Goal: Communication & Community: Answer question/provide support

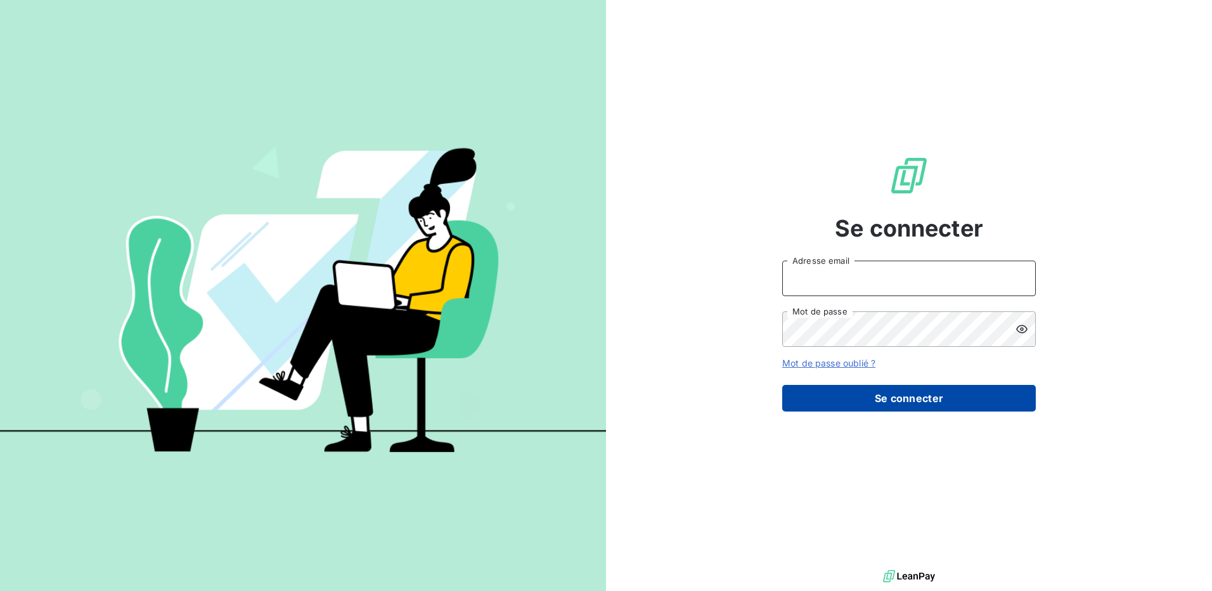
type input "[EMAIL_ADDRESS][DOMAIN_NAME]"
click at [940, 396] on button "Se connecter" at bounding box center [908, 398] width 253 height 27
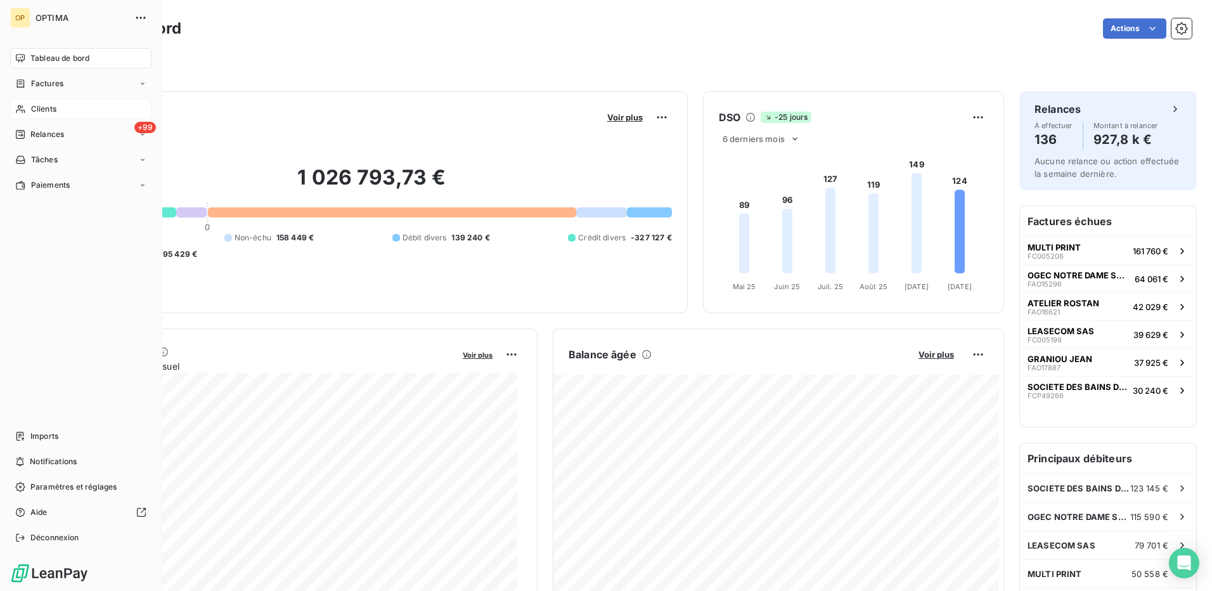
click at [36, 105] on span "Clients" at bounding box center [43, 108] width 25 height 11
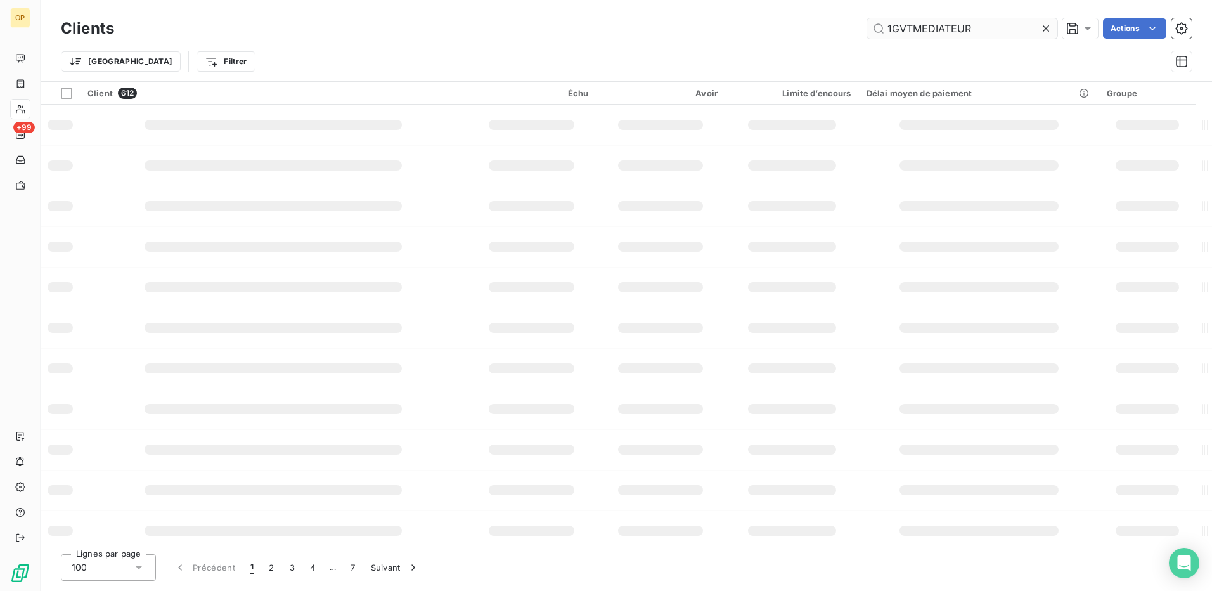
type input "1GVTMEDIATEUR"
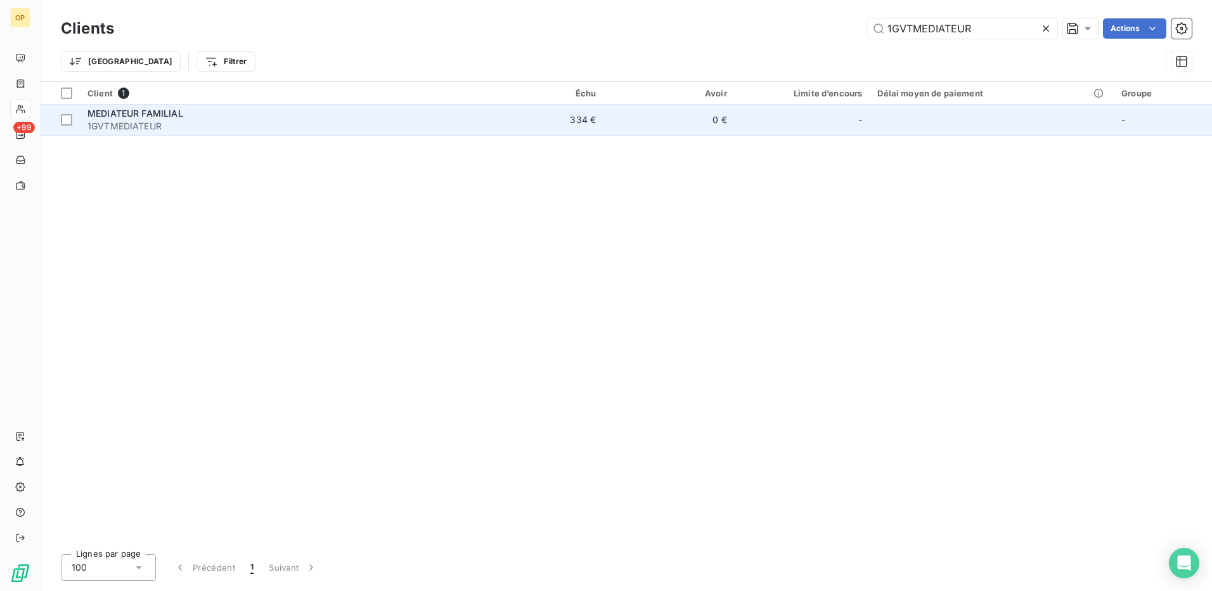
click at [483, 127] on td "334 €" at bounding box center [538, 120] width 131 height 30
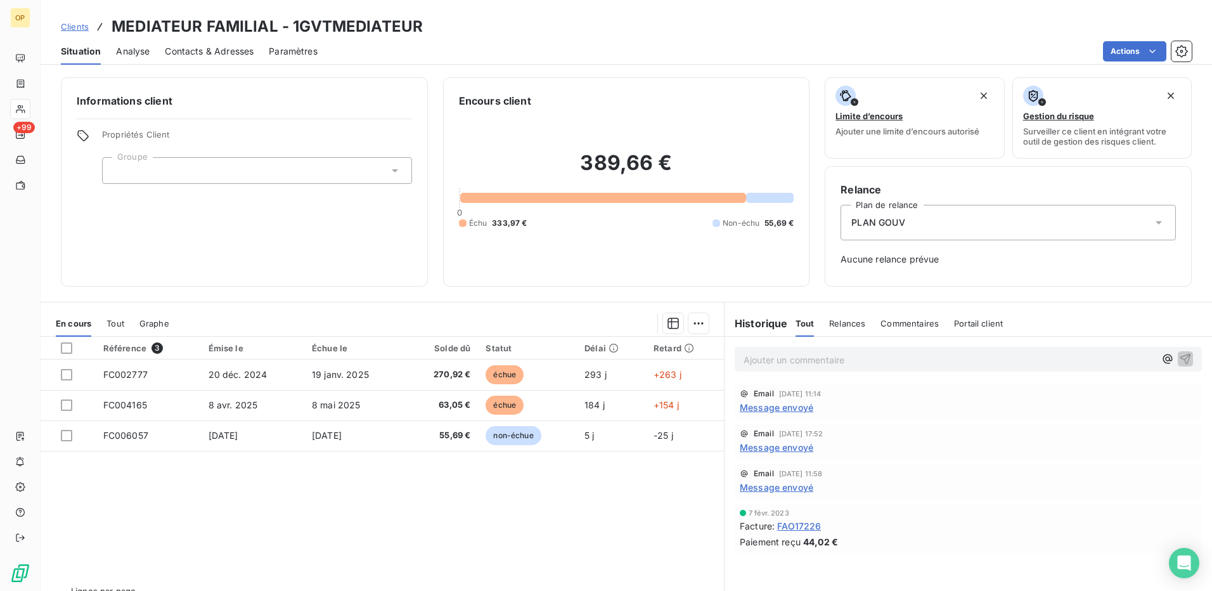
click at [198, 54] on span "Contacts & Adresses" at bounding box center [209, 51] width 89 height 13
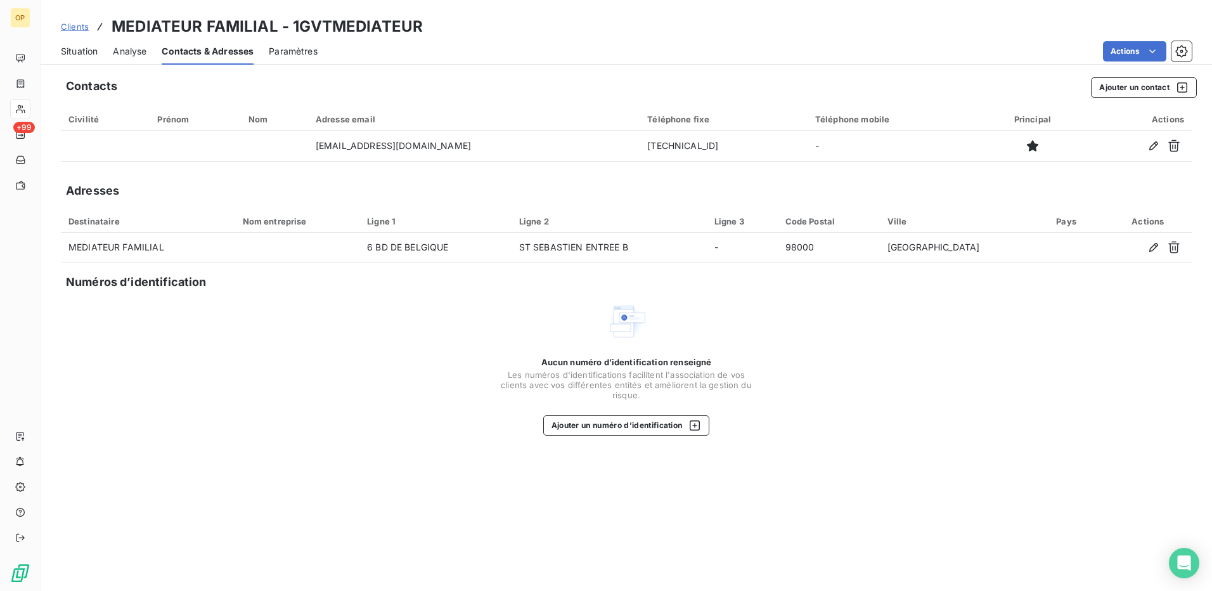
click at [937, 443] on div "Contacts Ajouter un contact Civilité Prénom Nom Adresse email Téléphone fixe Té…" at bounding box center [626, 330] width 1171 height 521
drag, startPoint x: 445, startPoint y: 148, endPoint x: 360, endPoint y: 161, distance: 85.9
click at [360, 161] on table "Civilité Prénom Nom Adresse email Téléphone fixe Téléphone mobile Principal Act…" at bounding box center [626, 135] width 1130 height 54
copy td "[EMAIL_ADDRESS][DOMAIN_NAME]"
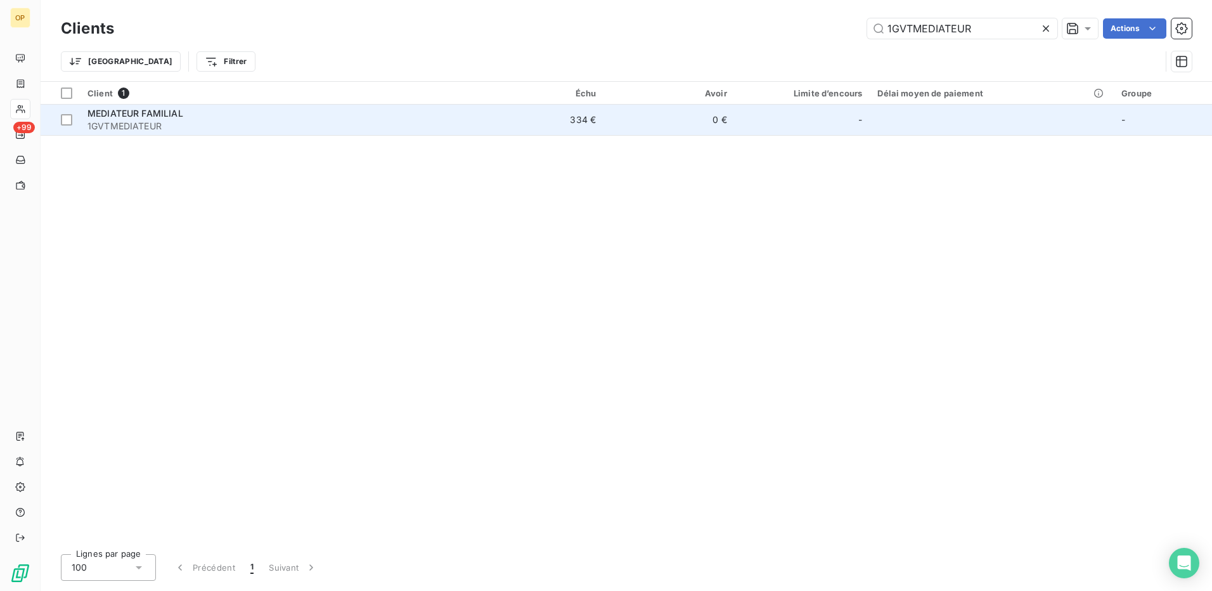
click at [422, 120] on span "1GVTMEDIATEUR" at bounding box center [276, 126] width 378 height 13
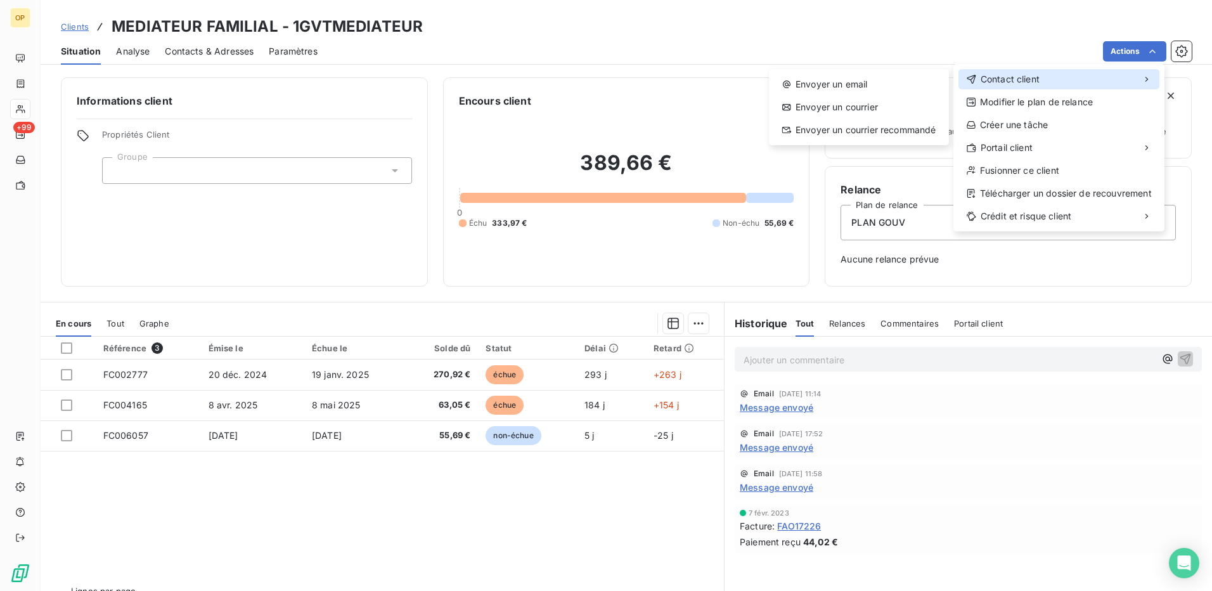
click at [1071, 77] on div "Contact client" at bounding box center [1058, 79] width 201 height 20
click at [837, 86] on div "Envoyer un email" at bounding box center [859, 84] width 170 height 20
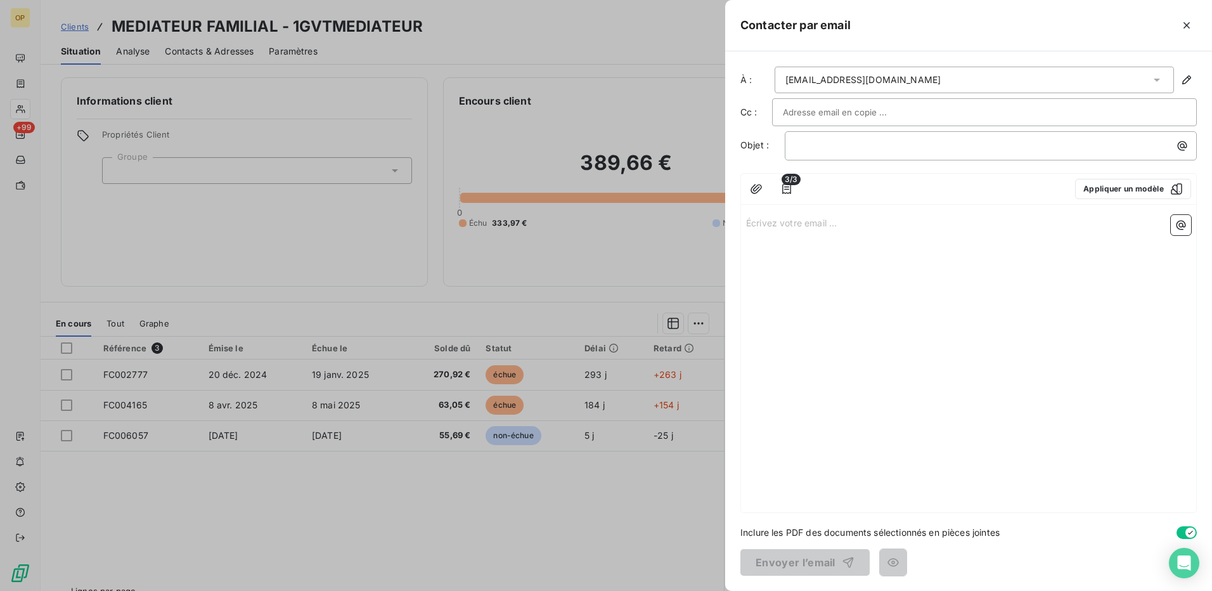
click at [940, 271] on div "Écrivez votre email ... ﻿" at bounding box center [968, 361] width 455 height 302
click at [835, 147] on p "﻿" at bounding box center [993, 145] width 397 height 15
click at [813, 218] on p "Écrivez votre email ... ﻿" at bounding box center [968, 222] width 445 height 15
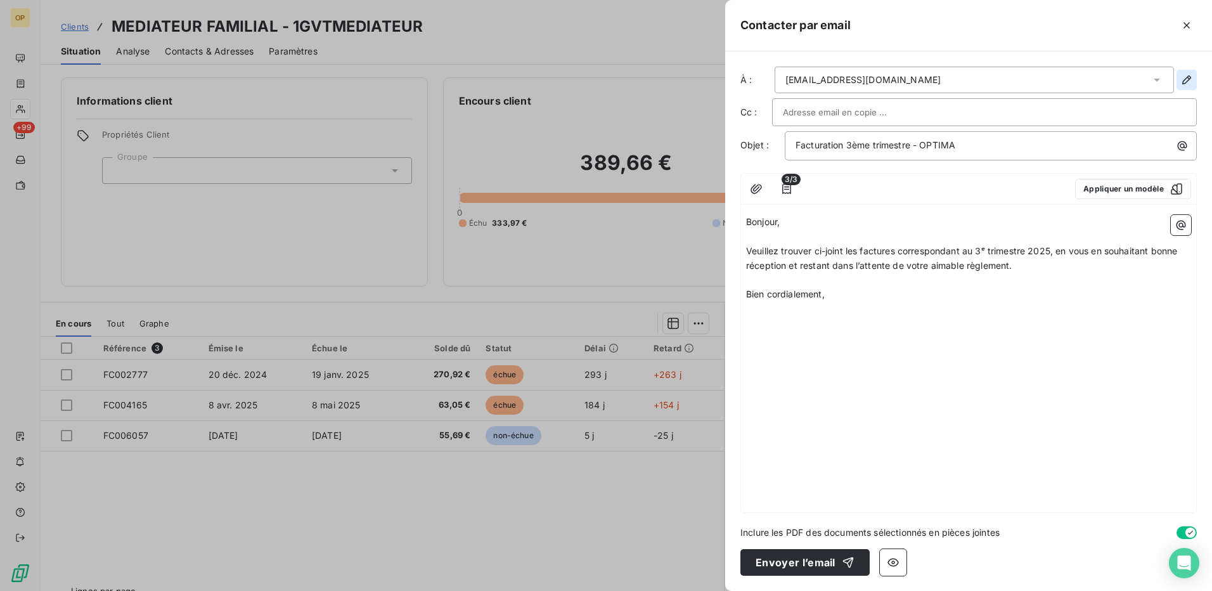
click at [1188, 82] on icon "button" at bounding box center [1186, 80] width 13 height 13
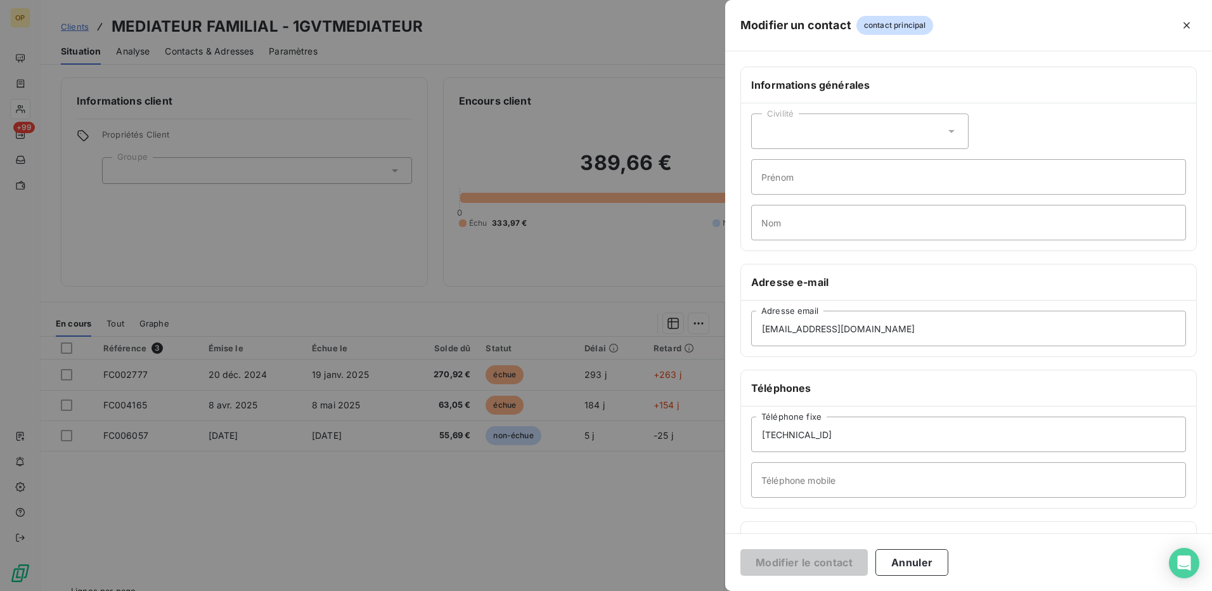
click at [828, 134] on div "Civilité" at bounding box center [859, 130] width 217 height 35
click at [806, 165] on span "Madame" at bounding box center [793, 163] width 34 height 12
click at [809, 178] on input "Prénom" at bounding box center [968, 176] width 435 height 35
click at [866, 179] on input "Prénom" at bounding box center [968, 176] width 435 height 35
type input "s"
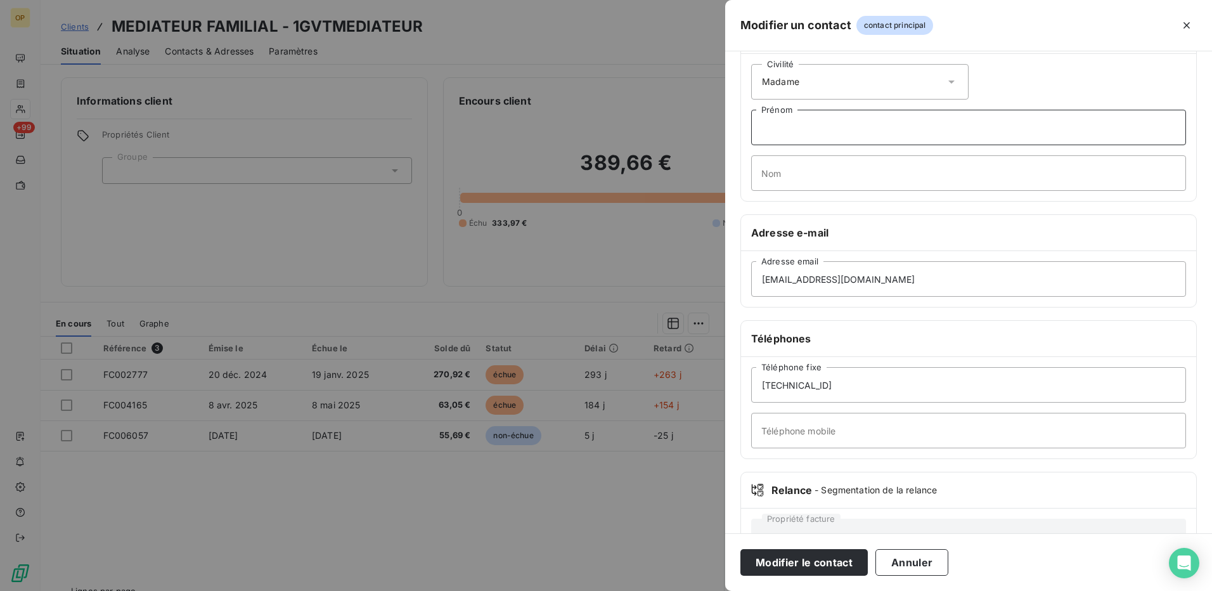
scroll to position [63, 0]
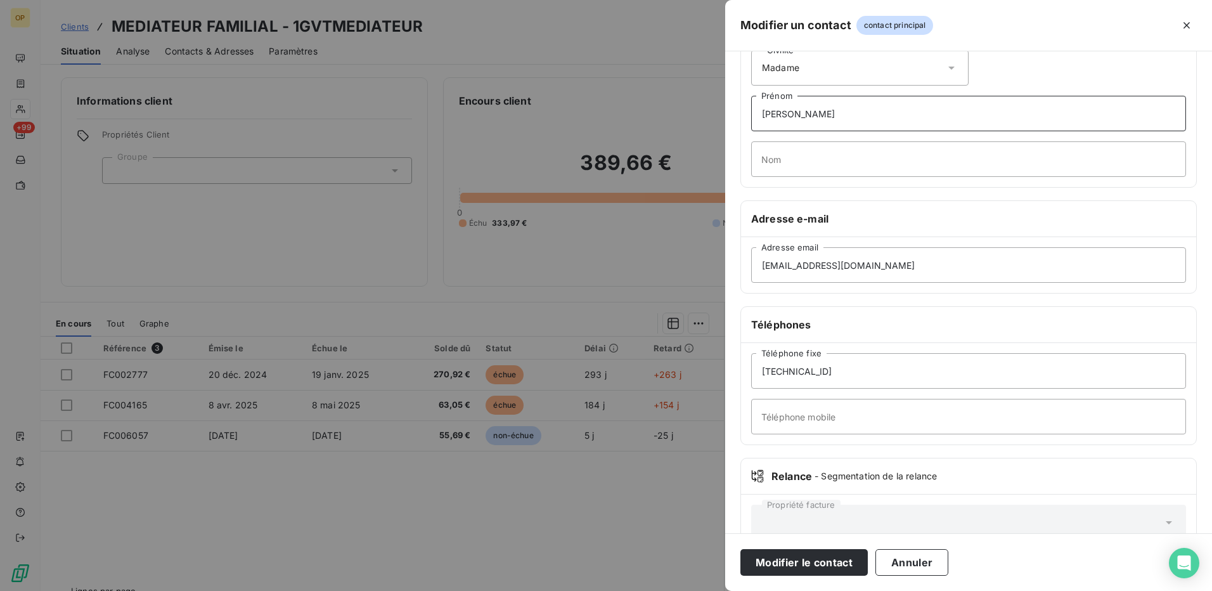
type input "[PERSON_NAME]"
click at [811, 160] on input "PA" at bounding box center [968, 158] width 435 height 35
type input "PALMARO"
drag, startPoint x: 845, startPoint y: 264, endPoint x: 675, endPoint y: 274, distance: 169.5
click at [675, 590] on div "Modifier un contact contact principal Informations générales Civilité Madame [P…" at bounding box center [606, 591] width 1212 height 0
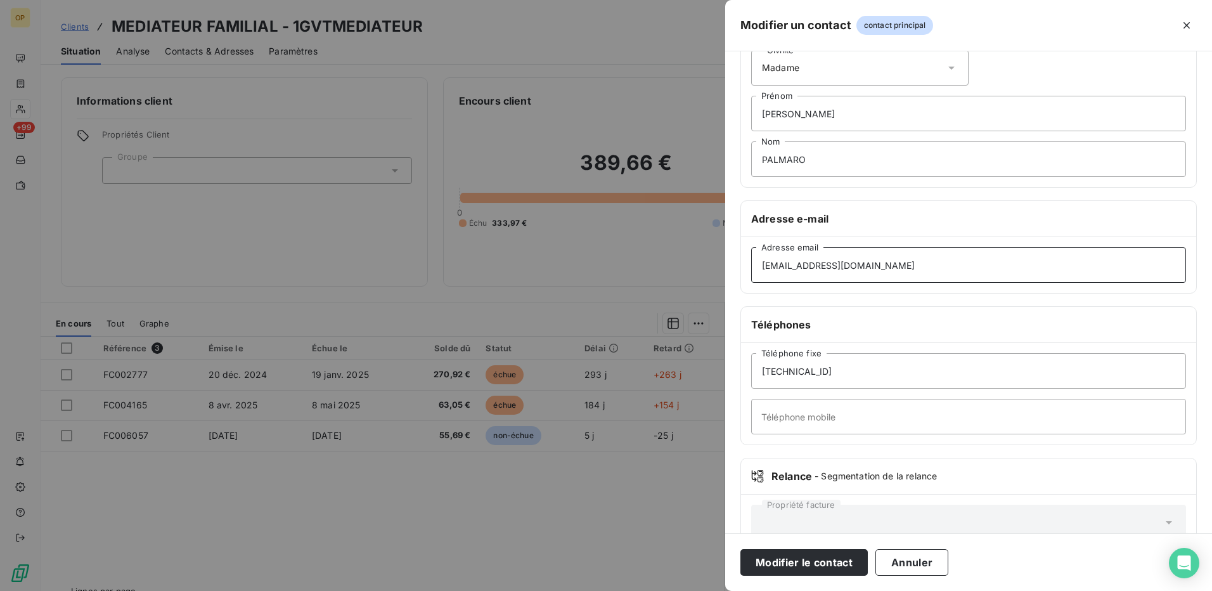
click at [829, 264] on input "[EMAIL_ADDRESS][DOMAIN_NAME]" at bounding box center [968, 264] width 435 height 35
drag, startPoint x: 847, startPoint y: 264, endPoint x: 715, endPoint y: 278, distance: 133.2
click at [715, 590] on div "Modifier un contact contact principal Informations générales Civilité Madame [P…" at bounding box center [606, 591] width 1212 height 0
type input "S"
type input "[EMAIL_ADDRESS][DOMAIN_NAME]"
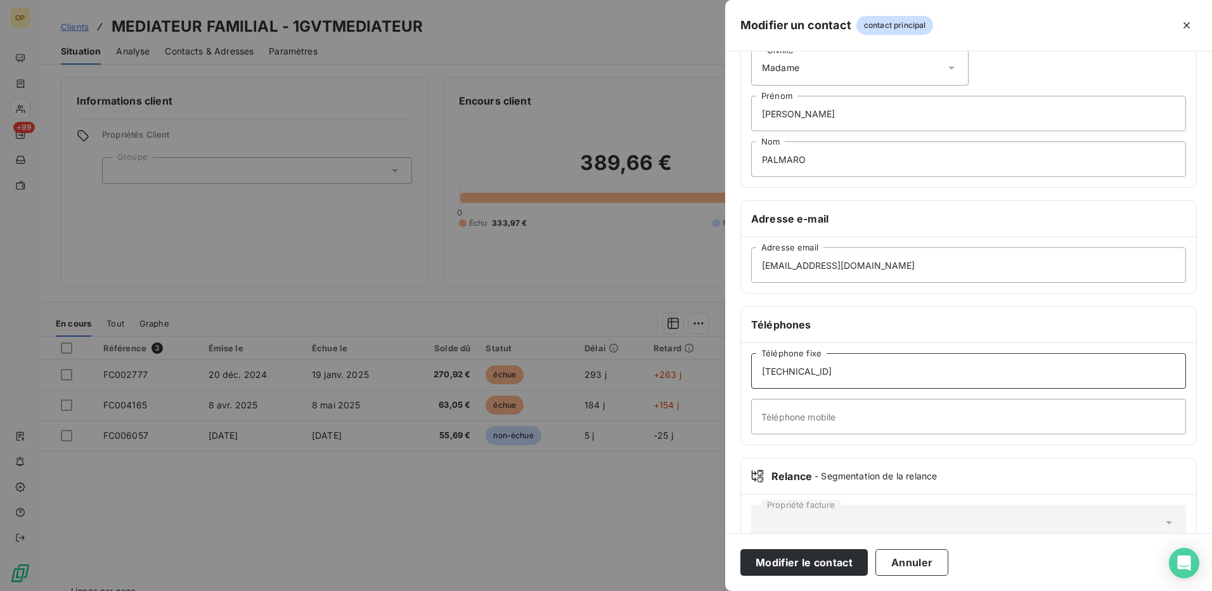
drag, startPoint x: 842, startPoint y: 371, endPoint x: 719, endPoint y: 387, distance: 124.6
click at [719, 590] on div "Modifier un contact contact principal Informations générales Civilité Madame [P…" at bounding box center [606, 591] width 1212 height 0
type input "[PHONE_NUMBER]"
click at [800, 558] on button "Modifier le contact" at bounding box center [803, 562] width 127 height 27
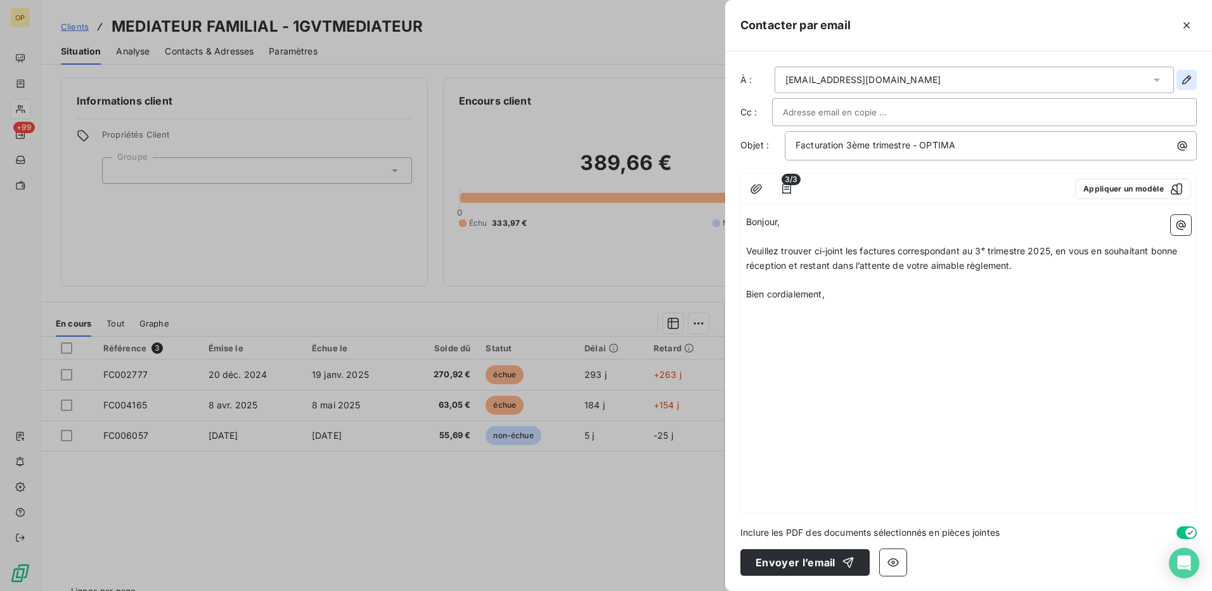
click at [1181, 77] on icon "button" at bounding box center [1186, 80] width 13 height 13
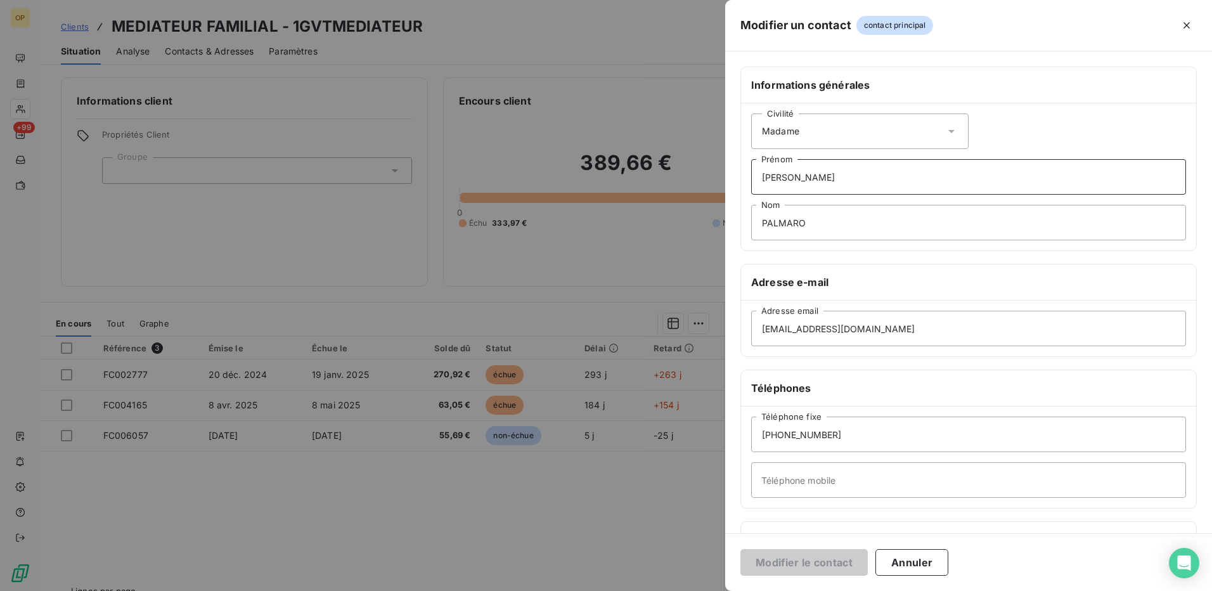
drag, startPoint x: 835, startPoint y: 176, endPoint x: 702, endPoint y: 189, distance: 133.7
click at [702, 590] on div "Modifier un contact contact principal Informations générales Civilité Madame [P…" at bounding box center [606, 591] width 1212 height 0
drag, startPoint x: 798, startPoint y: 225, endPoint x: 702, endPoint y: 231, distance: 96.5
click at [702, 590] on div "Modifier un contact contact principal Informations générales Civilité Madame Pr…" at bounding box center [606, 591] width 1212 height 0
click at [900, 122] on div "Civilité Madame" at bounding box center [859, 130] width 217 height 35
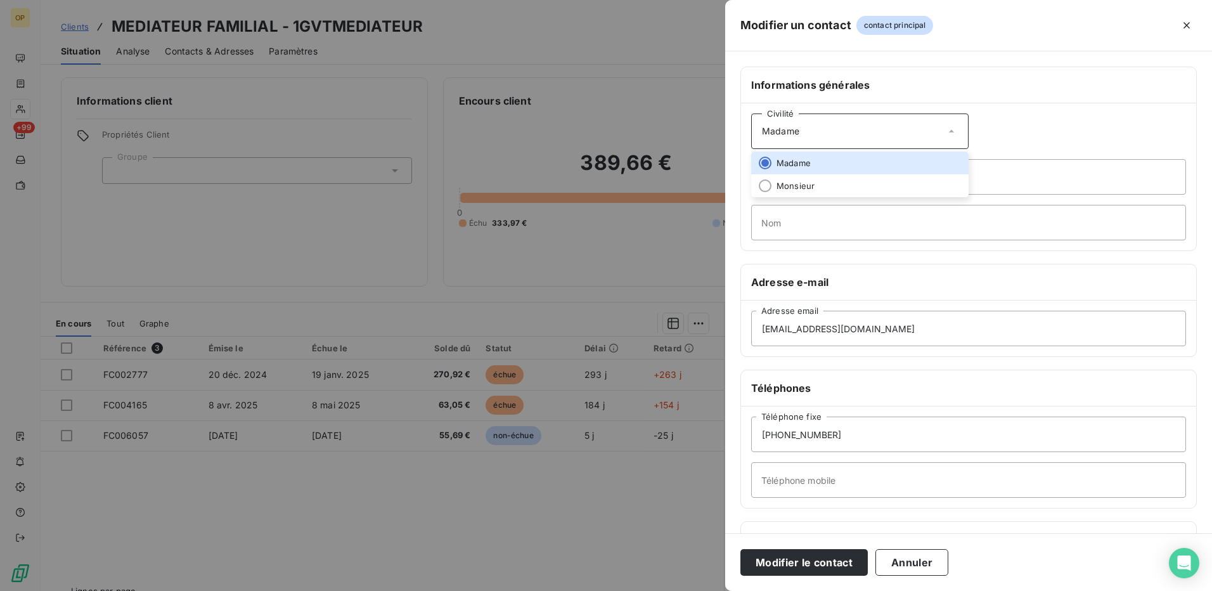
click at [1034, 123] on div "Civilité Madame [PERSON_NAME] Nom" at bounding box center [968, 176] width 455 height 147
drag, startPoint x: 880, startPoint y: 326, endPoint x: 615, endPoint y: 349, distance: 265.8
click at [615, 590] on div "Modifier un contact contact principal Informations générales Civilité Madame Pr…" at bounding box center [606, 591] width 1212 height 0
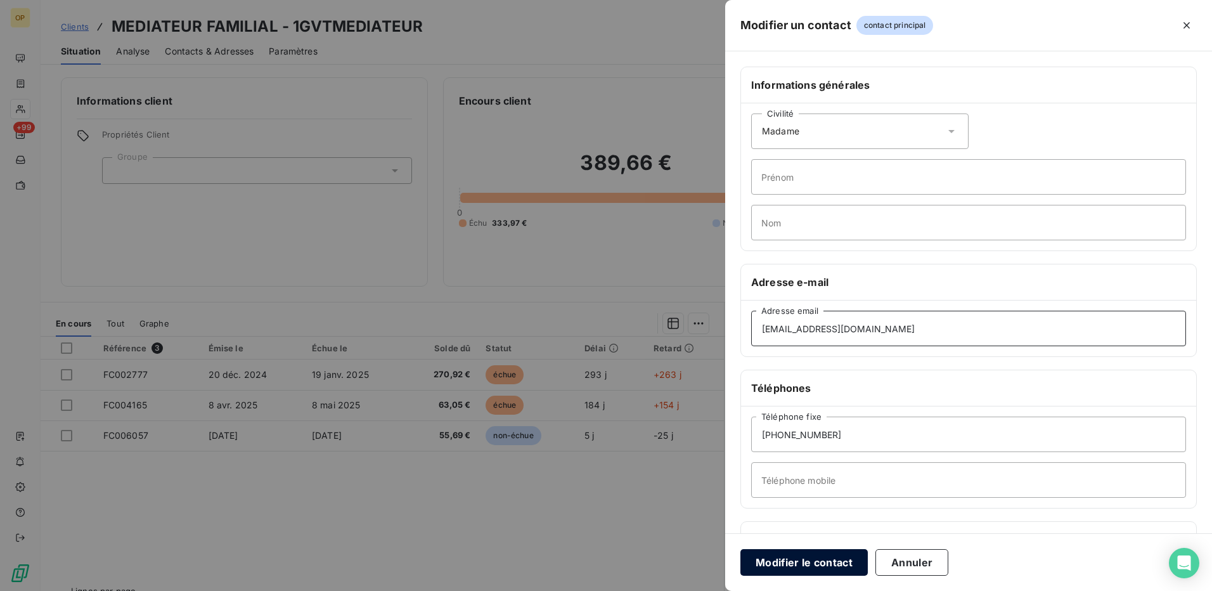
type input "[EMAIL_ADDRESS][DOMAIN_NAME]"
click at [816, 563] on button "Modifier le contact" at bounding box center [803, 562] width 127 height 27
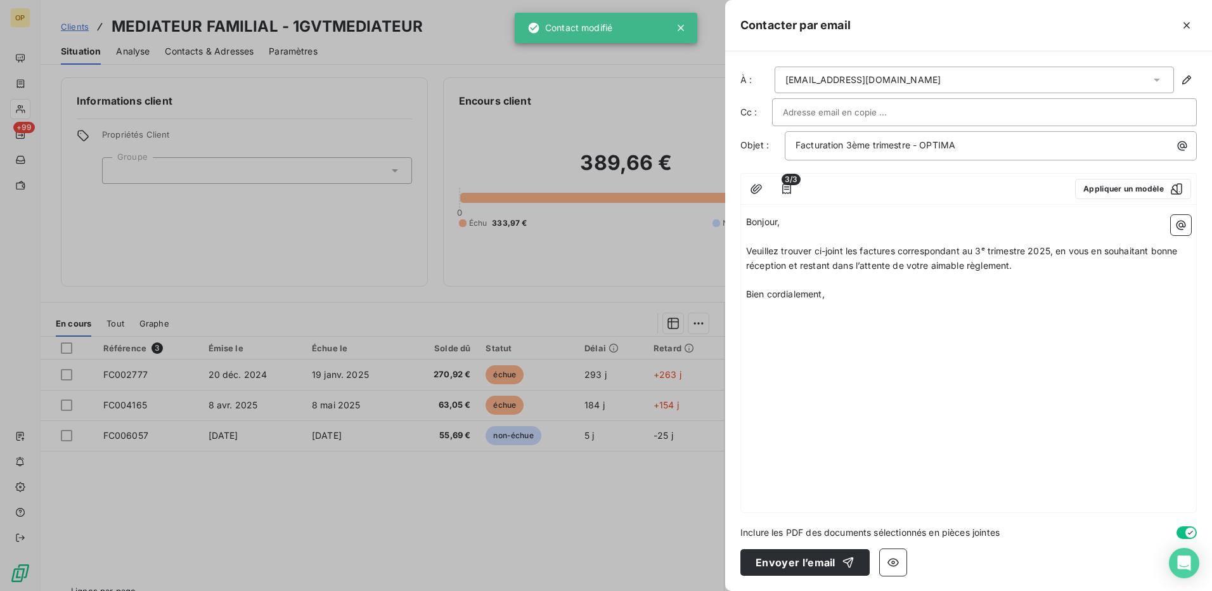
click at [869, 220] on p "Bonjour," at bounding box center [968, 222] width 445 height 15
click at [840, 275] on p "﻿" at bounding box center [968, 280] width 445 height 15
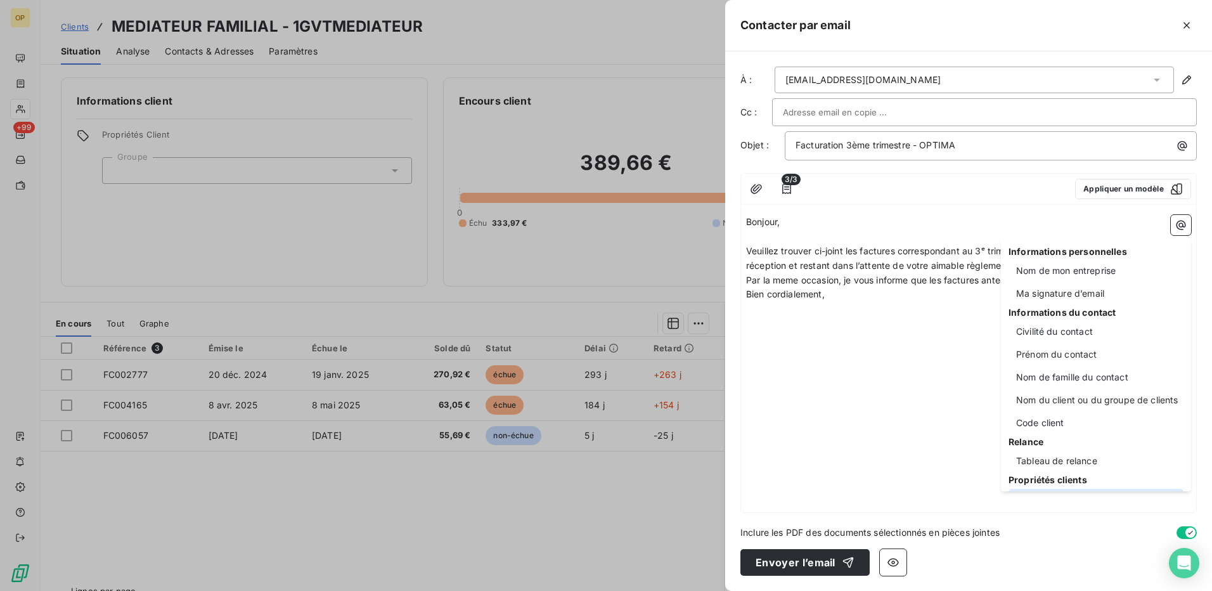
scroll to position [18, 0]
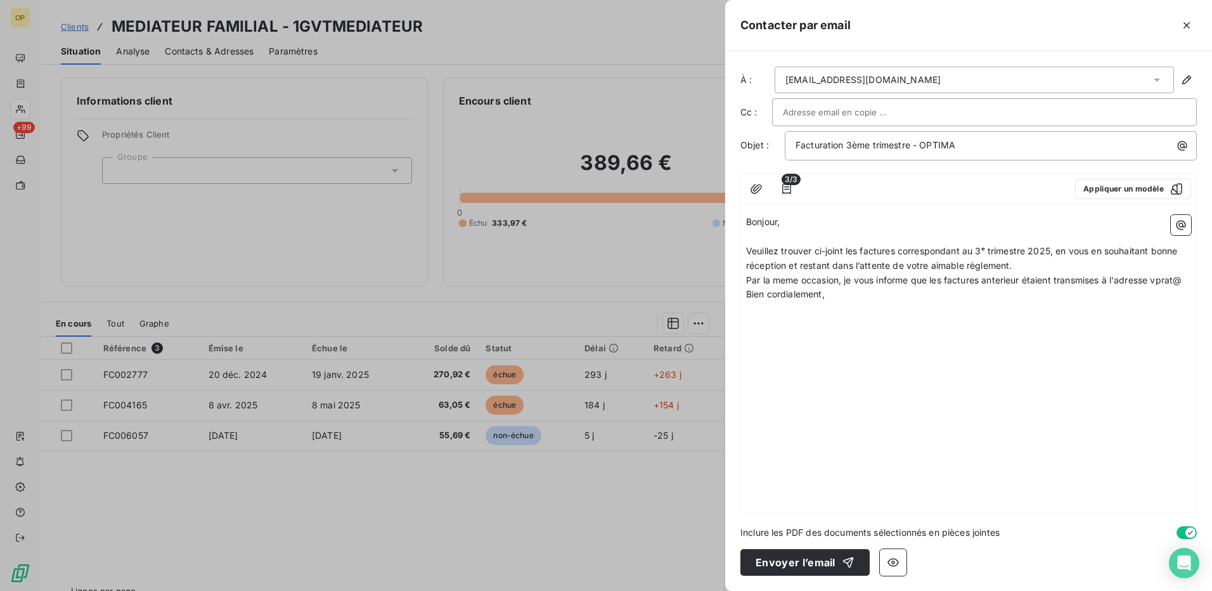
click at [901, 281] on html "OP +99 Clients MEDIATEUR FAMILIAL - 1GVTMEDIATEUR Situation Analyse Contacts & …" at bounding box center [606, 295] width 1212 height 591
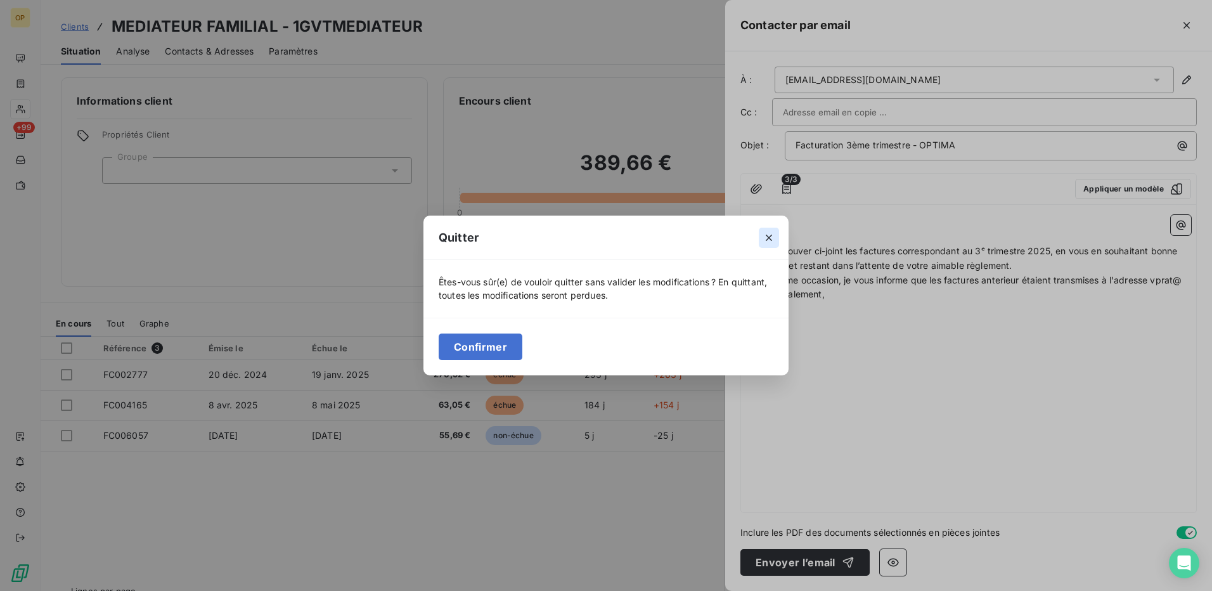
click at [770, 240] on icon "button" at bounding box center [768, 237] width 13 height 13
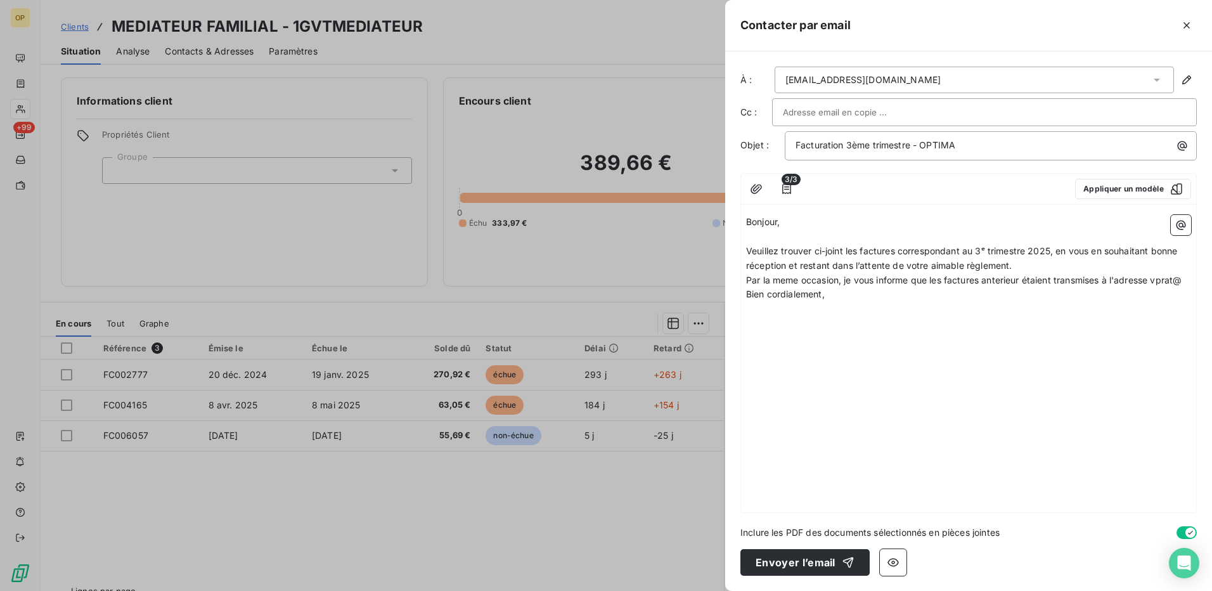
click at [1152, 281] on span "Par la meme occasion, je vous informe que les factures anterieur étaient transm…" at bounding box center [963, 279] width 435 height 11
click at [806, 296] on html "OP +99 Clients MEDIATEUR FAMILIAL - 1GVTMEDIATEUR Situation Analyse Contacts & …" at bounding box center [606, 295] width 1212 height 591
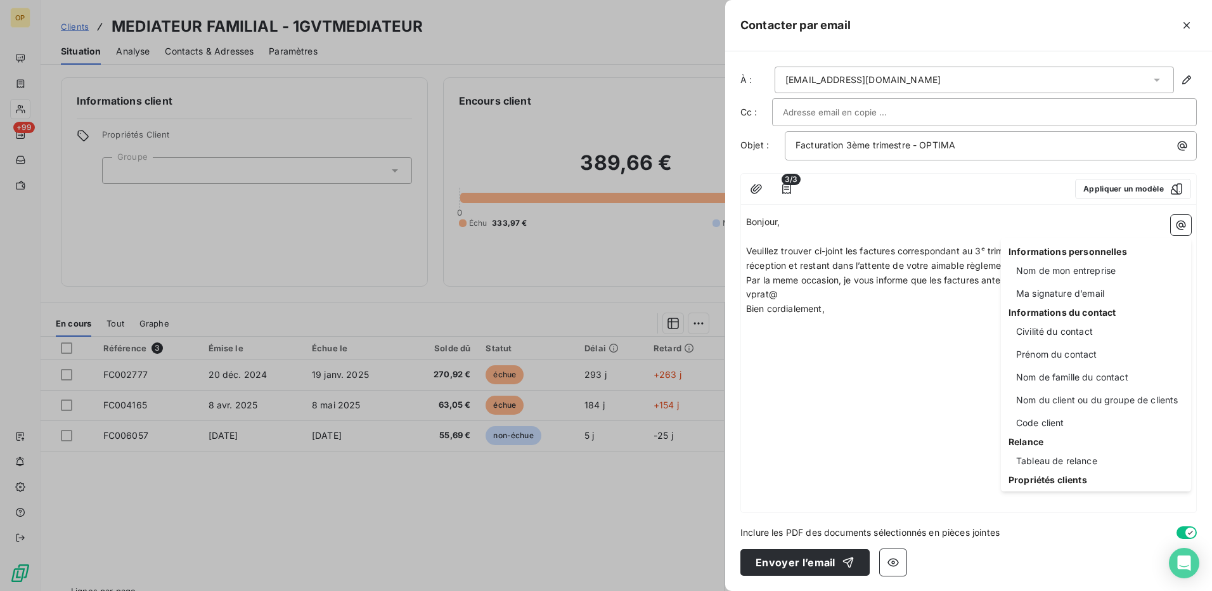
click at [805, 296] on html "OP +99 Clients MEDIATEUR FAMILIAL - 1GVTMEDIATEUR Situation Analyse Contacts & …" at bounding box center [606, 295] width 1212 height 591
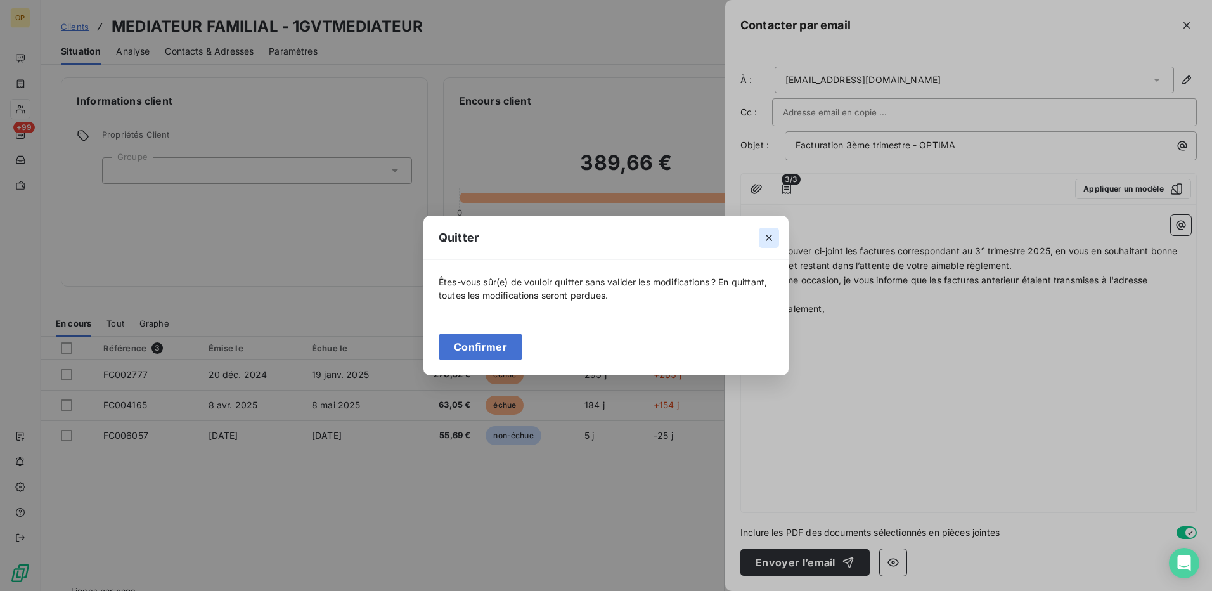
click at [769, 238] on icon "button" at bounding box center [768, 237] width 6 height 6
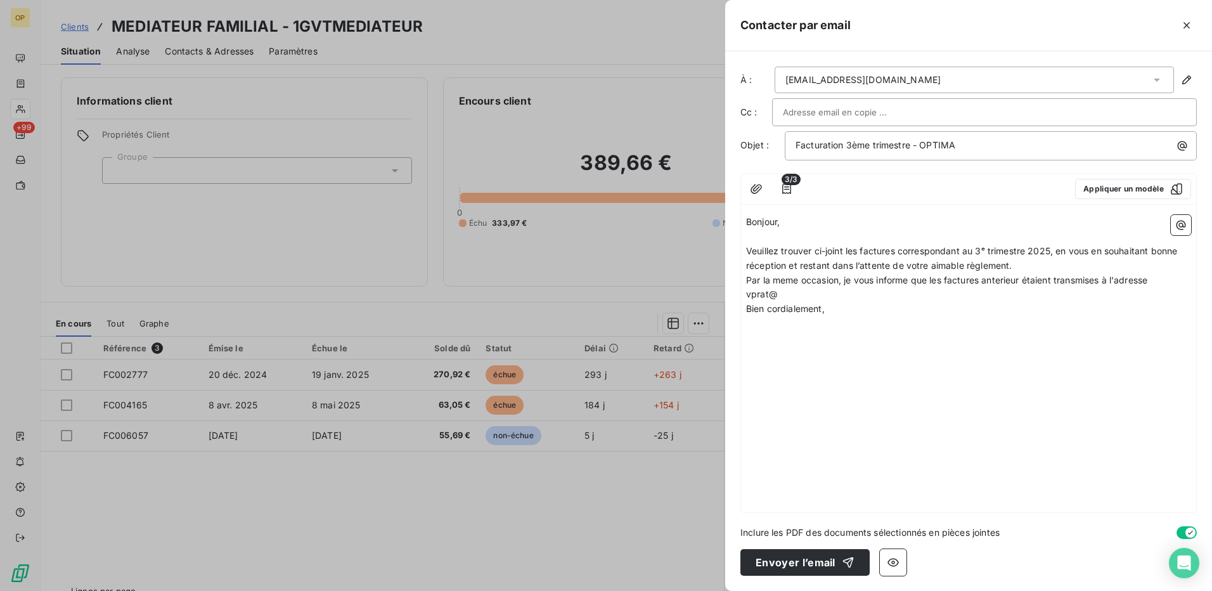
click at [801, 293] on html "OP +99 Clients MEDIATEUR FAMILIAL - 1GVTMEDIATEUR Situation Analyse Contacts & …" at bounding box center [606, 295] width 1212 height 591
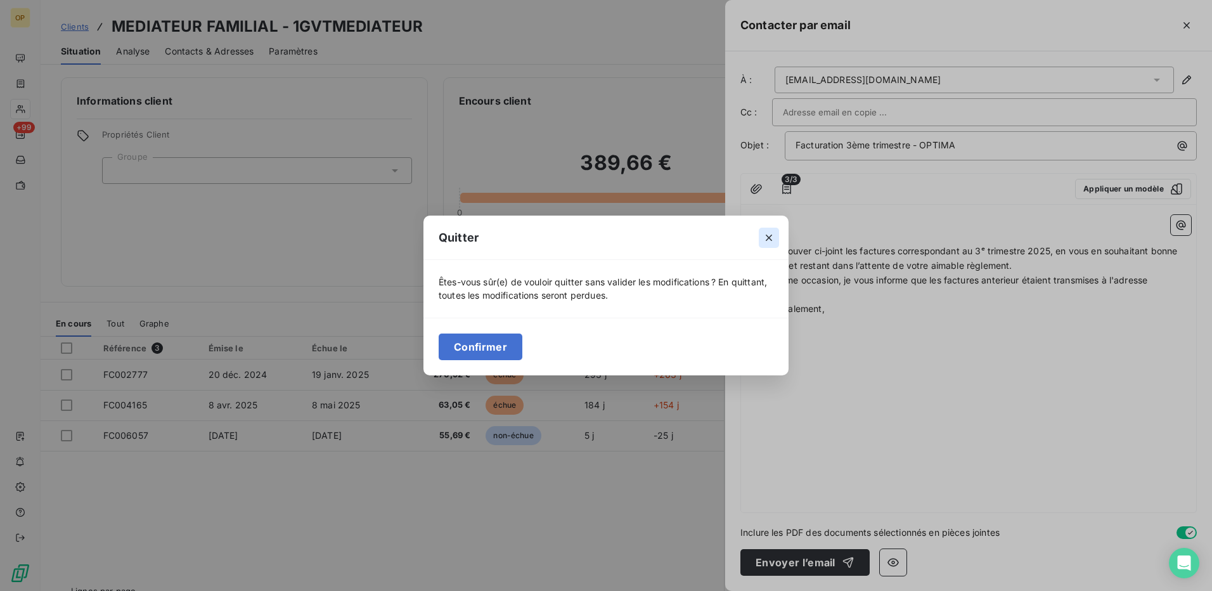
click at [764, 241] on icon "button" at bounding box center [768, 237] width 13 height 13
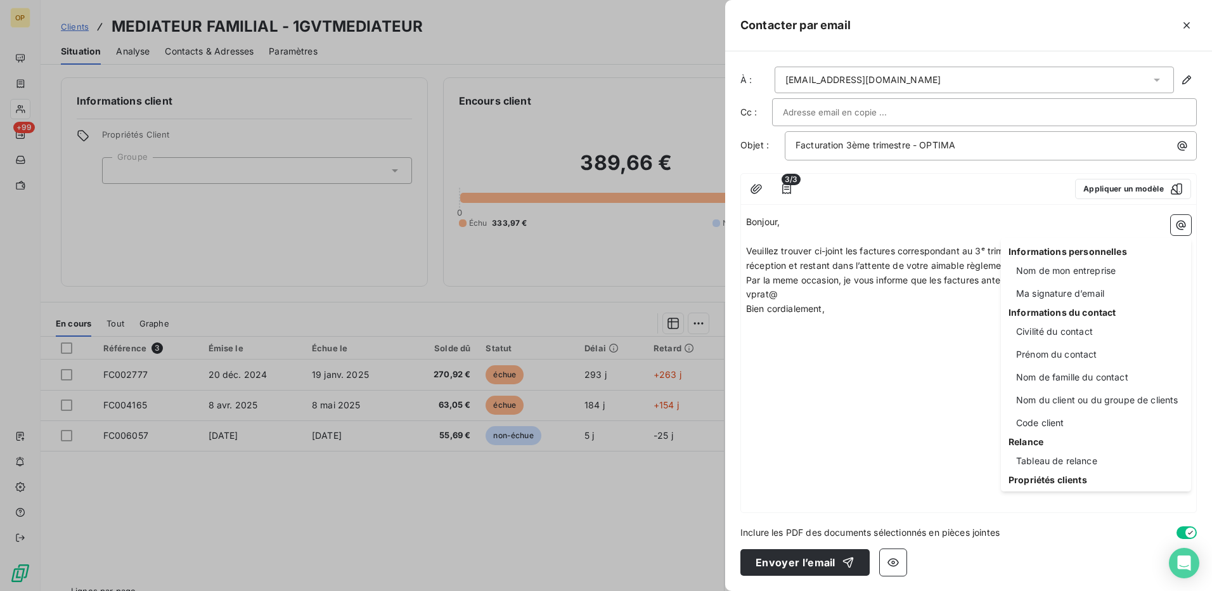
drag, startPoint x: 784, startPoint y: 293, endPoint x: 731, endPoint y: 293, distance: 53.2
click at [731, 293] on html "OP +99 Clients MEDIATEUR FAMILIAL - 1GVTMEDIATEUR Situation Analyse Contacts & …" at bounding box center [606, 295] width 1212 height 591
click at [870, 349] on html "OP +99 Clients MEDIATEUR FAMILIAL - 1GVTMEDIATEUR Situation Analyse Contacts & …" at bounding box center [606, 295] width 1212 height 591
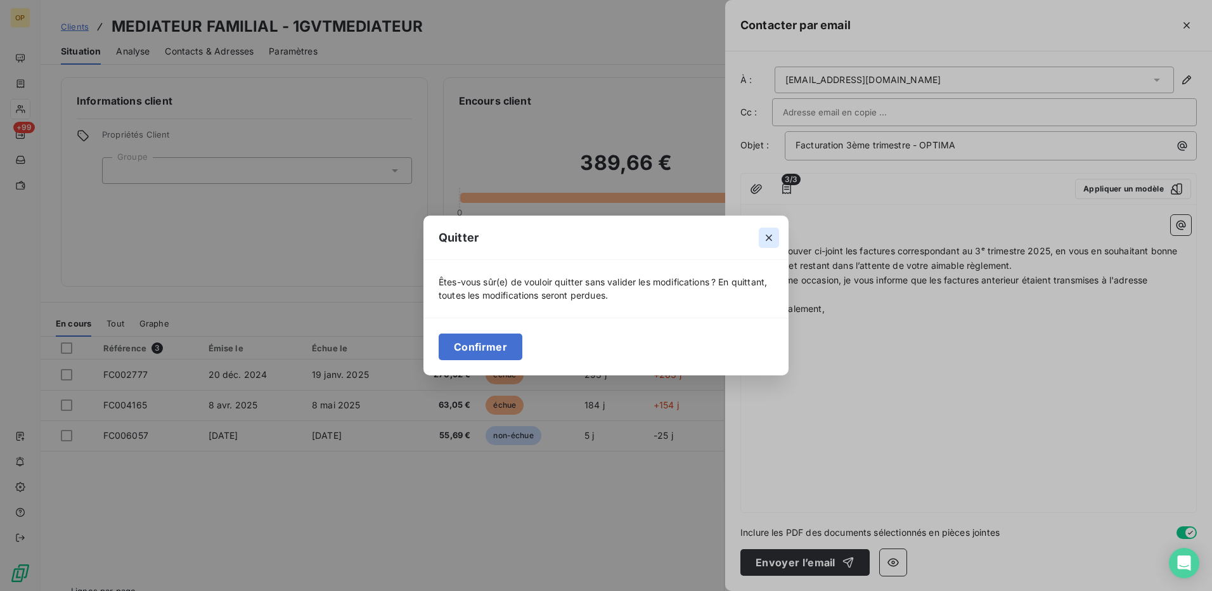
click at [769, 238] on icon "button" at bounding box center [768, 237] width 6 height 6
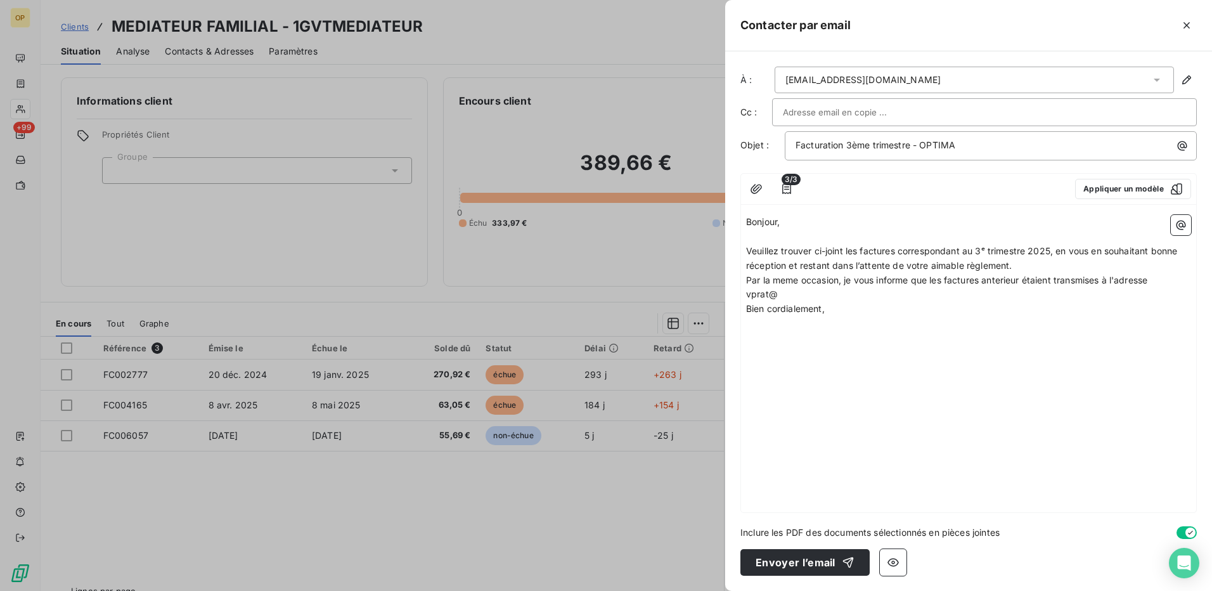
click at [747, 288] on p "vprat@" at bounding box center [968, 294] width 445 height 15
click at [746, 249] on span "Veuillez trouver ci-joint les factures correspondant au 3ᵉ trimestre 2025, en v…" at bounding box center [962, 257] width 433 height 25
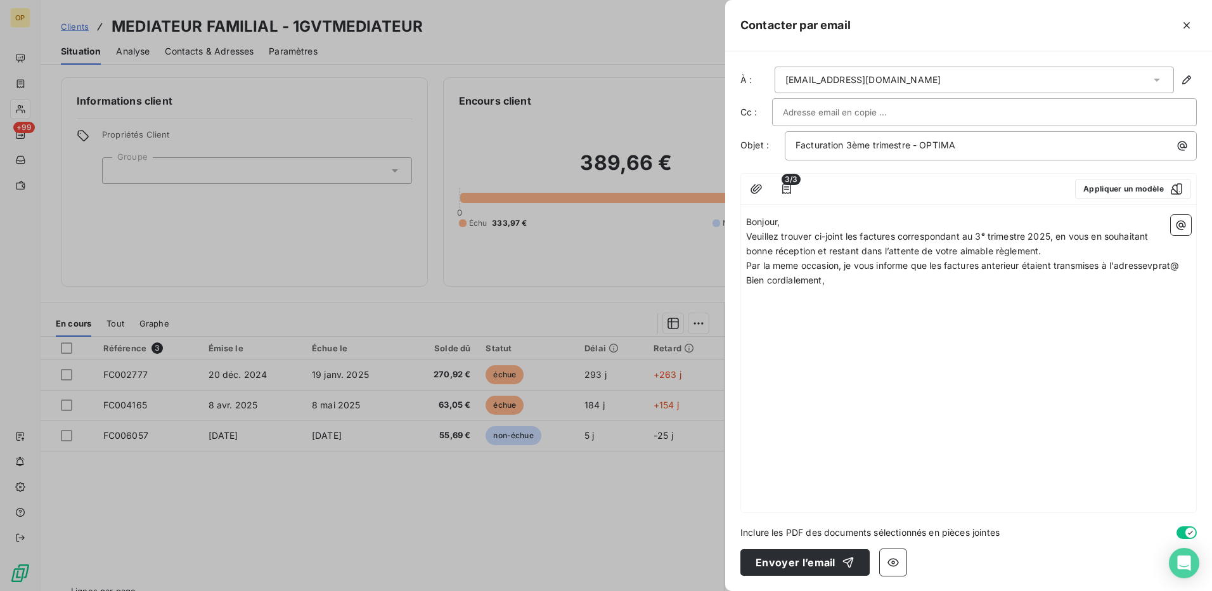
click at [1153, 267] on span "Par la meme occasion, je vous informe que les factures anterieur étaient transm…" at bounding box center [962, 265] width 433 height 11
click at [1153, 262] on span "Par la meme occasion, je vous informe que les factures antérieur étaient transm…" at bounding box center [963, 265] width 435 height 11
click at [803, 283] on html "OP +99 Clients MEDIATEUR FAMILIAL - 1GVTMEDIATEUR Situation Analyse Contacts & …" at bounding box center [606, 295] width 1212 height 591
click at [774, 279] on html "OP +99 Clients MEDIATEUR FAMILIAL - 1GVTMEDIATEUR Situation Analyse Contacts & …" at bounding box center [606, 295] width 1212 height 591
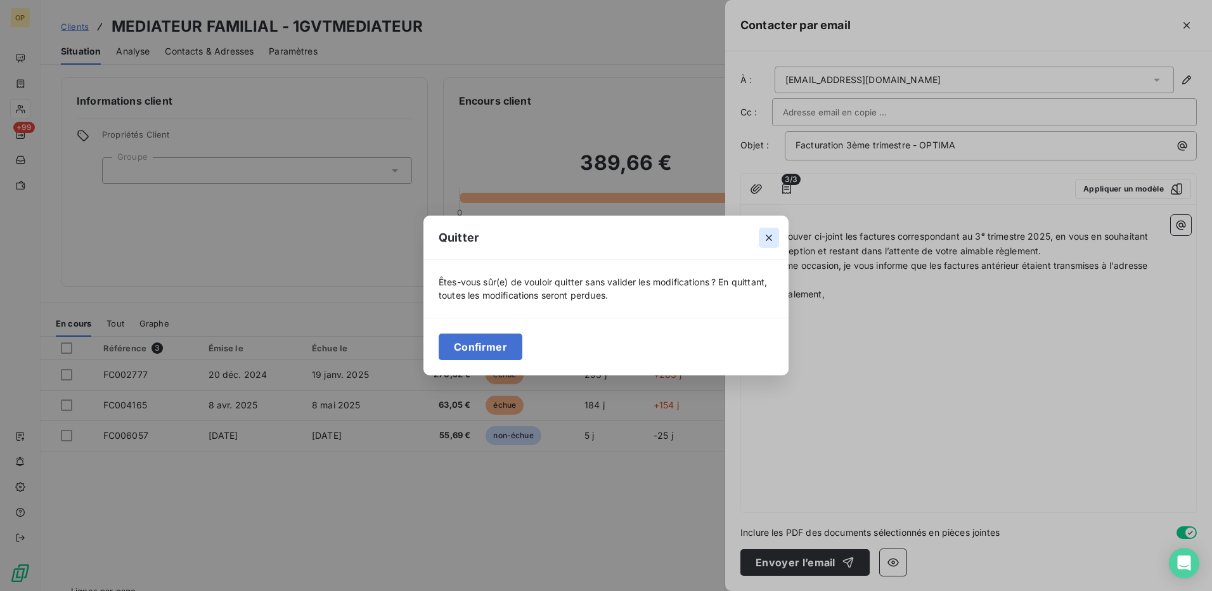
click at [772, 239] on icon "button" at bounding box center [768, 237] width 13 height 13
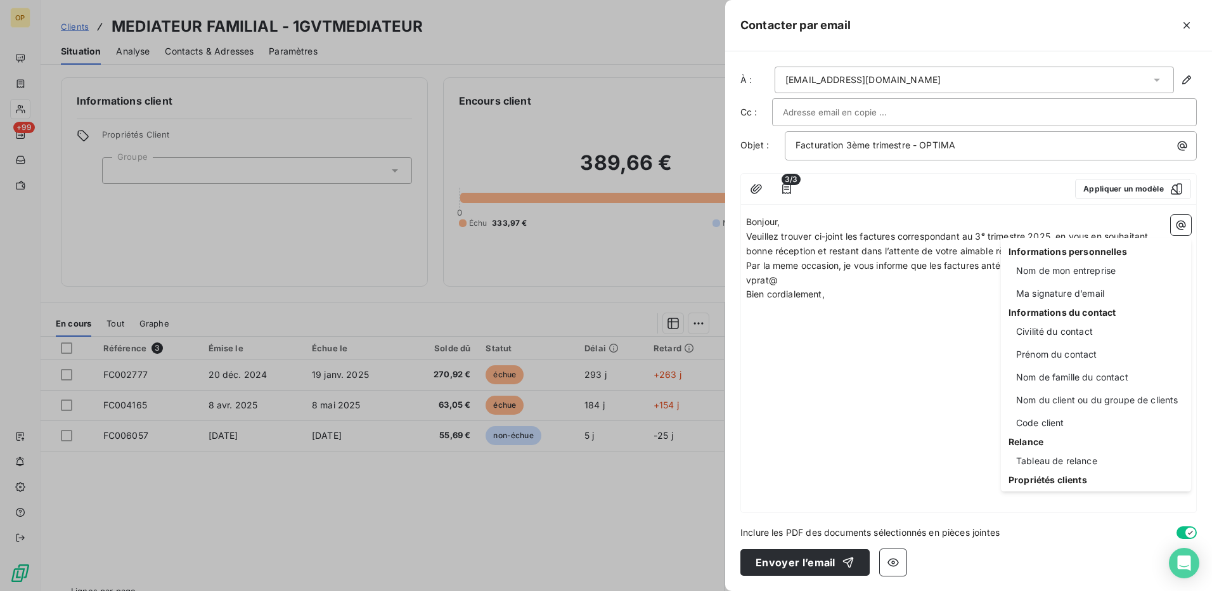
drag, startPoint x: 786, startPoint y: 281, endPoint x: 761, endPoint y: 279, distance: 24.7
click at [761, 279] on html "OP +99 Clients MEDIATEUR FAMILIAL - 1GVTMEDIATEUR Situation Analyse Contacts & …" at bounding box center [606, 295] width 1212 height 591
click at [766, 279] on html "OP +99 Clients MEDIATEUR FAMILIAL - 1GVTMEDIATEUR Situation Analyse Contacts & …" at bounding box center [606, 295] width 1212 height 591
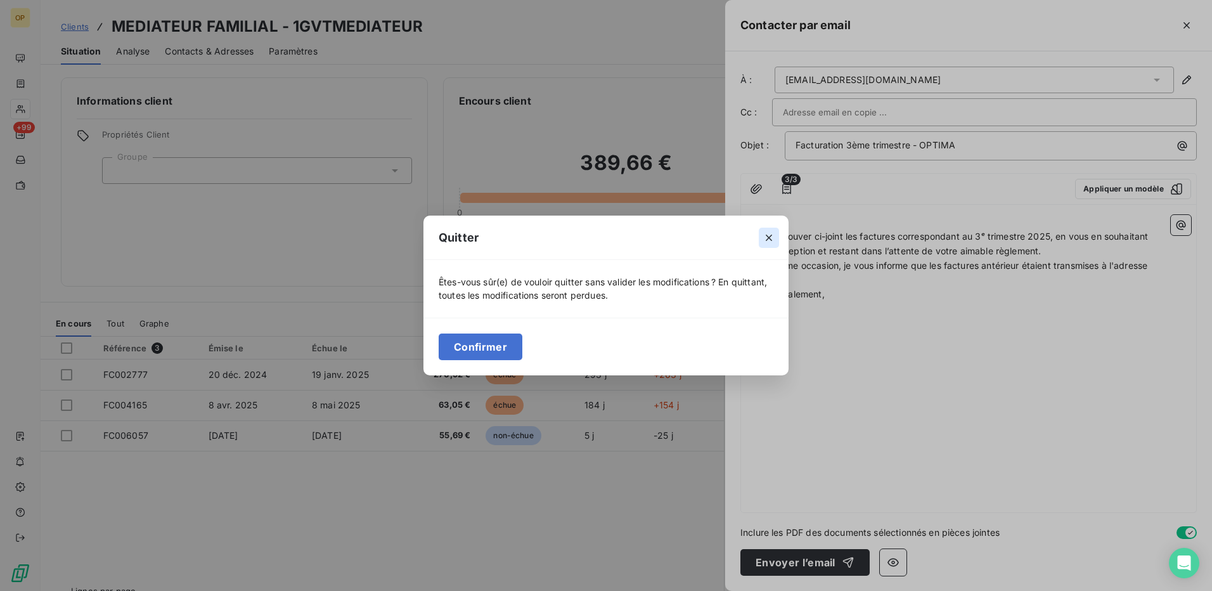
click at [769, 233] on icon "button" at bounding box center [768, 237] width 13 height 13
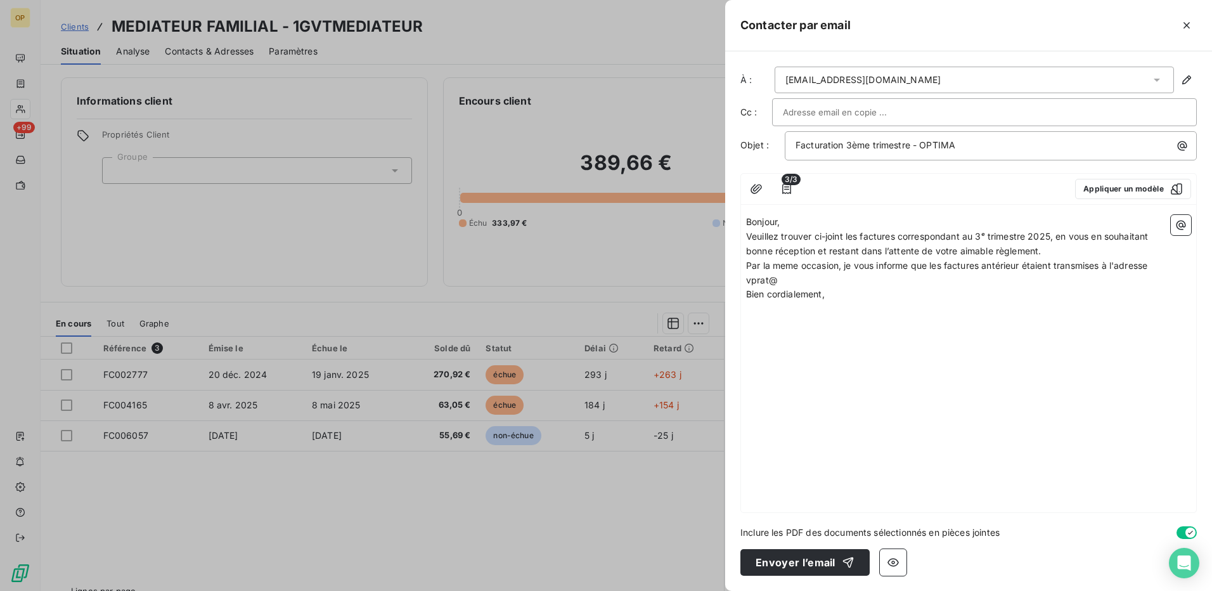
click at [1162, 265] on p "Par la meme occasion, je vous informe que les factures antérieur étaient transm…" at bounding box center [968, 266] width 445 height 15
click at [1061, 247] on p "Veuillez trouver ci-joint les factures correspondant au 3ᵉ trimestre 2025, en v…" at bounding box center [968, 243] width 445 height 29
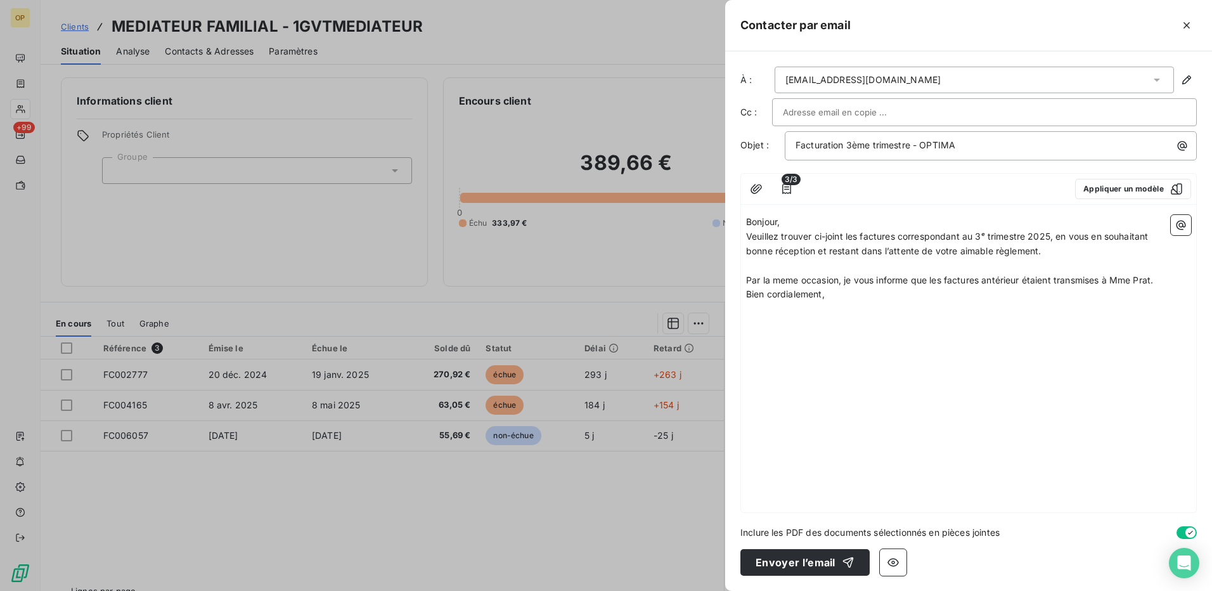
click at [806, 220] on p "Bonjour," at bounding box center [968, 222] width 445 height 15
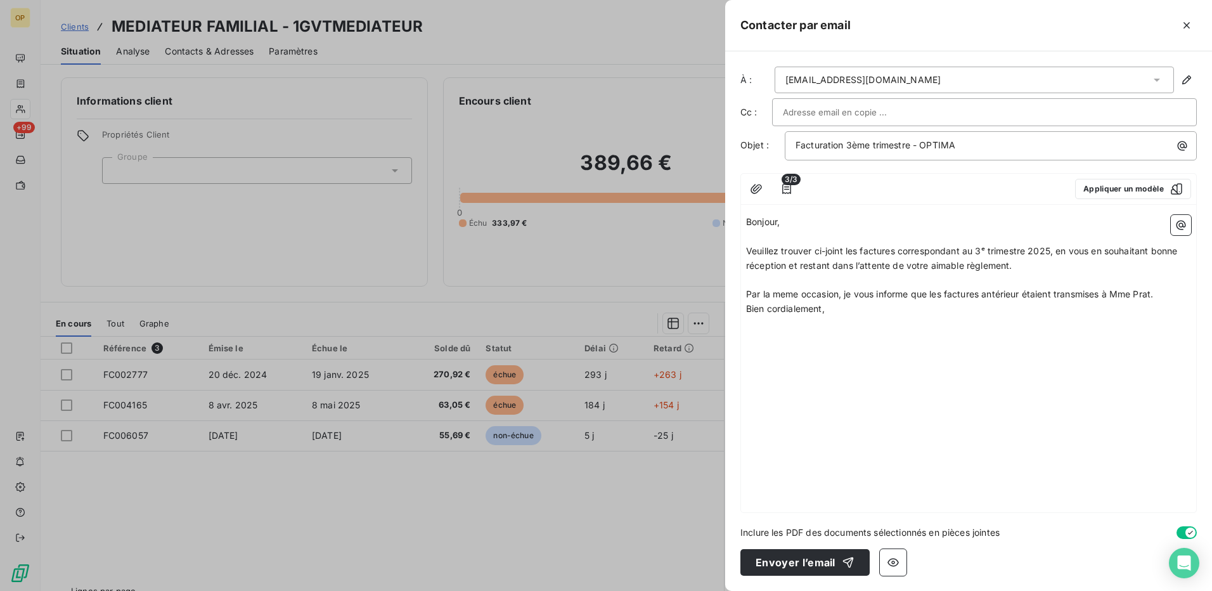
click at [1174, 290] on p "Par la meme occasion, je vous informe que les factures antérieur étaient transm…" at bounding box center [968, 294] width 445 height 15
click at [793, 558] on button "Envoyer l’email" at bounding box center [804, 562] width 129 height 27
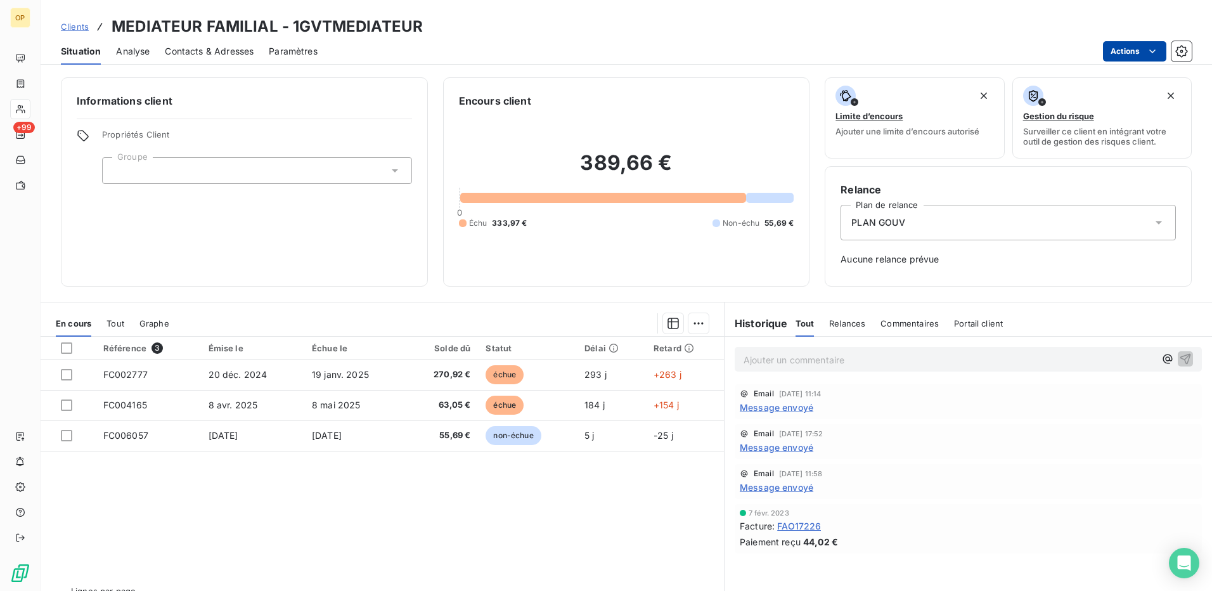
click at [1125, 49] on html "OP +99 Clients MEDIATEUR FAMILIAL - 1GVTMEDIATEUR Situation Analyse Contacts & …" at bounding box center [606, 295] width 1212 height 591
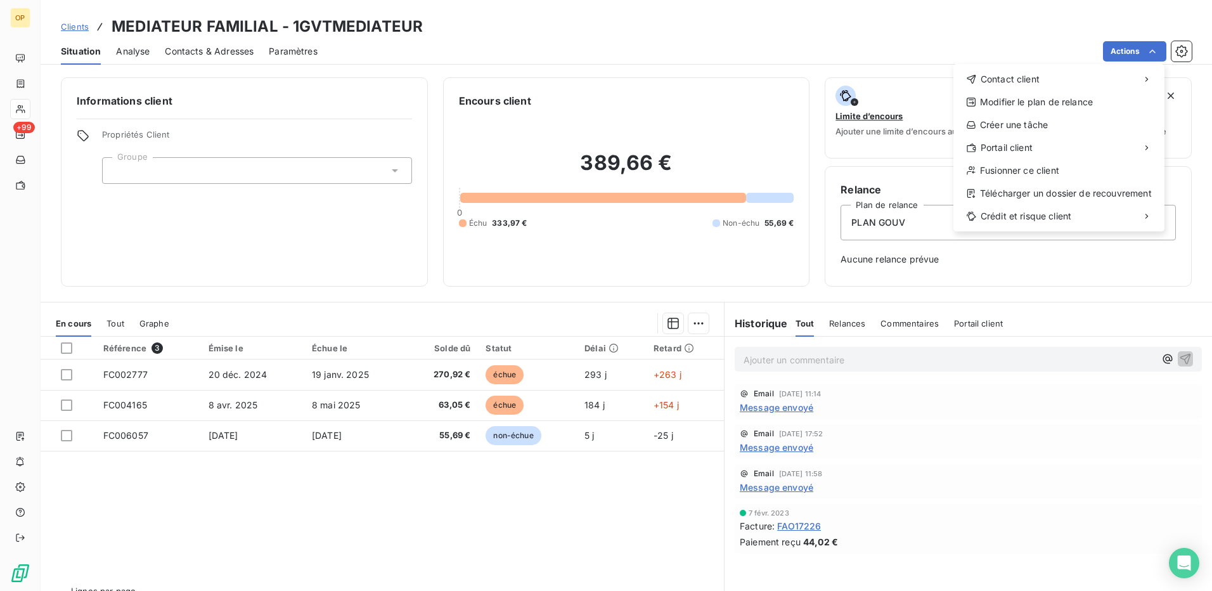
click at [786, 41] on html "OP +99 Clients MEDIATEUR FAMILIAL - 1GVTMEDIATEUR Situation Analyse Contacts & …" at bounding box center [606, 295] width 1212 height 591
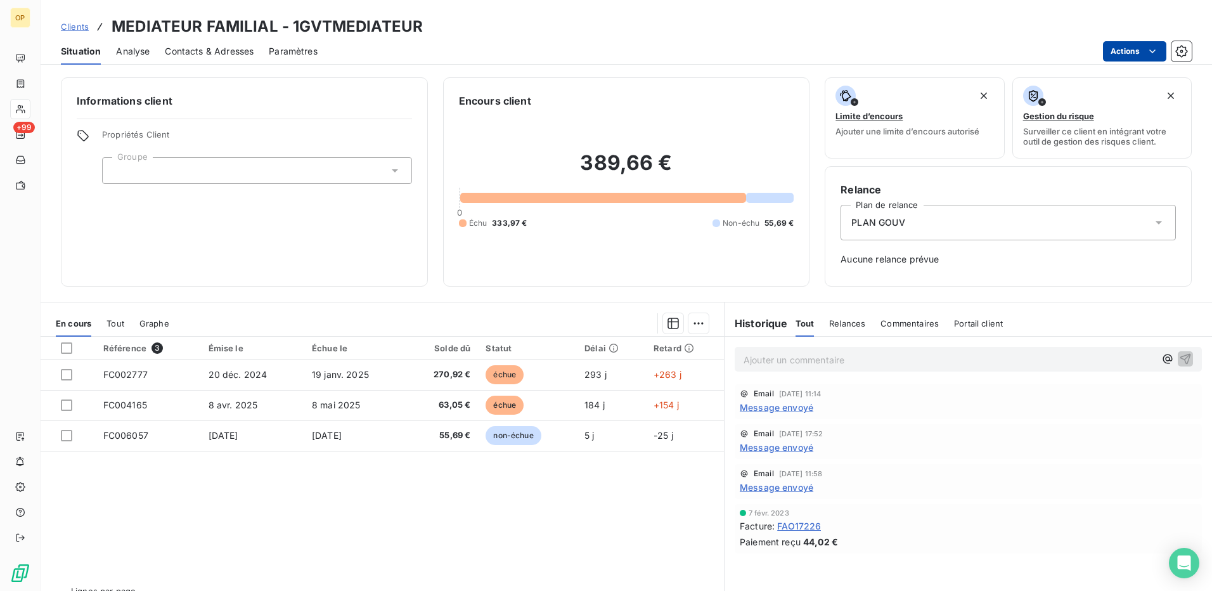
click at [1127, 49] on html "OP +99 Clients MEDIATEUR FAMILIAL - 1GVTMEDIATEUR Situation Analyse Contacts & …" at bounding box center [606, 295] width 1212 height 591
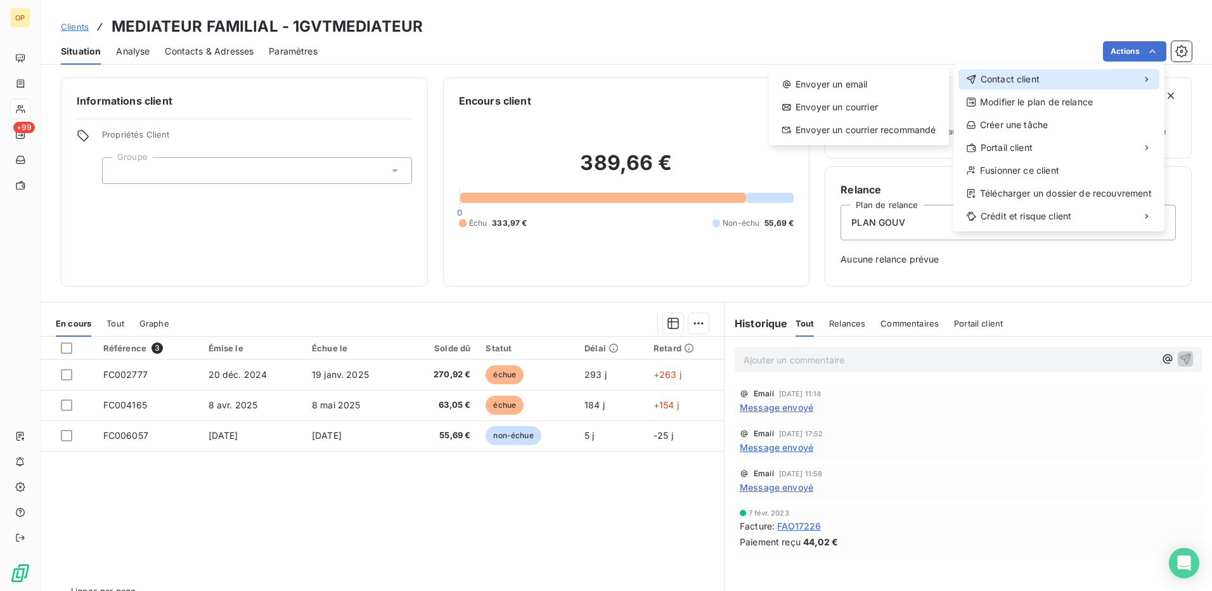
click at [998, 82] on span "Contact client" at bounding box center [1009, 79] width 59 height 13
click at [873, 90] on div "Envoyer un email" at bounding box center [859, 84] width 170 height 20
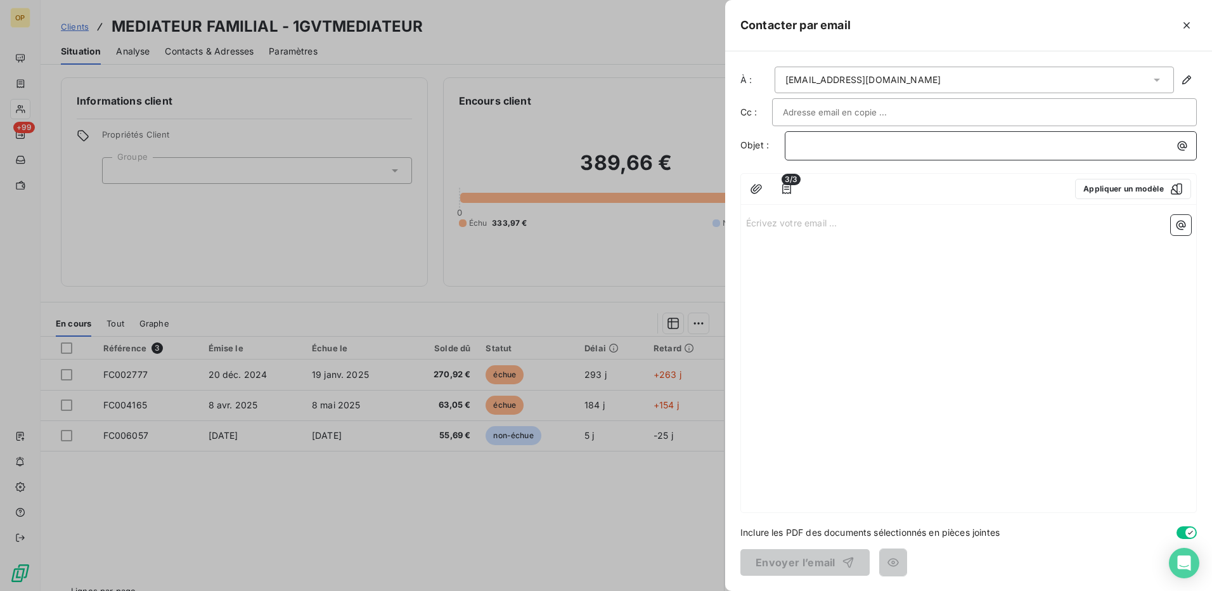
click at [861, 141] on p "﻿" at bounding box center [993, 145] width 397 height 15
click at [871, 137] on div "﻿" at bounding box center [990, 144] width 403 height 17
click at [800, 213] on div "Écrivez votre email ... ﻿" at bounding box center [968, 361] width 455 height 302
click at [772, 214] on div "Écrivez votre email ... ﻿" at bounding box center [968, 361] width 455 height 302
click at [768, 224] on p "Écrivez votre email ... ﻿" at bounding box center [968, 222] width 445 height 15
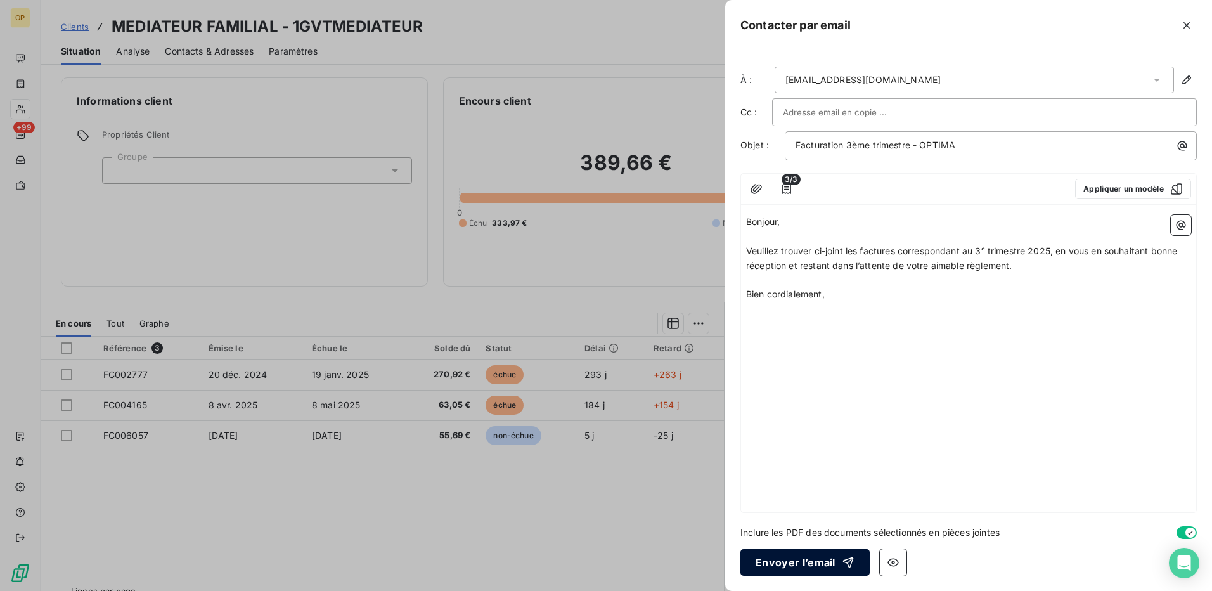
click at [802, 574] on button "Envoyer l’email" at bounding box center [804, 562] width 129 height 27
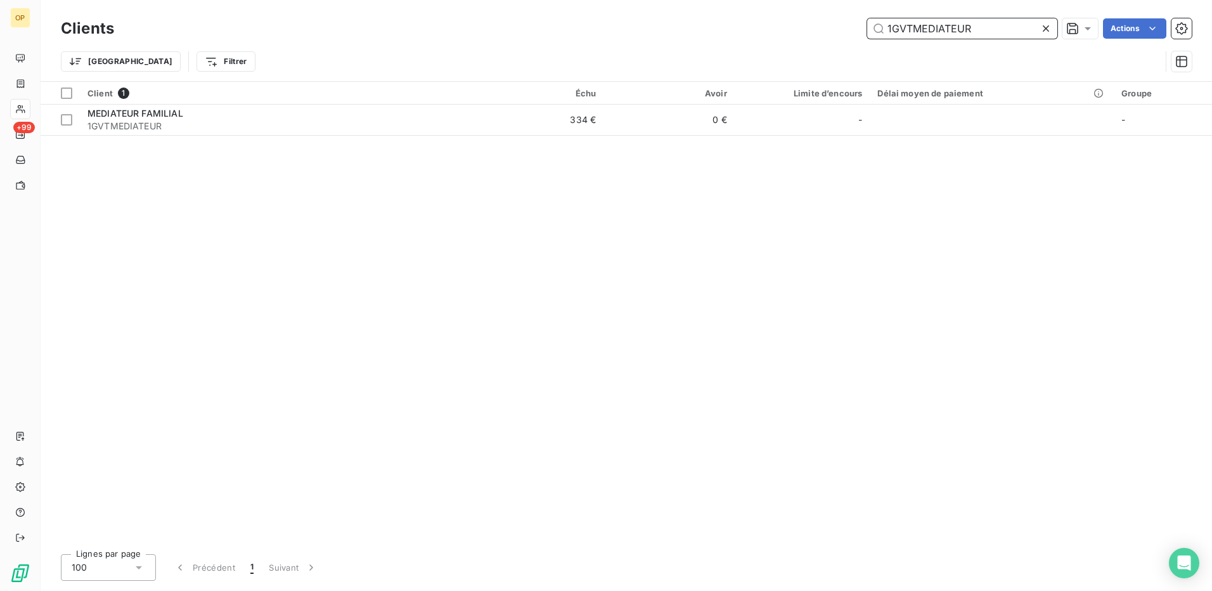
drag, startPoint x: 983, startPoint y: 27, endPoint x: 714, endPoint y: 39, distance: 270.2
click at [714, 39] on div "Clients 1GVTMEDIATEUR Actions" at bounding box center [626, 28] width 1130 height 27
paste input "[EMAIL_ADDRESS][DOMAIN_NAME]"
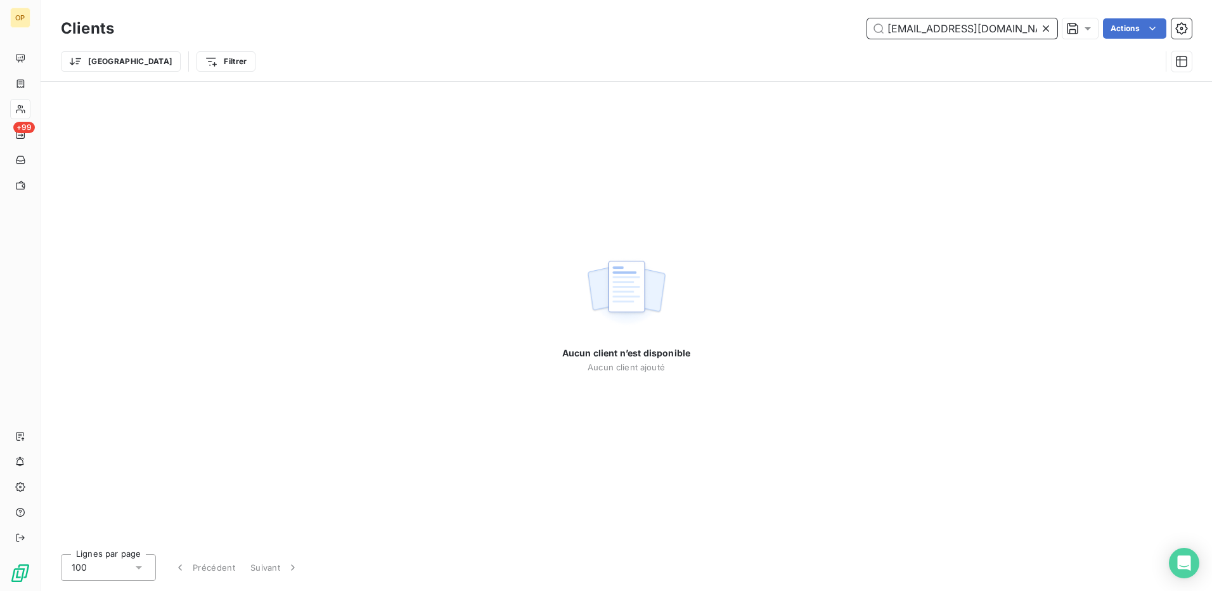
drag, startPoint x: 1004, startPoint y: 31, endPoint x: 677, endPoint y: 32, distance: 327.0
click at [677, 32] on div "[EMAIL_ADDRESS][DOMAIN_NAME] Actions" at bounding box center [660, 28] width 1062 height 20
paste input "SAM STE LES EXPLORATIONS DE [GEOGRAPHIC_DATA]"
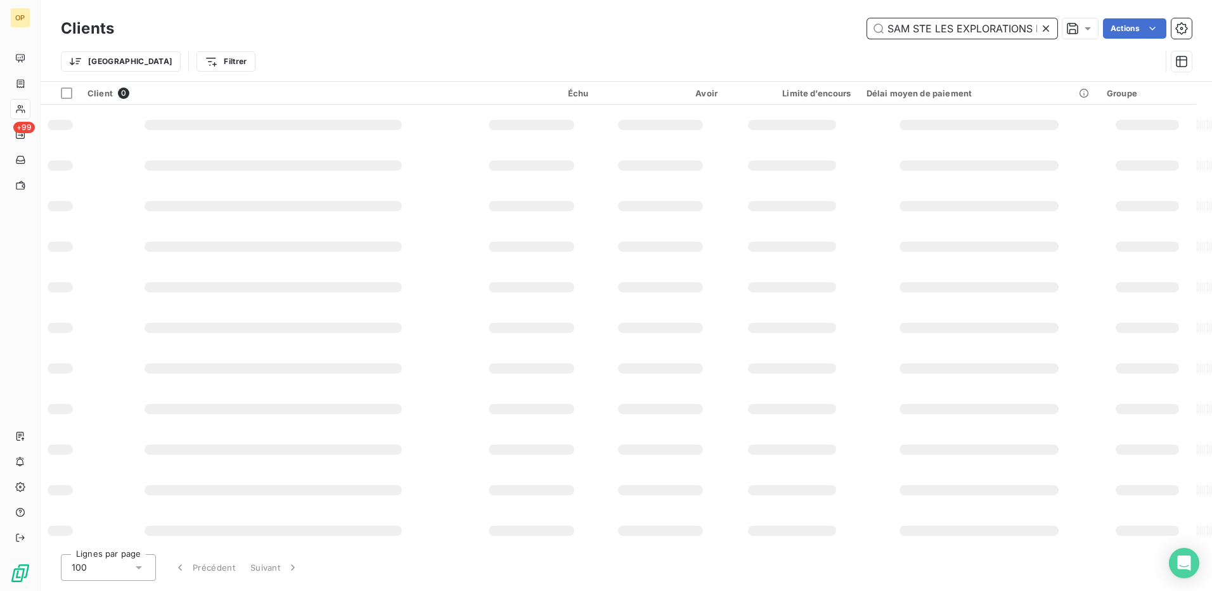
scroll to position [0, 61]
type input "SAM STE LES EXPLORATIONS DE [GEOGRAPHIC_DATA]"
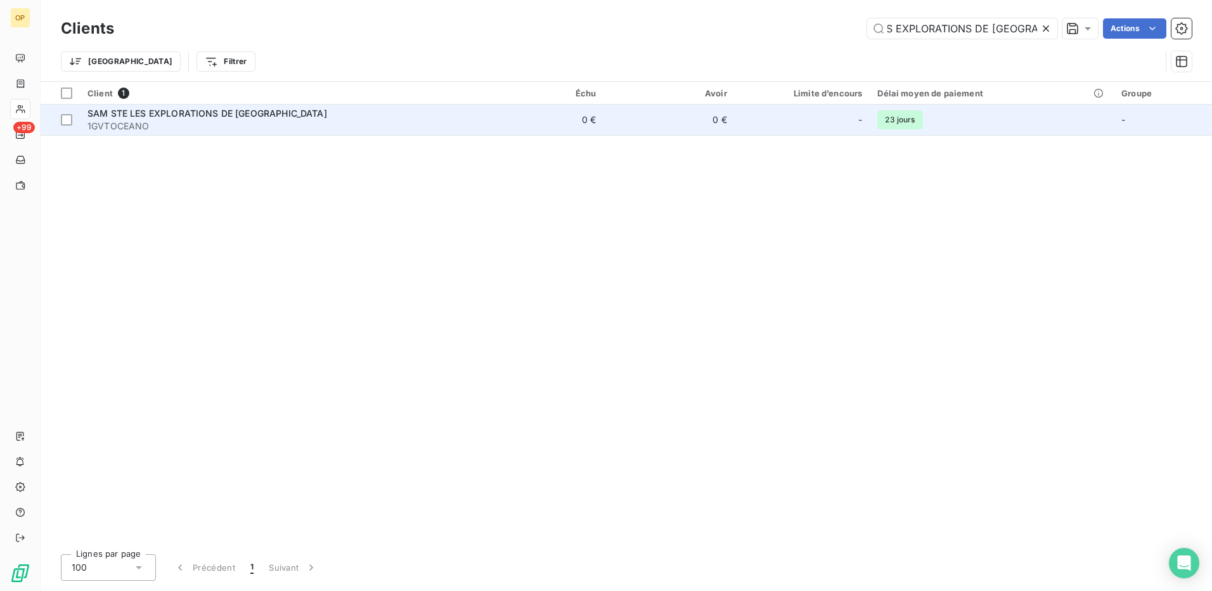
click at [394, 123] on span "1GVTOCEANO" at bounding box center [276, 126] width 378 height 13
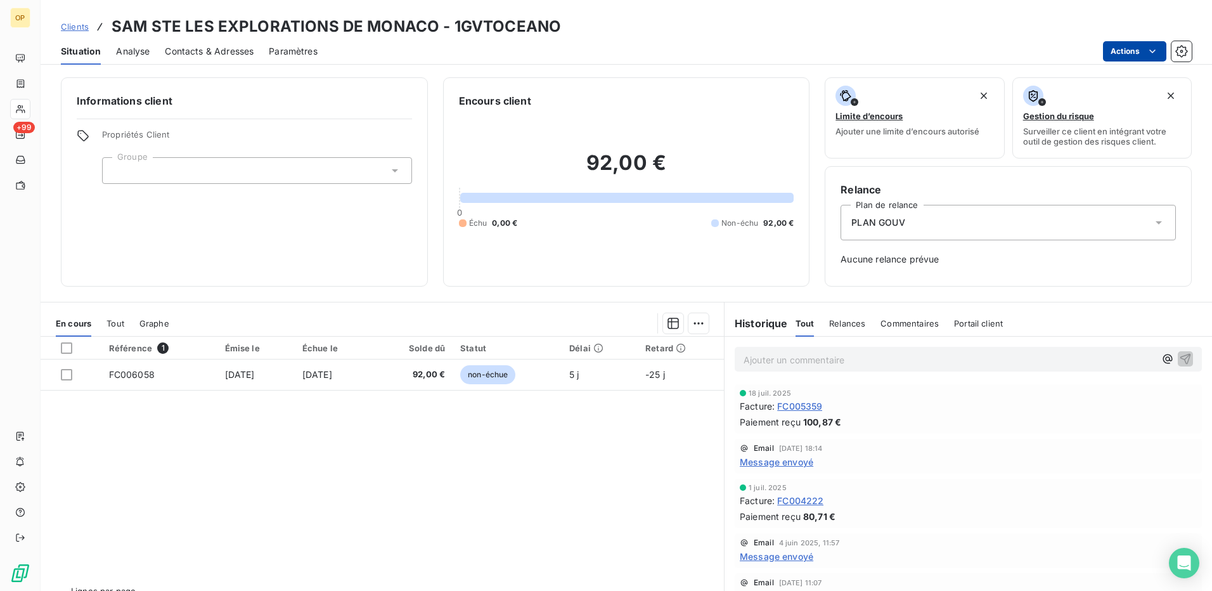
click at [1126, 48] on html "OP +99 Clients SAM STE LES EXPLORATIONS DE MONACO - 1GVTOCEANO Situation Analys…" at bounding box center [606, 295] width 1212 height 591
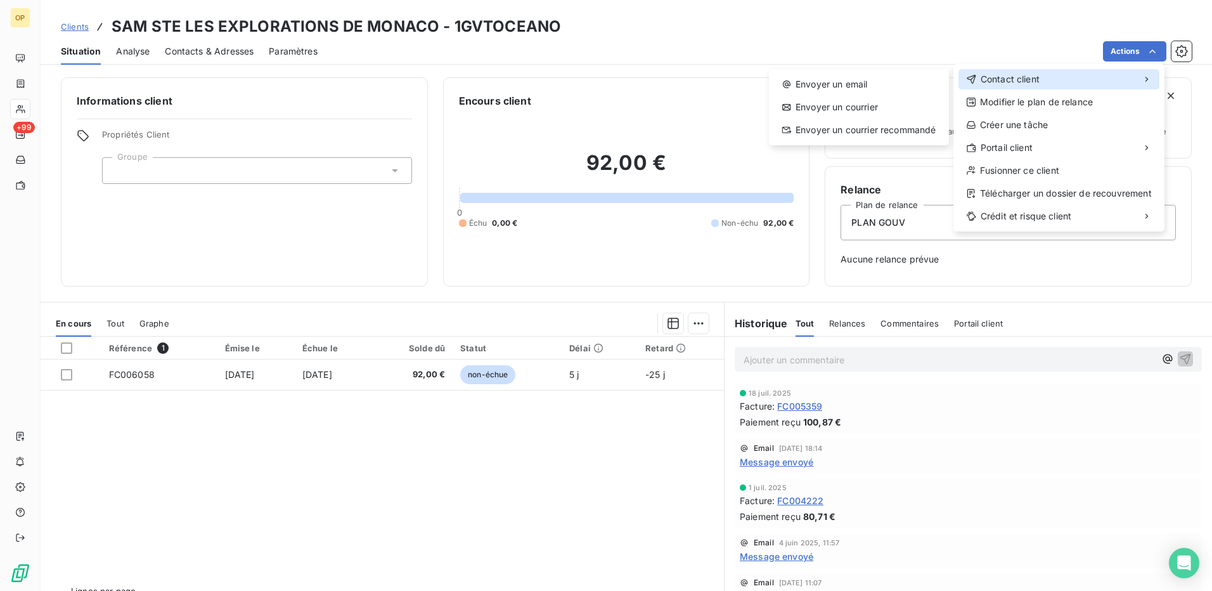
click at [999, 75] on span "Contact client" at bounding box center [1009, 79] width 59 height 13
click at [849, 80] on div "Envoyer un email" at bounding box center [859, 84] width 170 height 20
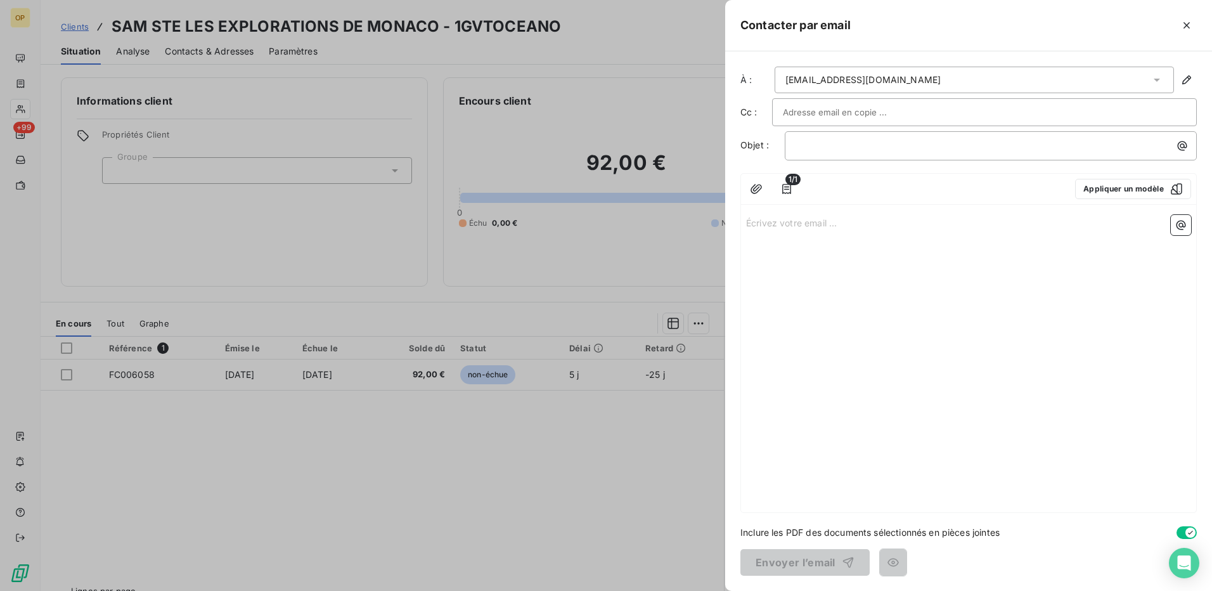
drag, startPoint x: 829, startPoint y: 208, endPoint x: 846, endPoint y: 219, distance: 20.2
click at [829, 208] on div "1/1 Appliquer un modèle Écrivez votre email ... ﻿" at bounding box center [968, 343] width 456 height 340
drag, startPoint x: 835, startPoint y: 222, endPoint x: 874, endPoint y: 222, distance: 39.3
click at [839, 222] on p "Écrivez votre email ... ﻿" at bounding box center [968, 222] width 445 height 15
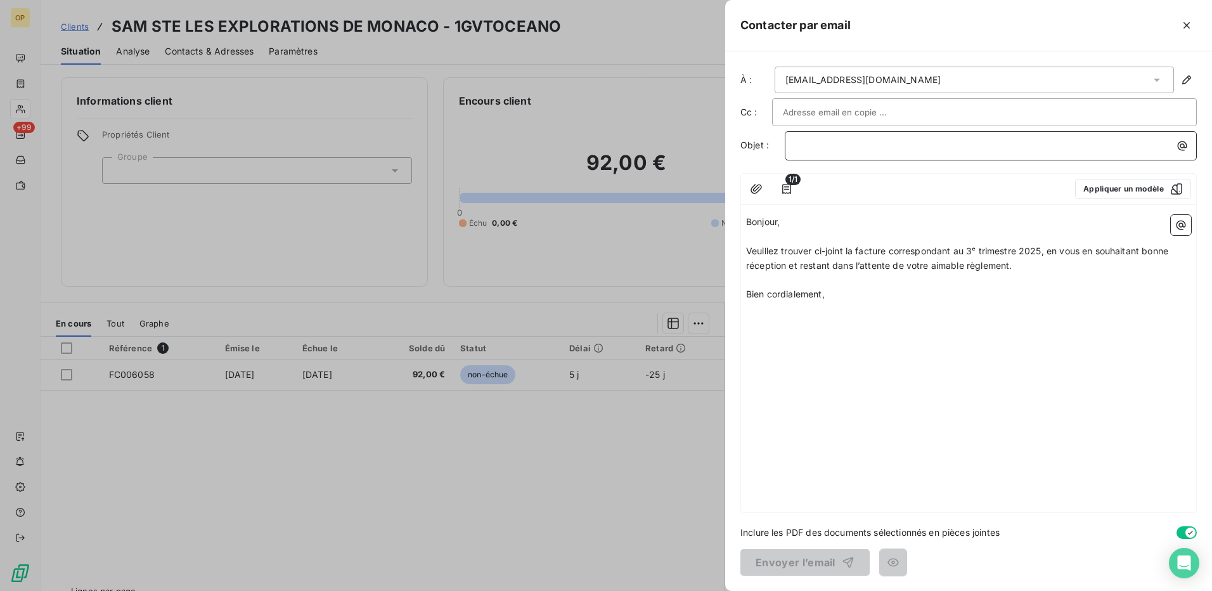
click at [822, 146] on p "﻿" at bounding box center [993, 145] width 397 height 15
click at [809, 557] on button "Envoyer l’email" at bounding box center [804, 562] width 129 height 27
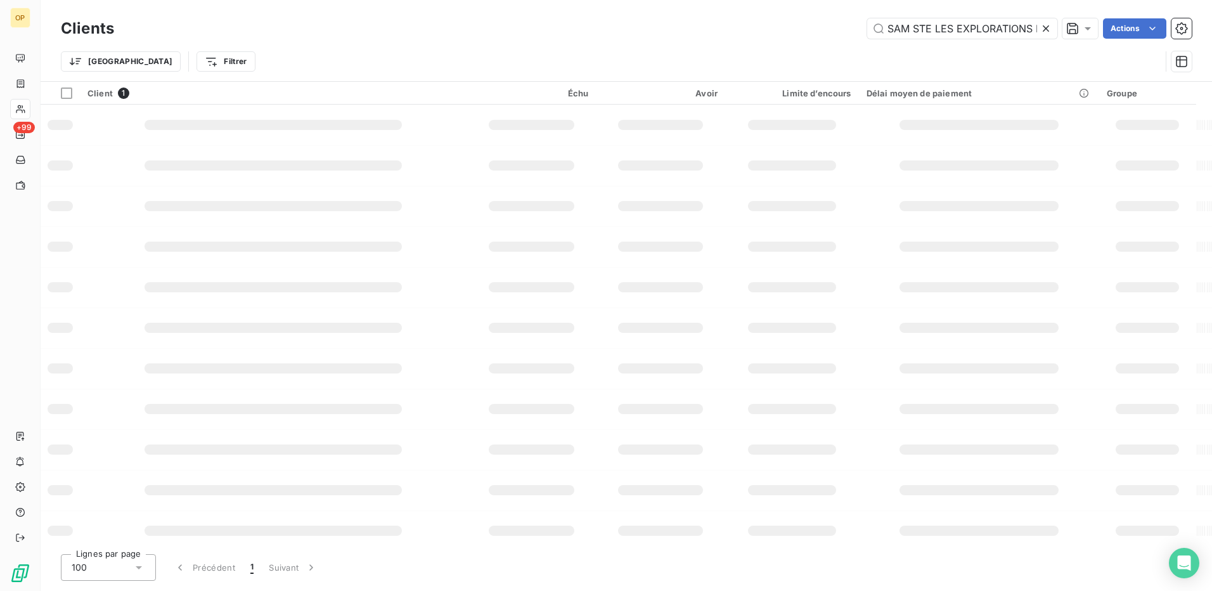
scroll to position [0, 61]
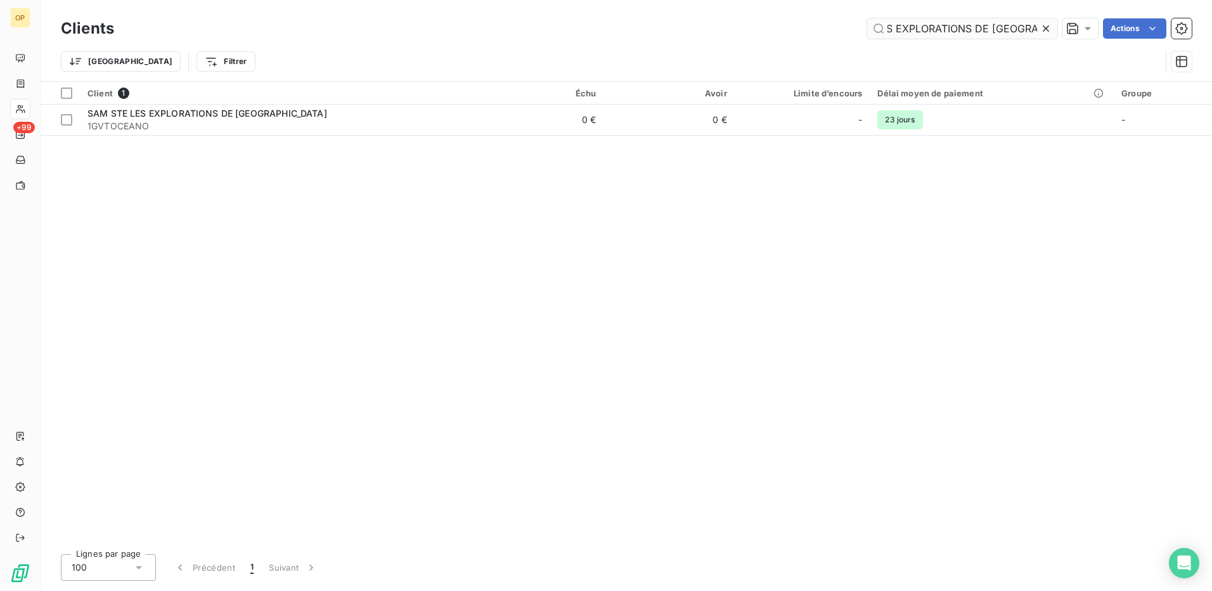
click at [934, 28] on input "SAM STE LES EXPLORATIONS DE [GEOGRAPHIC_DATA]" at bounding box center [962, 28] width 190 height 20
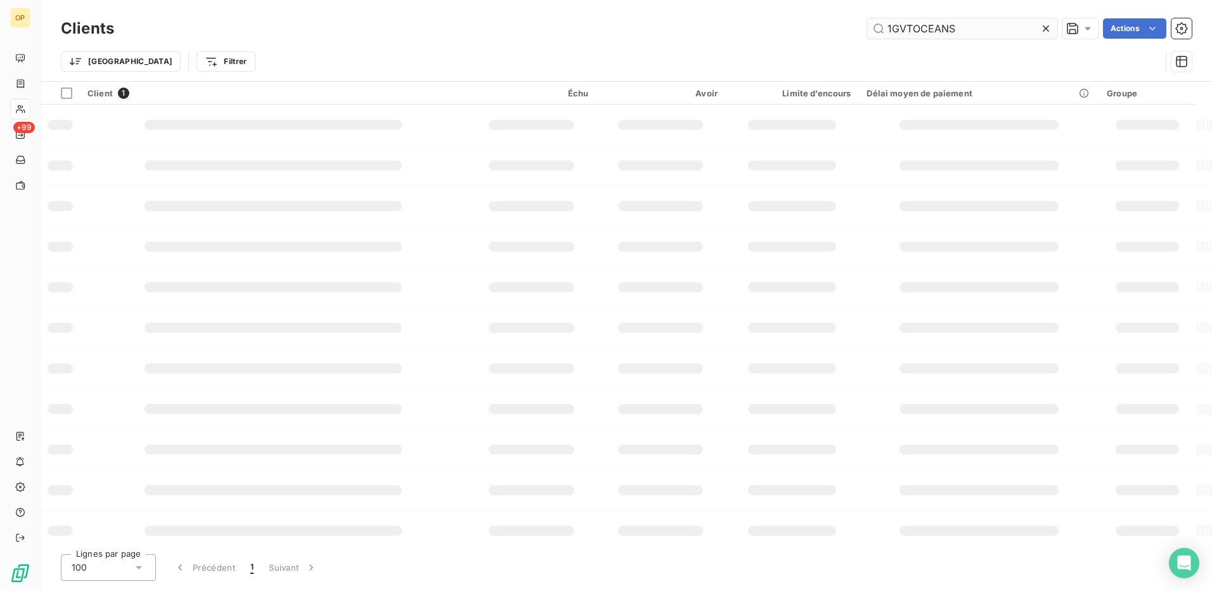
scroll to position [0, 0]
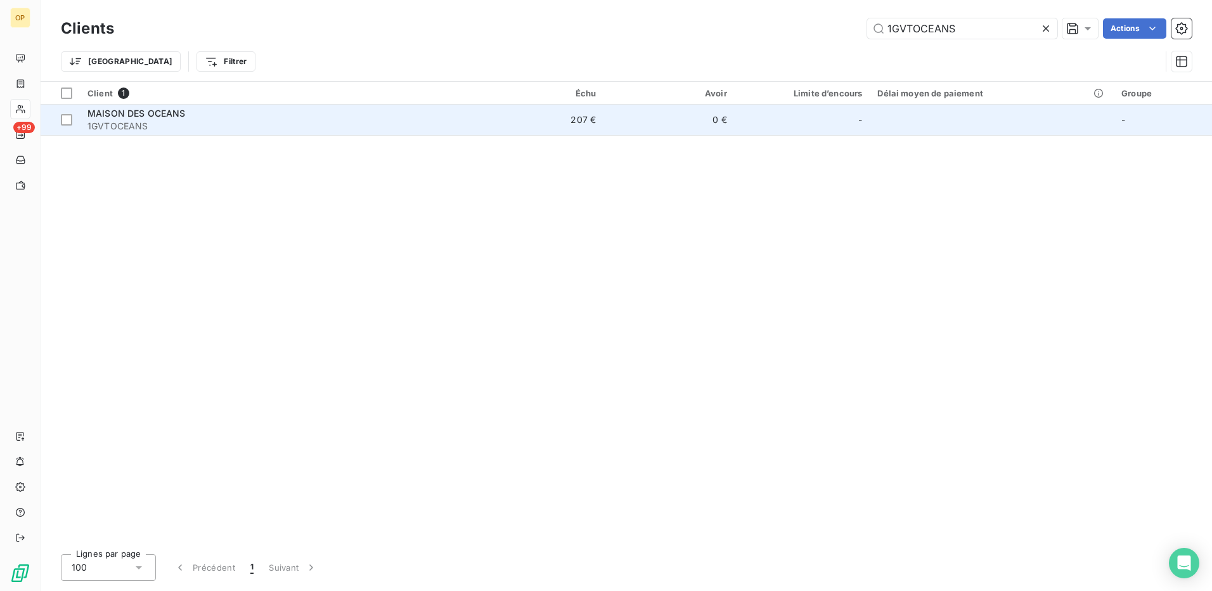
type input "1GVTOCEANS"
click at [338, 108] on div "MAISON DES OCEANS" at bounding box center [276, 113] width 378 height 13
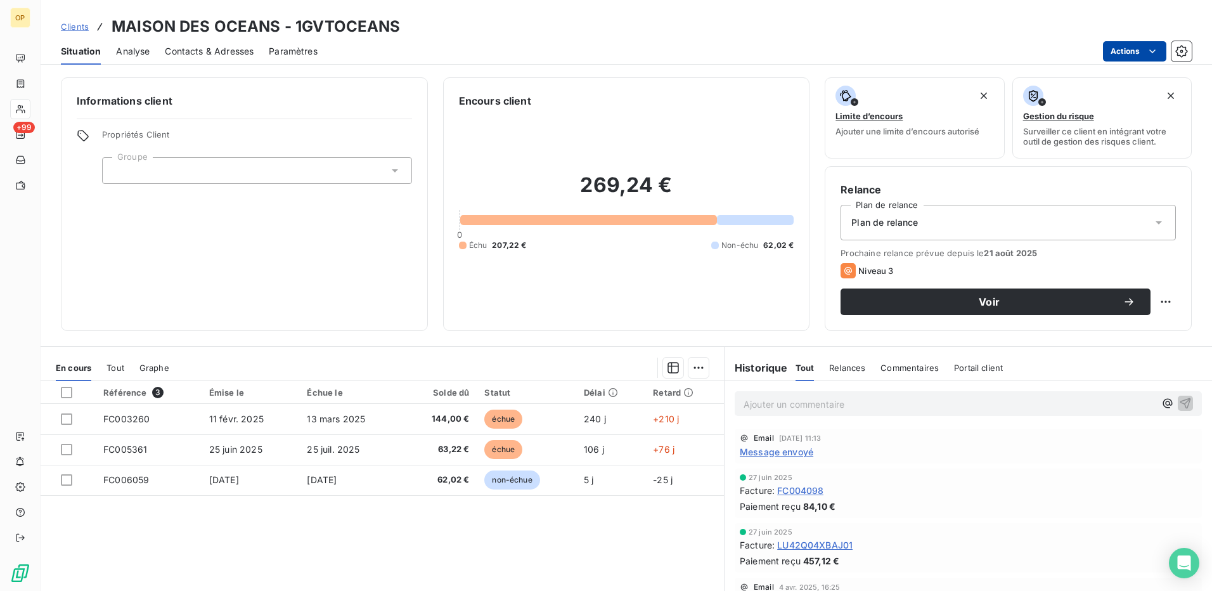
click at [1138, 49] on html "OP +99 Clients MAISON DES OCEANS - 1GVTOCEANS Situation Analyse Contacts & Adre…" at bounding box center [606, 295] width 1212 height 591
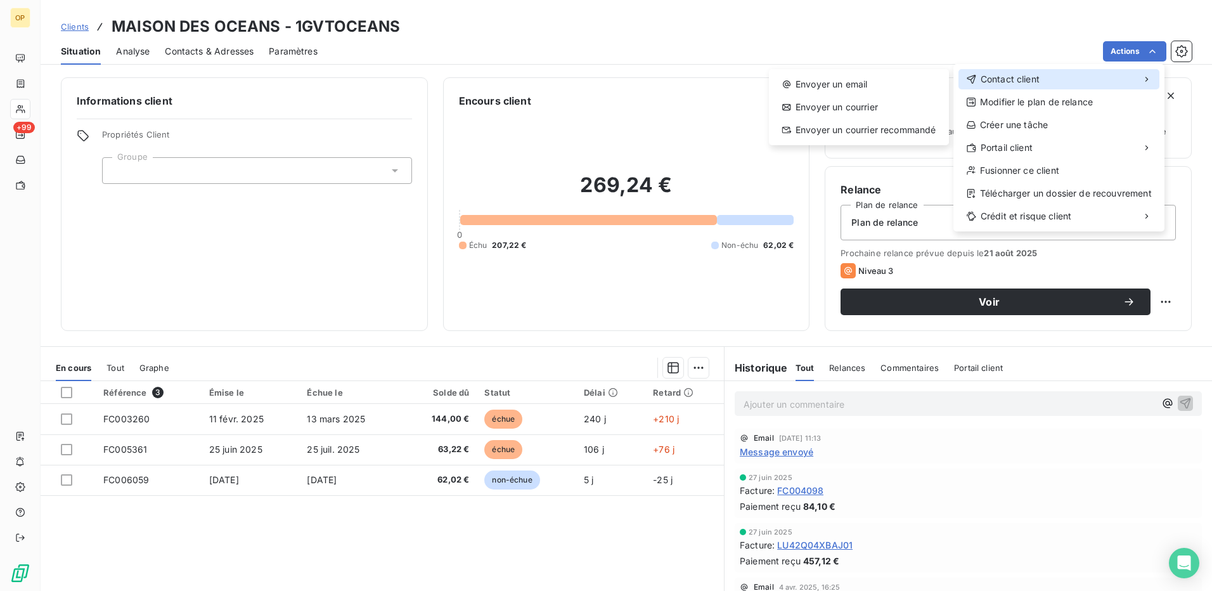
click at [1015, 72] on div "Contact client" at bounding box center [1058, 79] width 201 height 20
click at [854, 78] on div "Envoyer un email" at bounding box center [859, 84] width 170 height 20
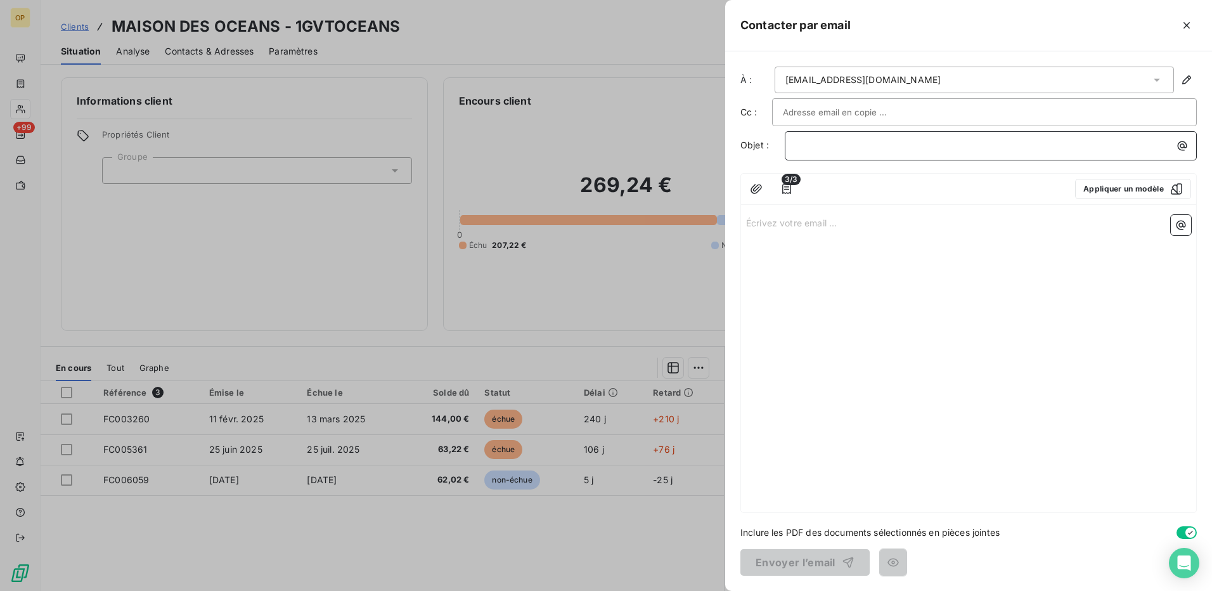
click at [804, 146] on p "﻿" at bounding box center [993, 145] width 397 height 15
click at [761, 217] on p "Écrivez votre email ... ﻿" at bounding box center [968, 222] width 445 height 15
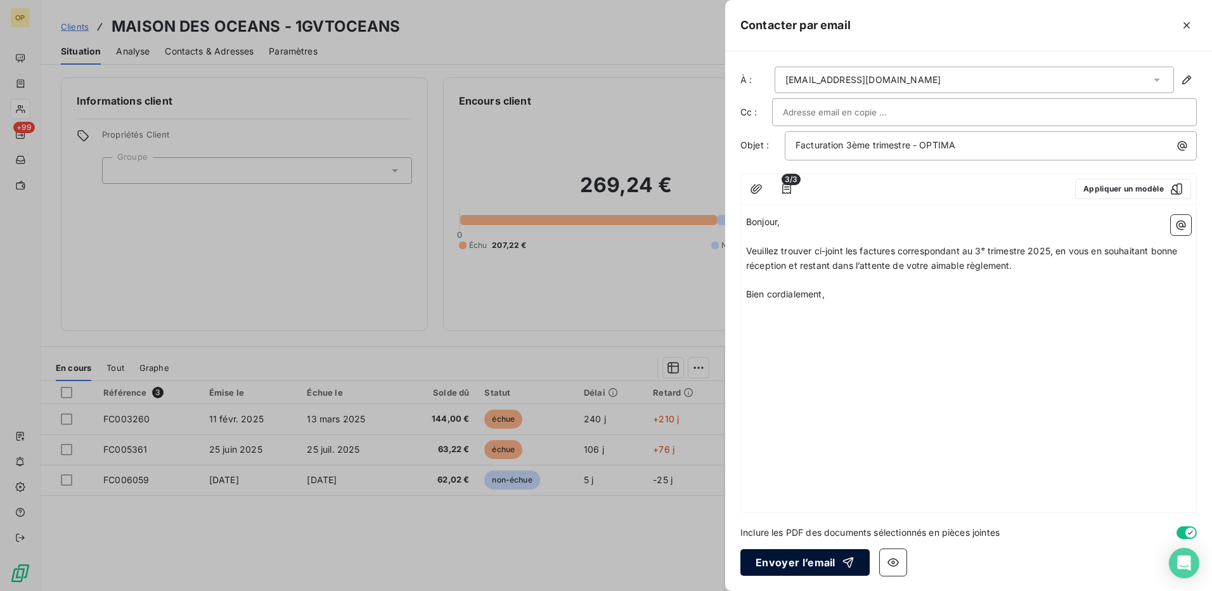
click at [798, 558] on button "Envoyer l’email" at bounding box center [804, 562] width 129 height 27
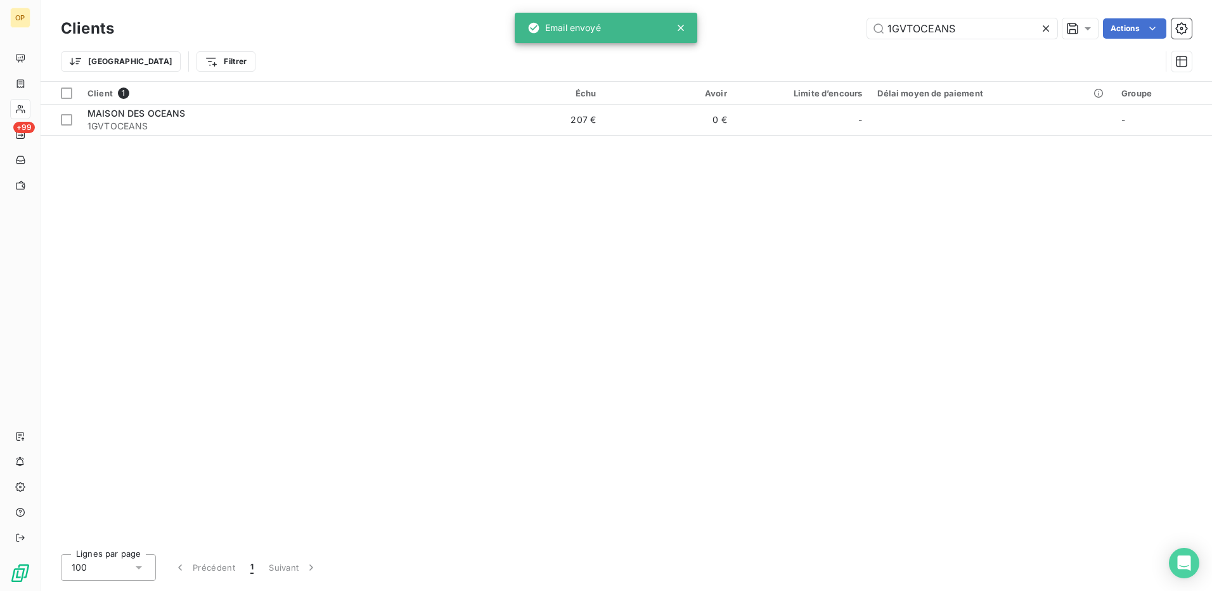
drag, startPoint x: 960, startPoint y: 25, endPoint x: 797, endPoint y: 24, distance: 163.5
click at [797, 24] on div "1GVTOCEANS Actions" at bounding box center [660, 28] width 1062 height 20
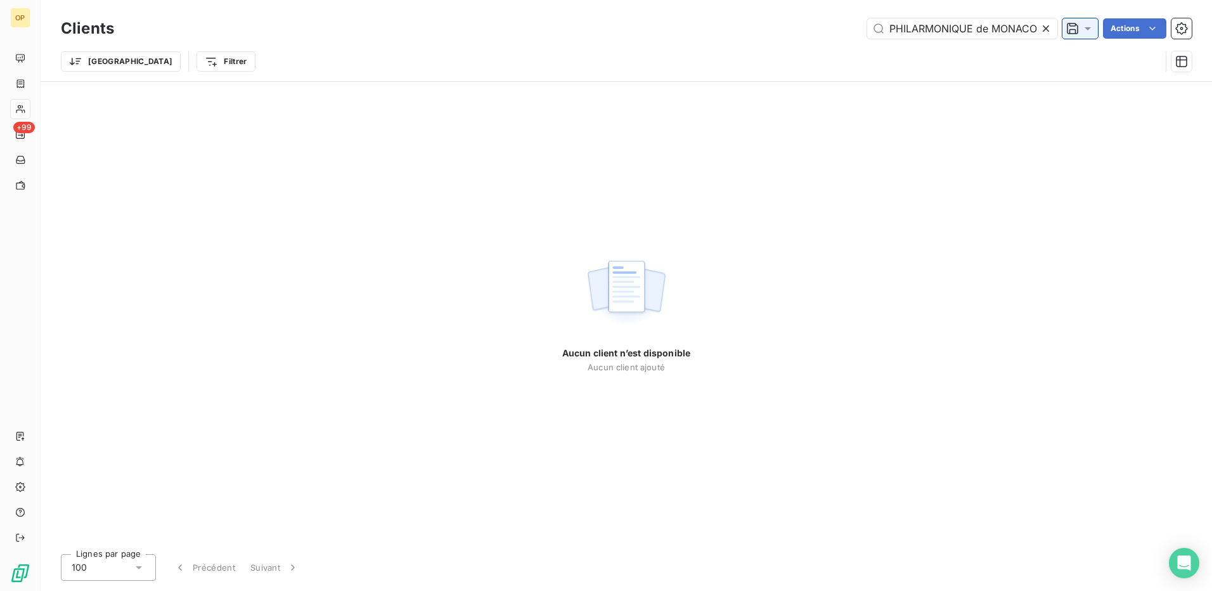
scroll to position [0, 63]
drag, startPoint x: 971, startPoint y: 29, endPoint x: 1066, endPoint y: 30, distance: 94.4
click at [1066, 30] on div "ORCHESTRE PHILARMONIQUE de MONACO Actions" at bounding box center [660, 28] width 1062 height 20
type input "ORCHESTRE PHILARMONIQUE"
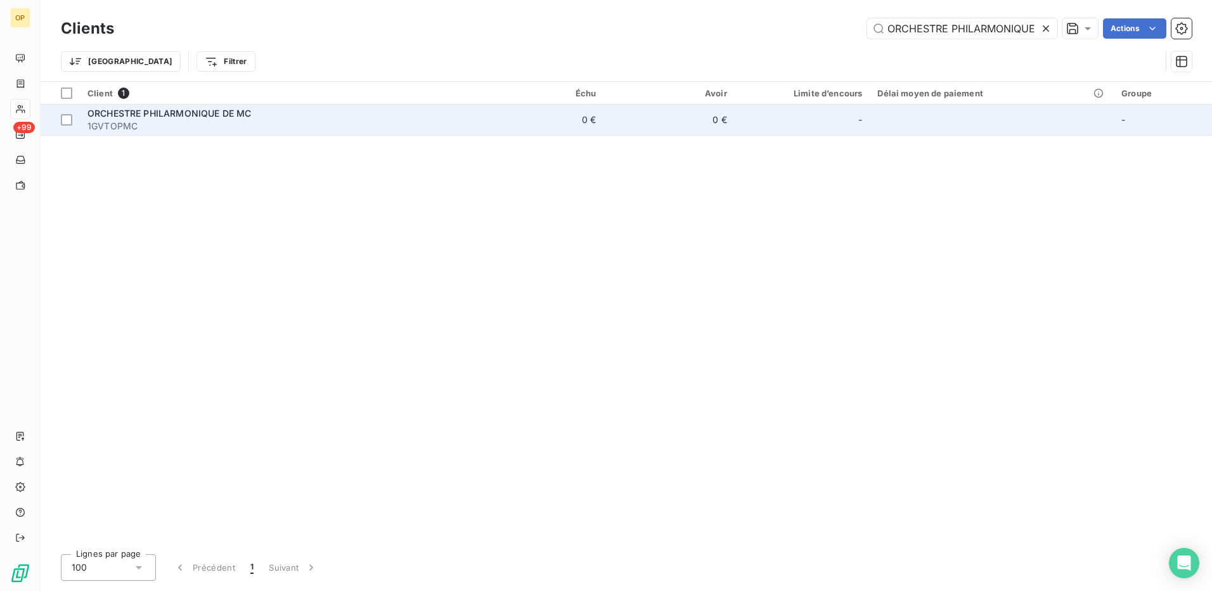
click at [324, 117] on div "ORCHESTRE PHILARMONIQUE DE MC" at bounding box center [276, 113] width 378 height 13
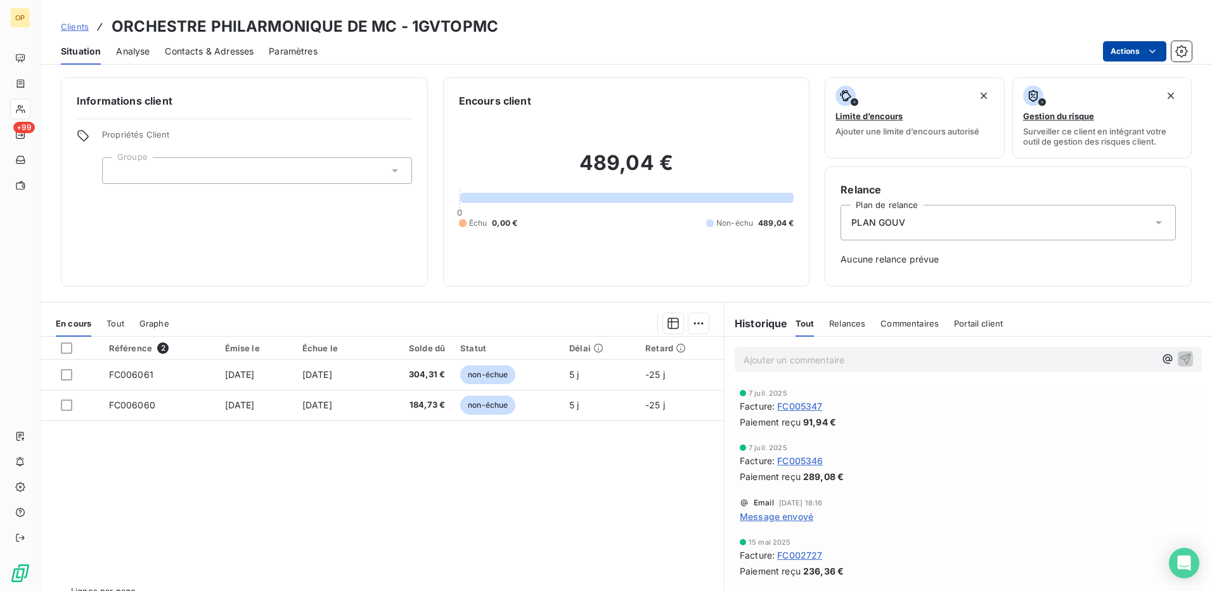
click at [1136, 50] on html "OP +99 Clients ORCHESTRE PHILARMONIQUE DE MC - 1GVTOPMC Situation Analyse Conta…" at bounding box center [606, 295] width 1212 height 591
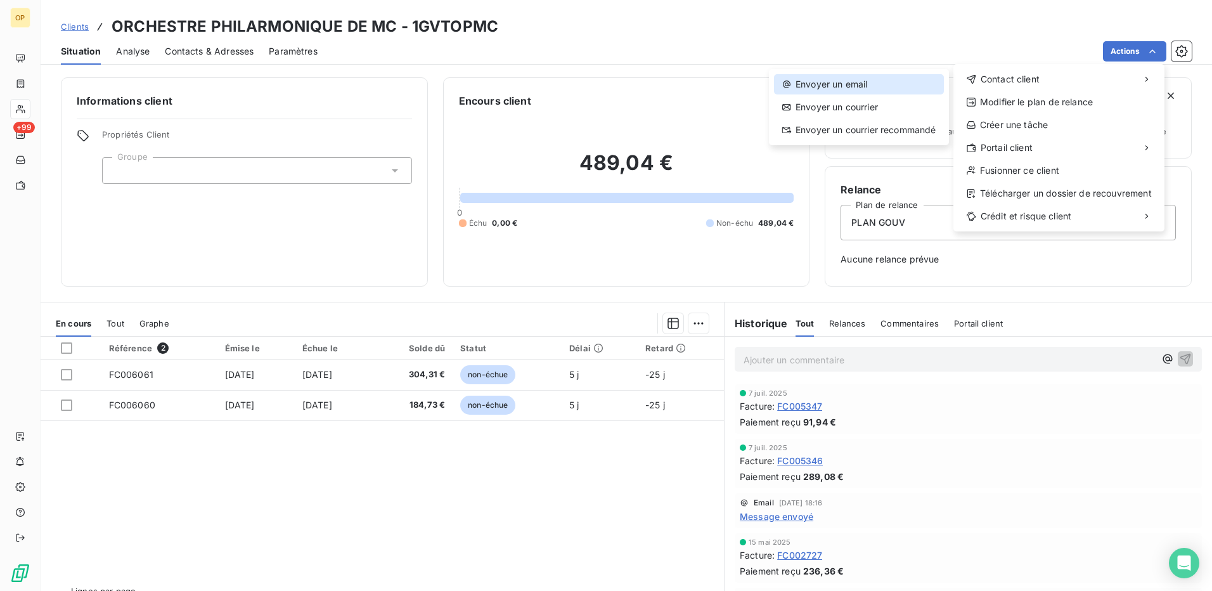
click at [826, 75] on div "Envoyer un email" at bounding box center [859, 84] width 170 height 20
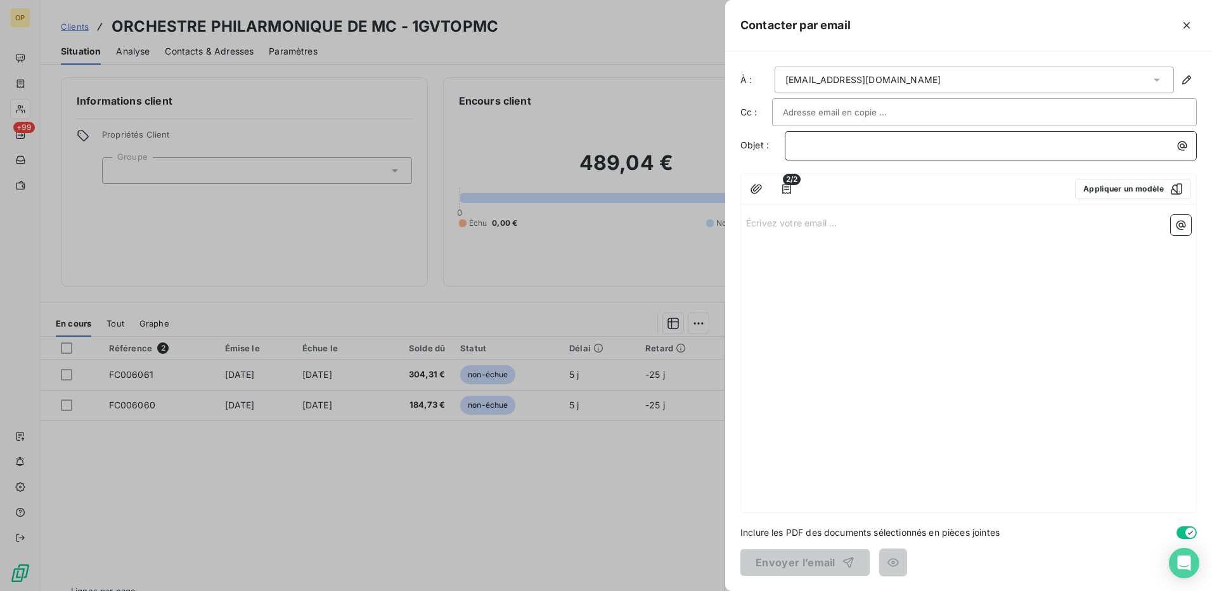
click at [824, 141] on p "﻿" at bounding box center [993, 145] width 397 height 15
click at [776, 223] on p "Écrivez votre email ... ﻿" at bounding box center [968, 222] width 445 height 15
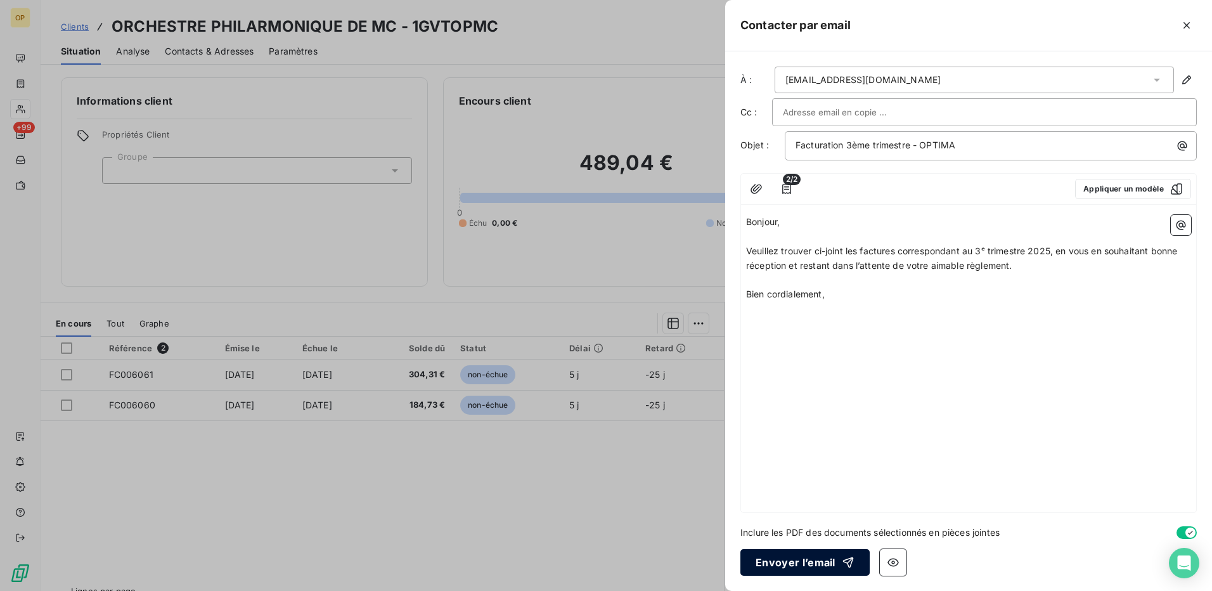
click at [802, 561] on button "Envoyer l’email" at bounding box center [804, 562] width 129 height 27
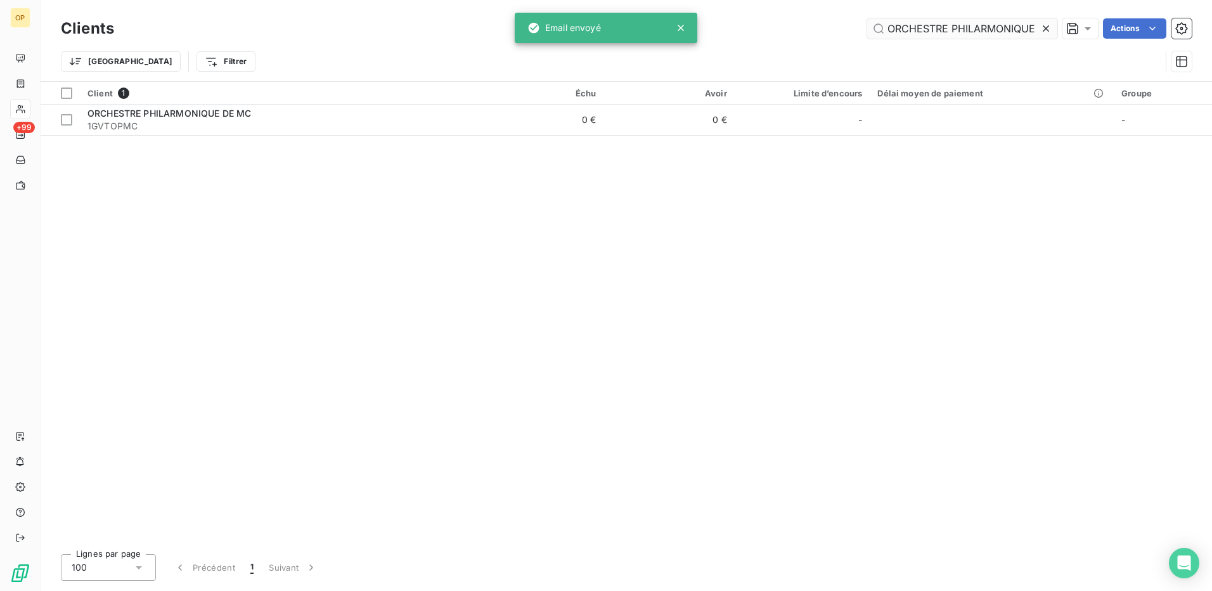
click at [927, 22] on input "ORCHESTRE PHILARMONIQUE" at bounding box center [962, 28] width 190 height 20
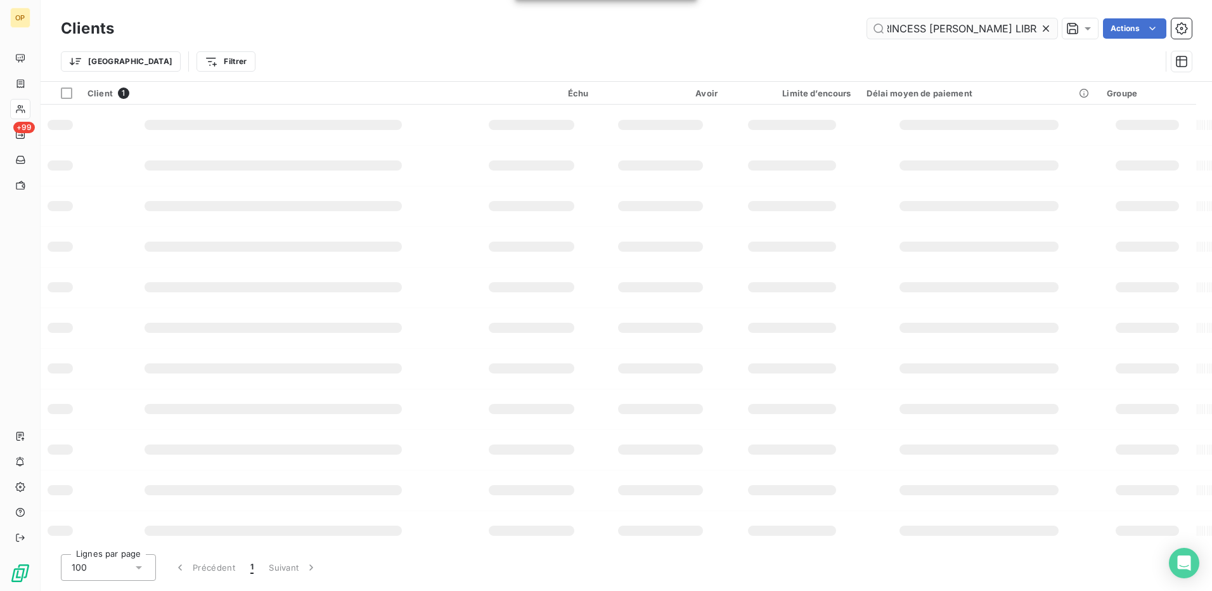
type input "PRINCESS [PERSON_NAME] LIBRARY"
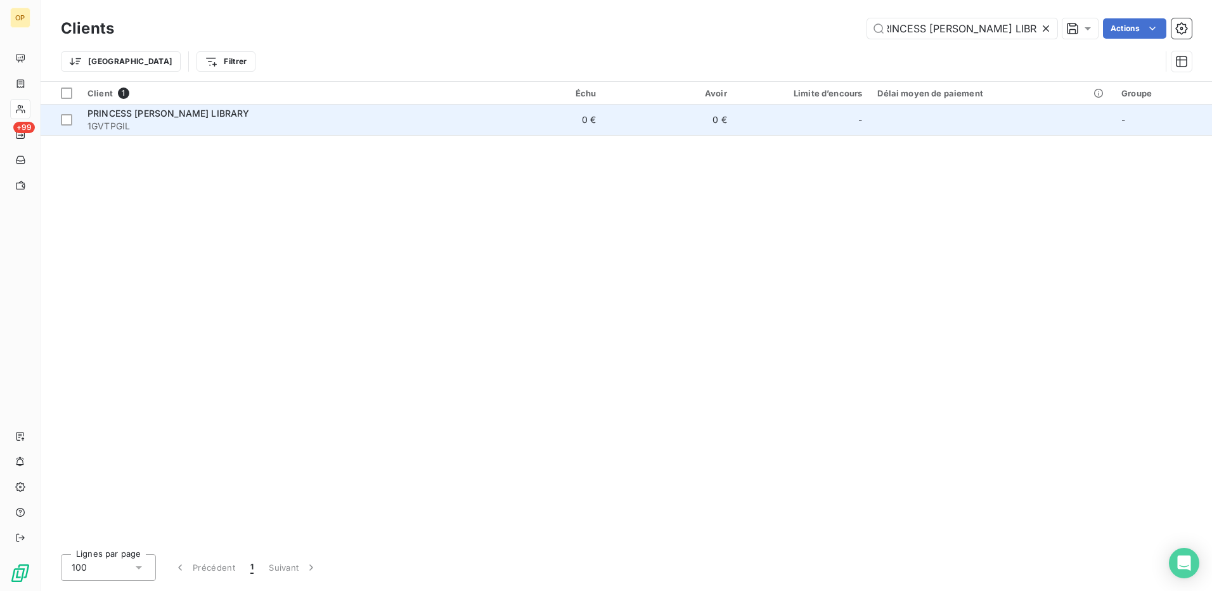
click at [391, 127] on span "1GVTPGIL" at bounding box center [276, 126] width 378 height 13
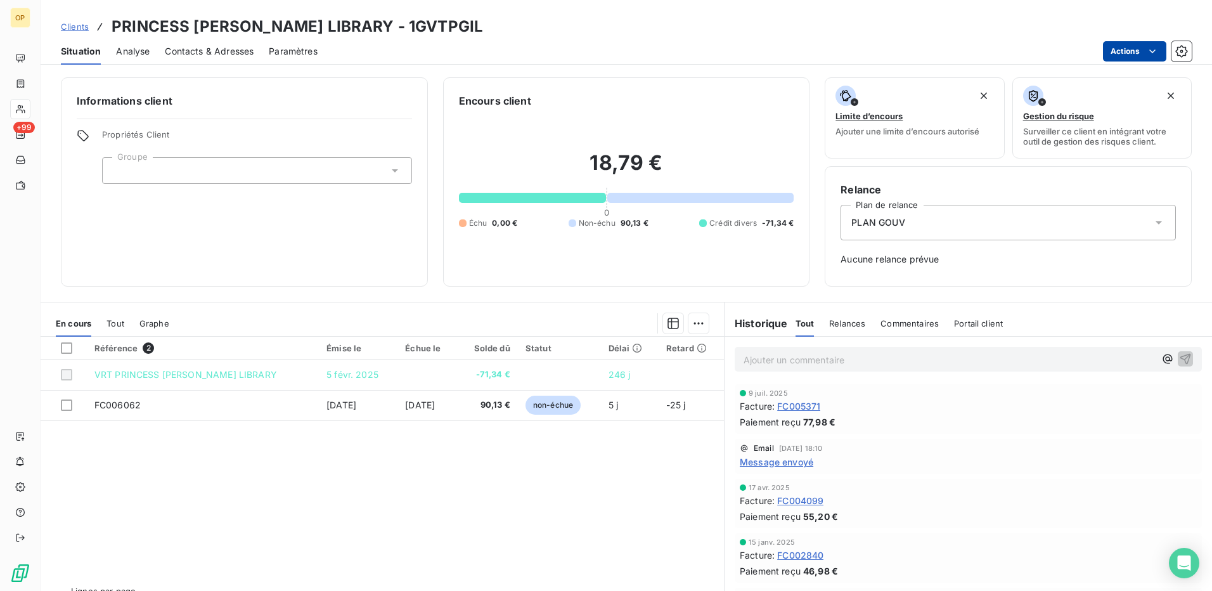
click at [1133, 53] on html "OP +99 Clients PRINCESS GRACE IRISH LIBRARY - 1GVTPGIL Situation Analyse Contac…" at bounding box center [606, 295] width 1212 height 591
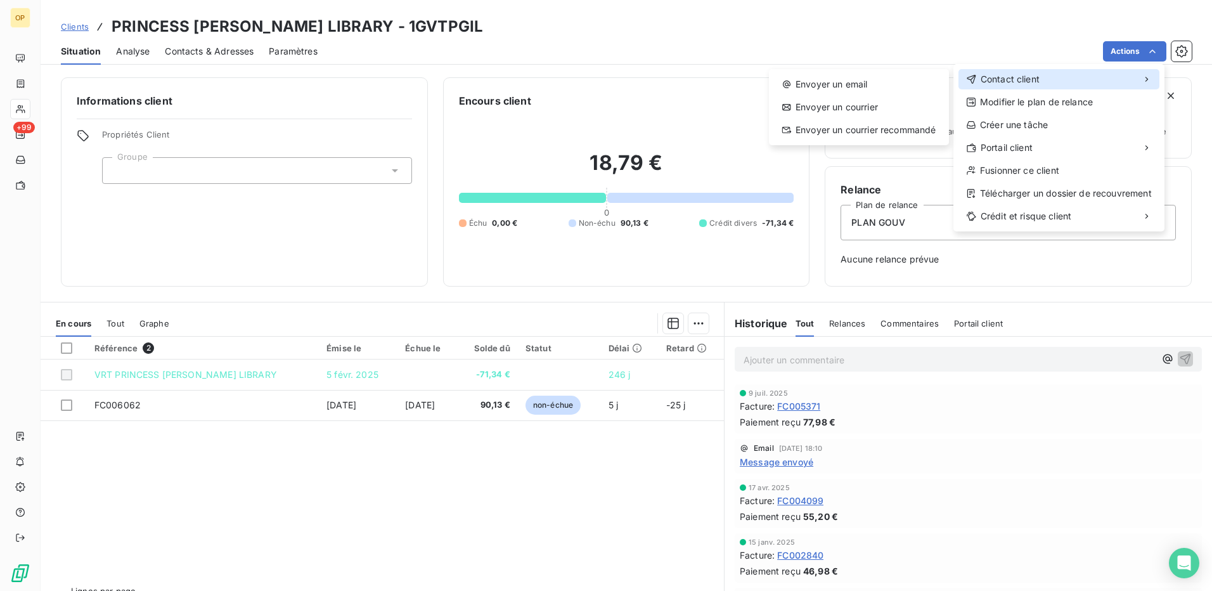
click at [1024, 81] on span "Contact client" at bounding box center [1009, 79] width 59 height 13
click at [843, 79] on div "Envoyer un email" at bounding box center [859, 84] width 170 height 20
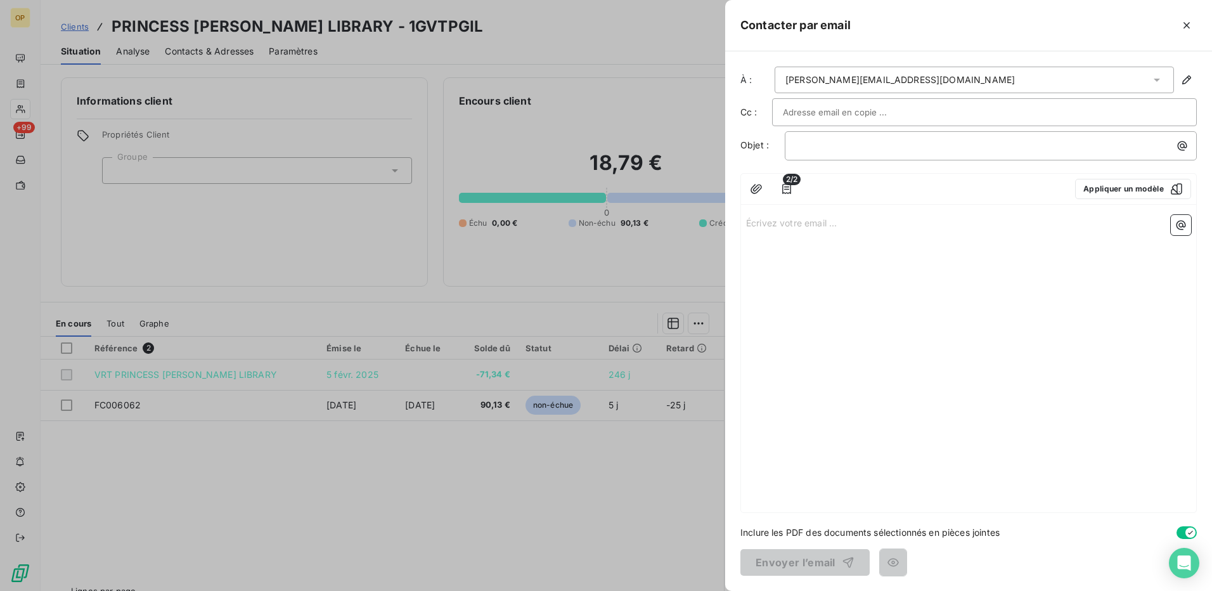
click at [806, 222] on p "Écrivez votre email ... ﻿" at bounding box center [968, 222] width 445 height 15
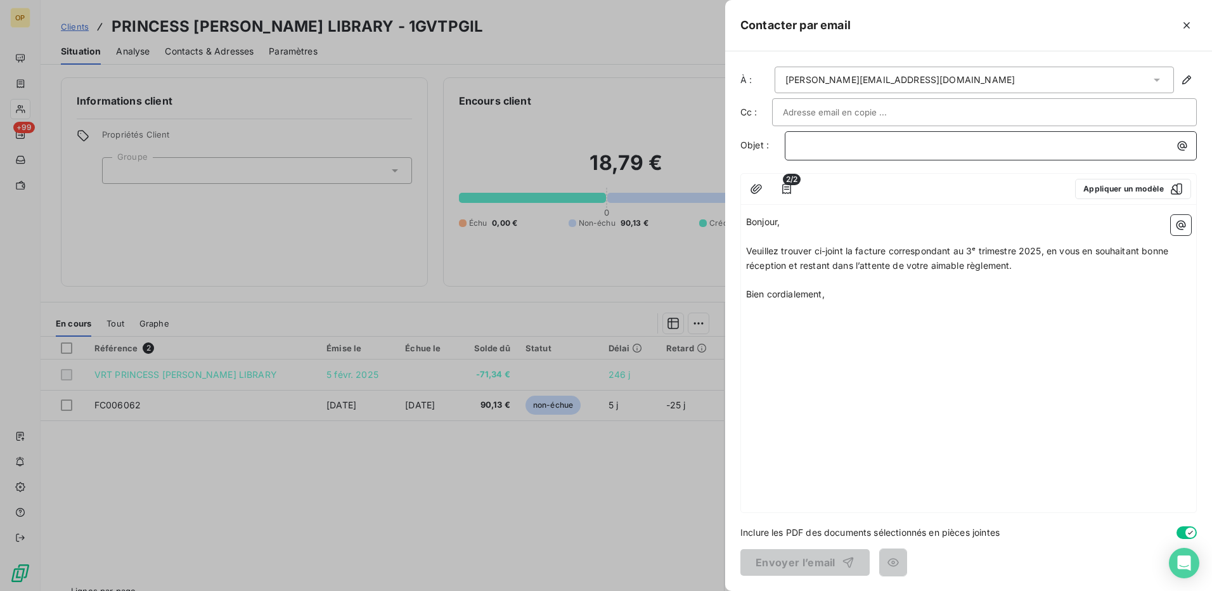
click at [838, 147] on p "﻿" at bounding box center [993, 145] width 397 height 15
click at [757, 558] on button "Envoyer l’email" at bounding box center [804, 562] width 129 height 27
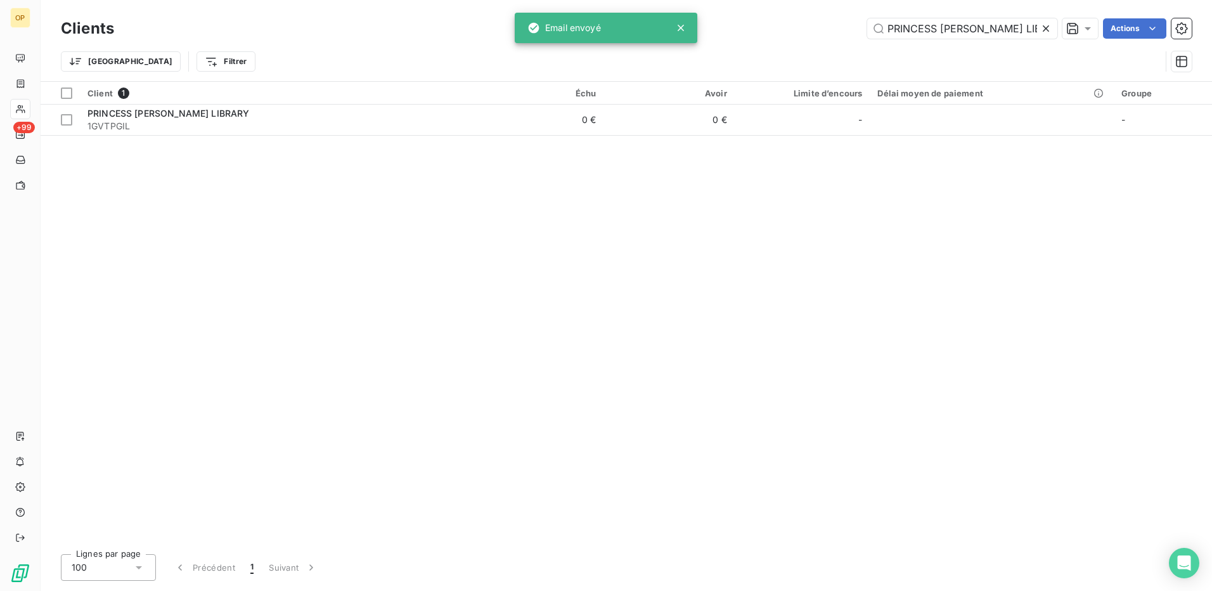
scroll to position [0, 11]
click at [943, 27] on input "PRINCESS [PERSON_NAME] LIBRARY" at bounding box center [962, 28] width 190 height 20
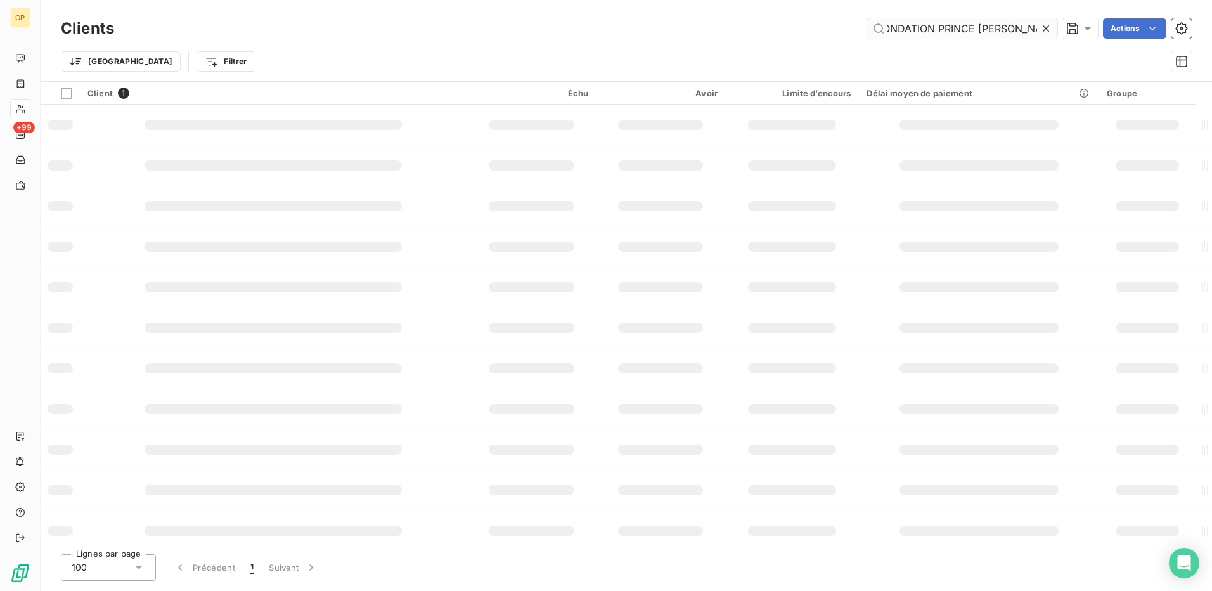
scroll to position [0, 52]
type input "FONDATION PRINCE [PERSON_NAME]"
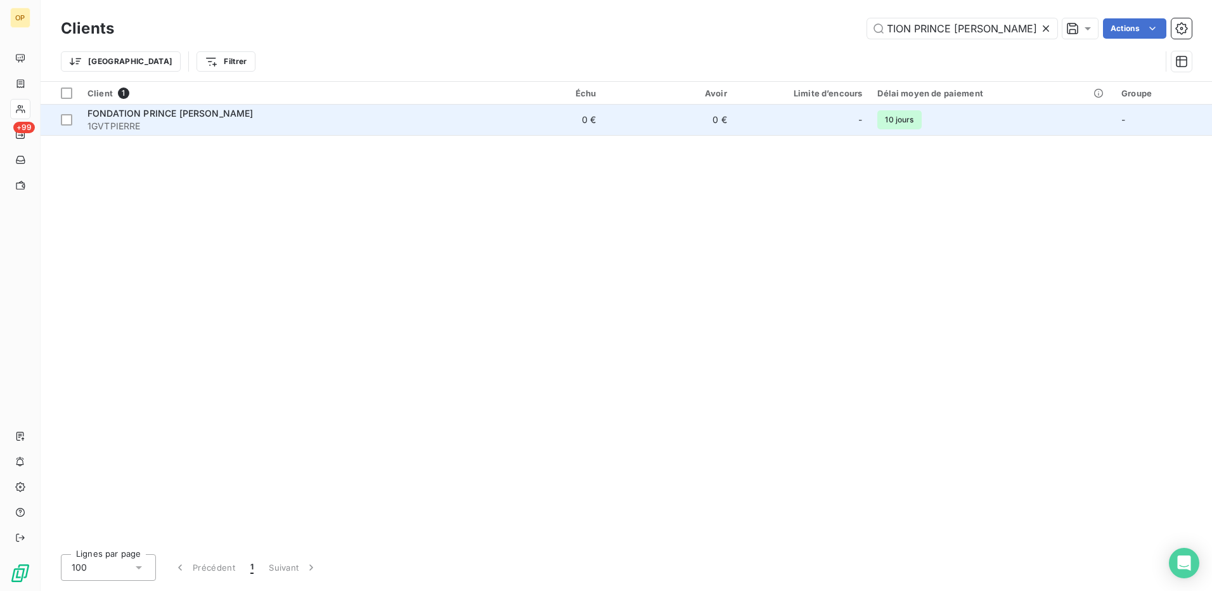
scroll to position [0, 0]
click at [661, 117] on td "0 €" at bounding box center [668, 120] width 131 height 30
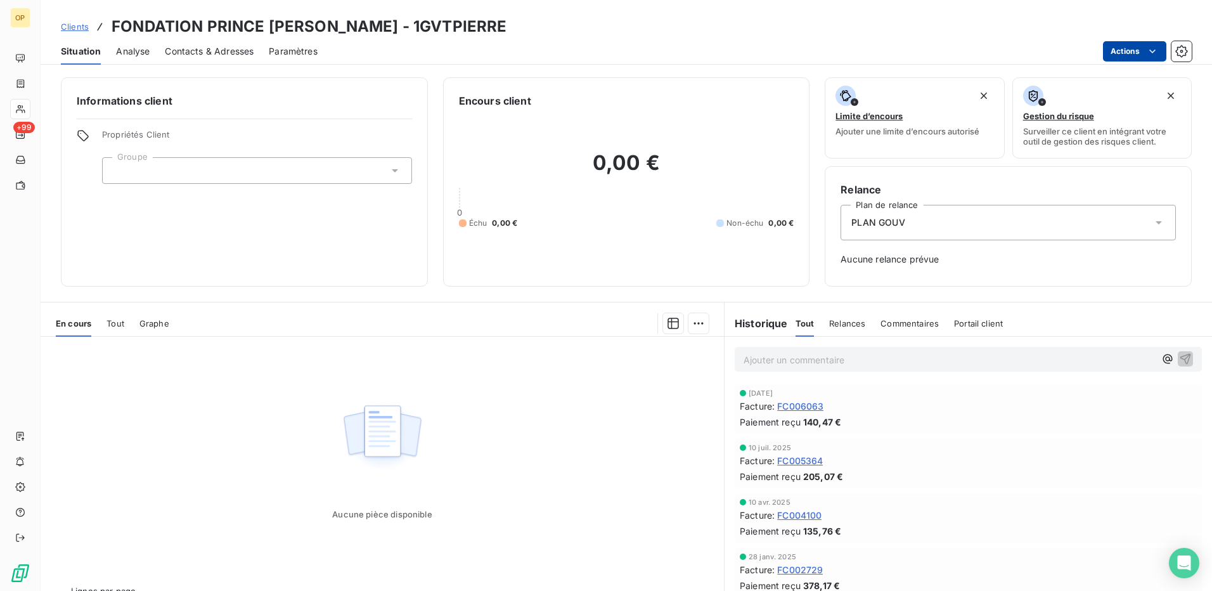
click at [1143, 44] on html "OP +99 Clients FONDATION PRINCE [PERSON_NAME] - 1GVTPIERRE Situation Analyse Co…" at bounding box center [606, 295] width 1212 height 591
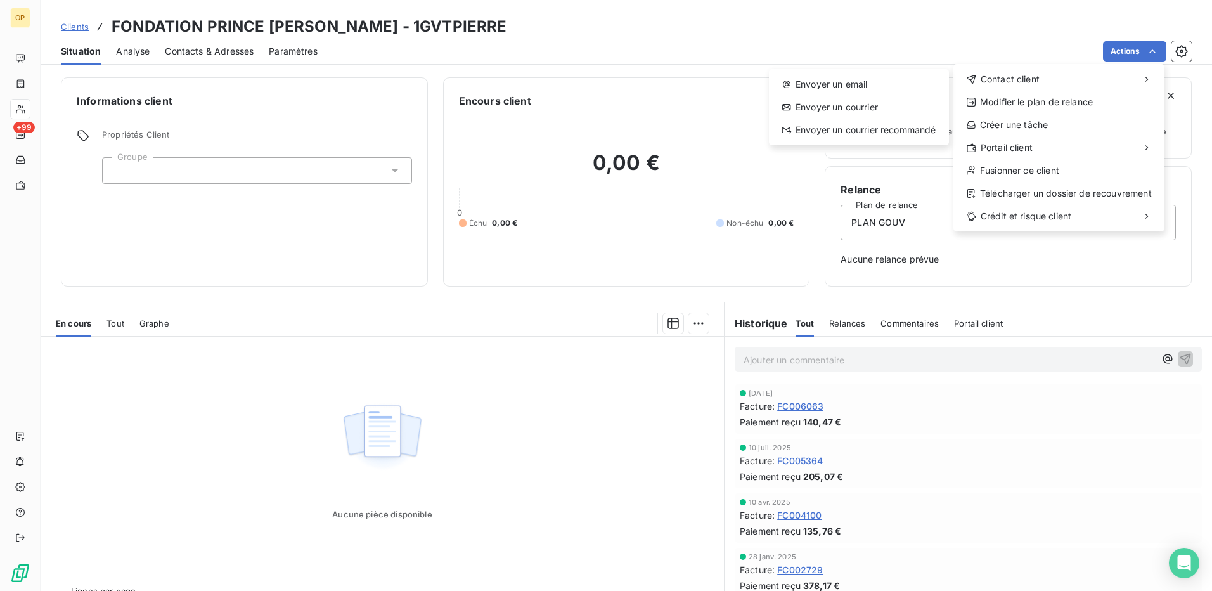
click at [528, 442] on html "OP +99 Clients FONDATION PRINCE [PERSON_NAME] - 1GVTPIERRE Situation Analyse Co…" at bounding box center [606, 295] width 1212 height 591
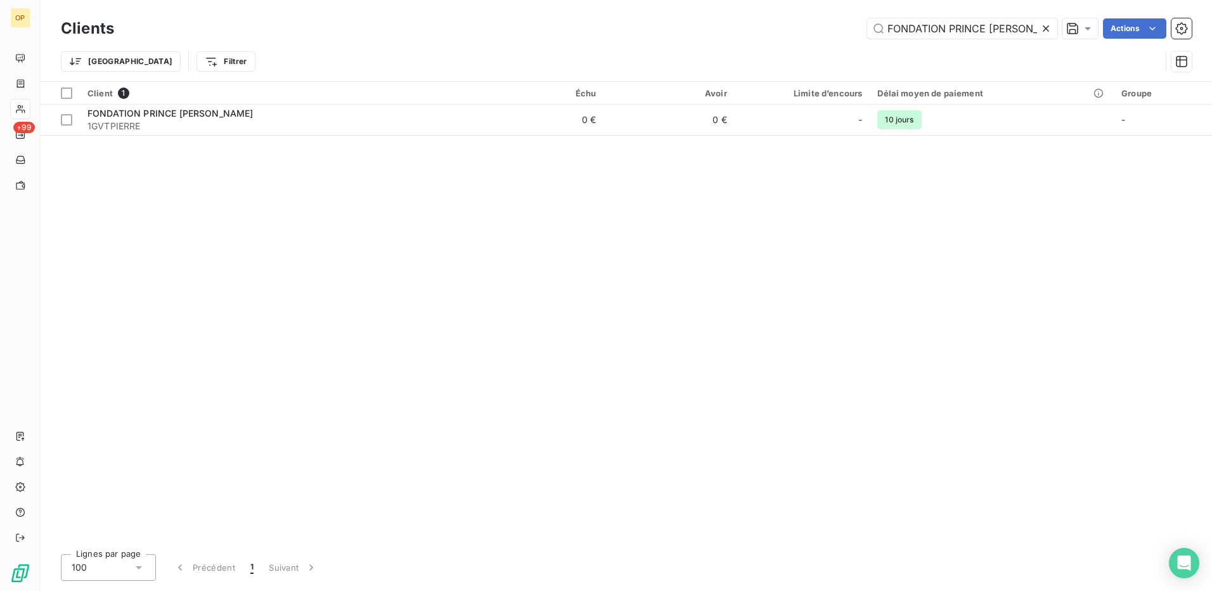
scroll to position [0, 52]
click at [955, 31] on input "FONDATION PRINCE [PERSON_NAME]" at bounding box center [962, 28] width 190 height 20
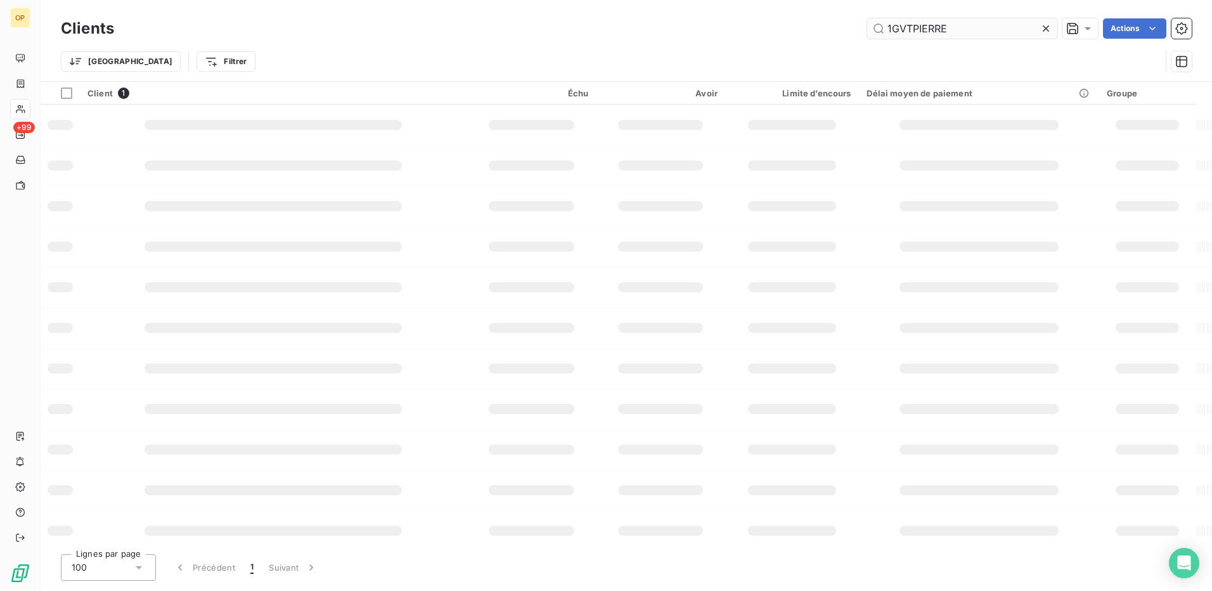
type input "1GVTPIERRE"
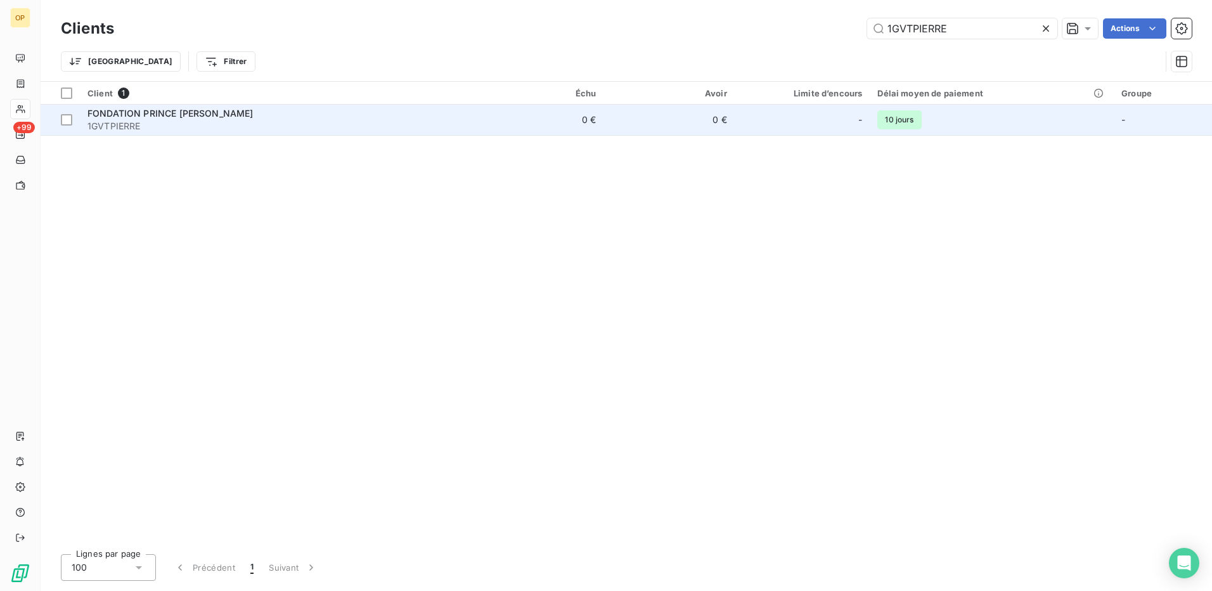
click at [353, 110] on div "FONDATION PRINCE [PERSON_NAME]" at bounding box center [276, 113] width 378 height 13
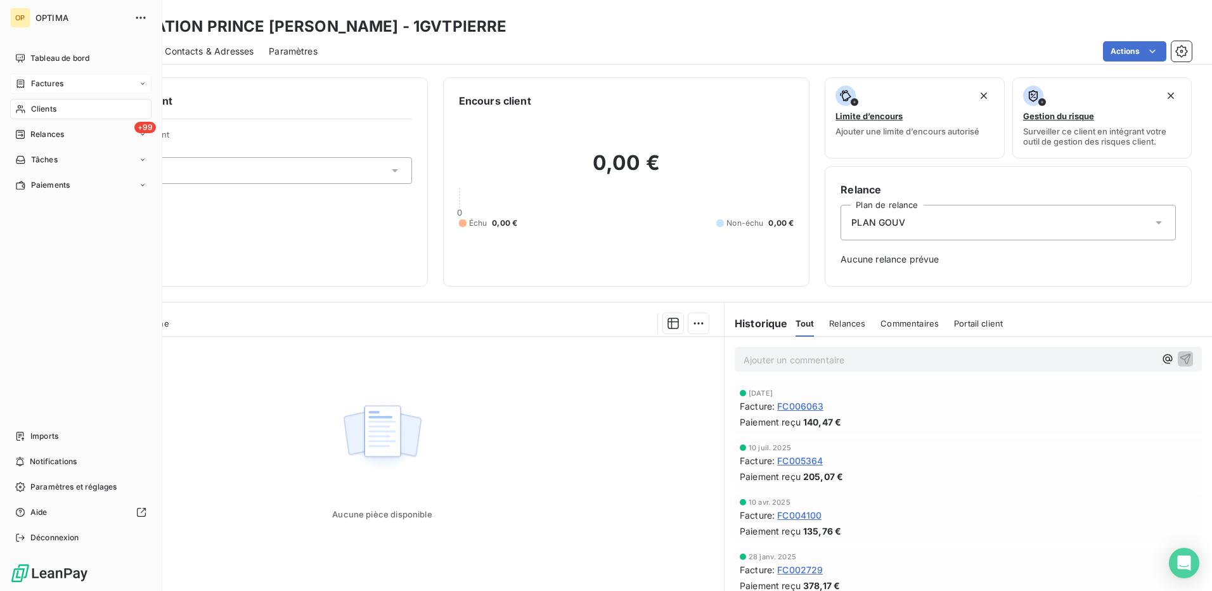
drag, startPoint x: 35, startPoint y: 83, endPoint x: 48, endPoint y: 81, distance: 12.8
click at [35, 83] on span "Factures" at bounding box center [47, 83] width 32 height 11
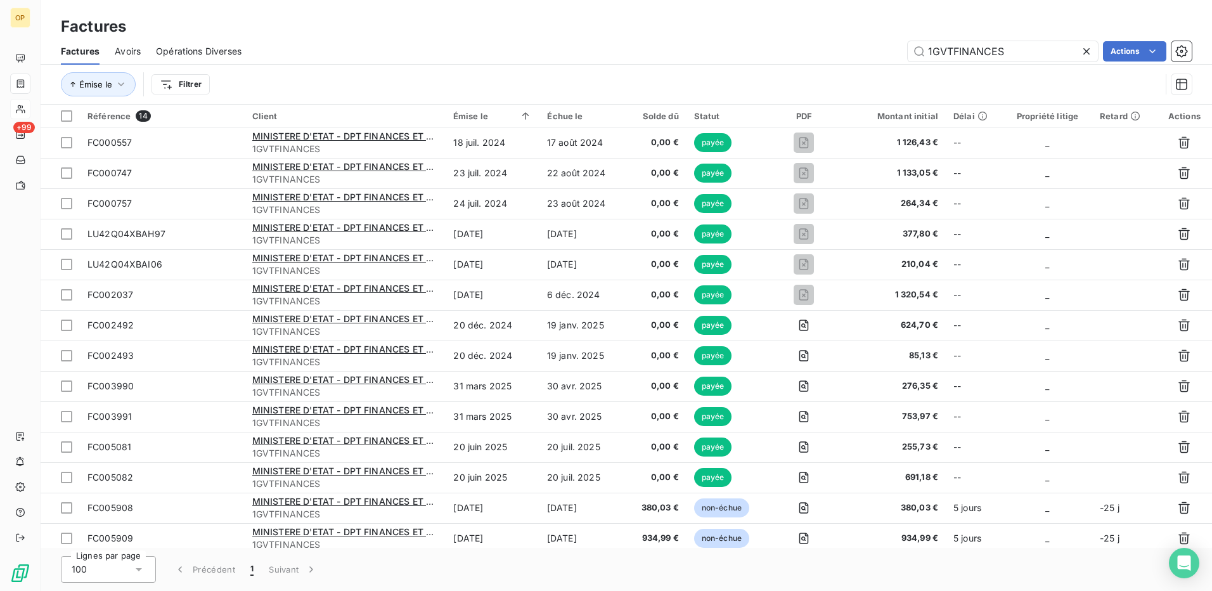
drag, startPoint x: 1009, startPoint y: 44, endPoint x: 862, endPoint y: 63, distance: 147.6
click at [862, 63] on div "Factures Avoirs Opérations Diverses 1GVTFINANCES Actions" at bounding box center [626, 51] width 1171 height 27
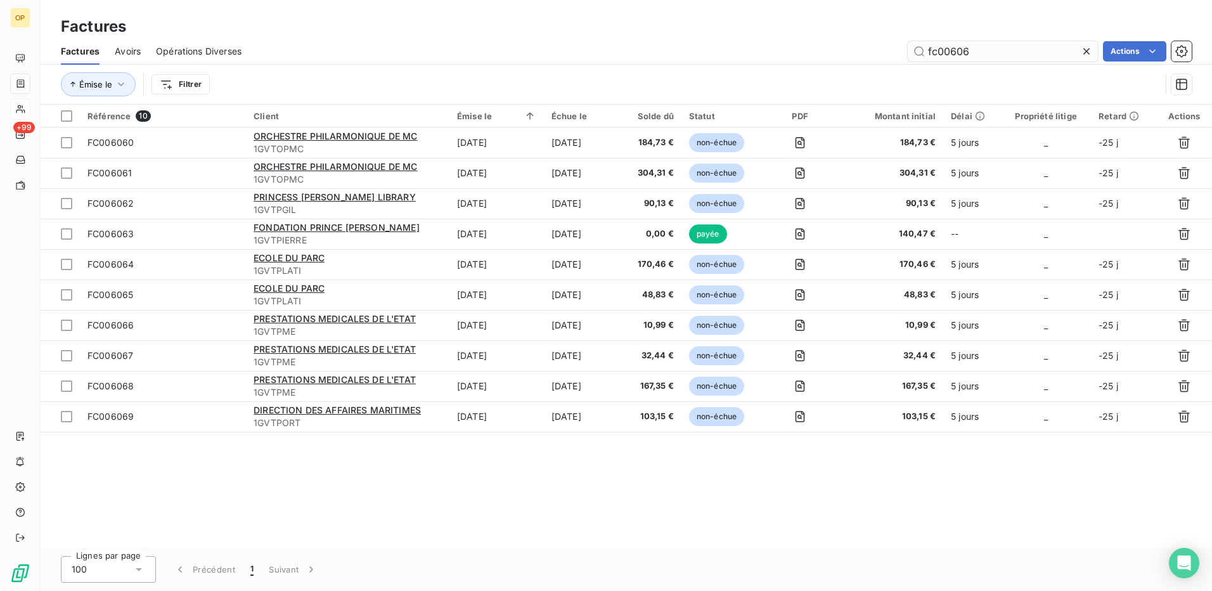
click at [1039, 49] on input "fc00606" at bounding box center [1002, 51] width 190 height 20
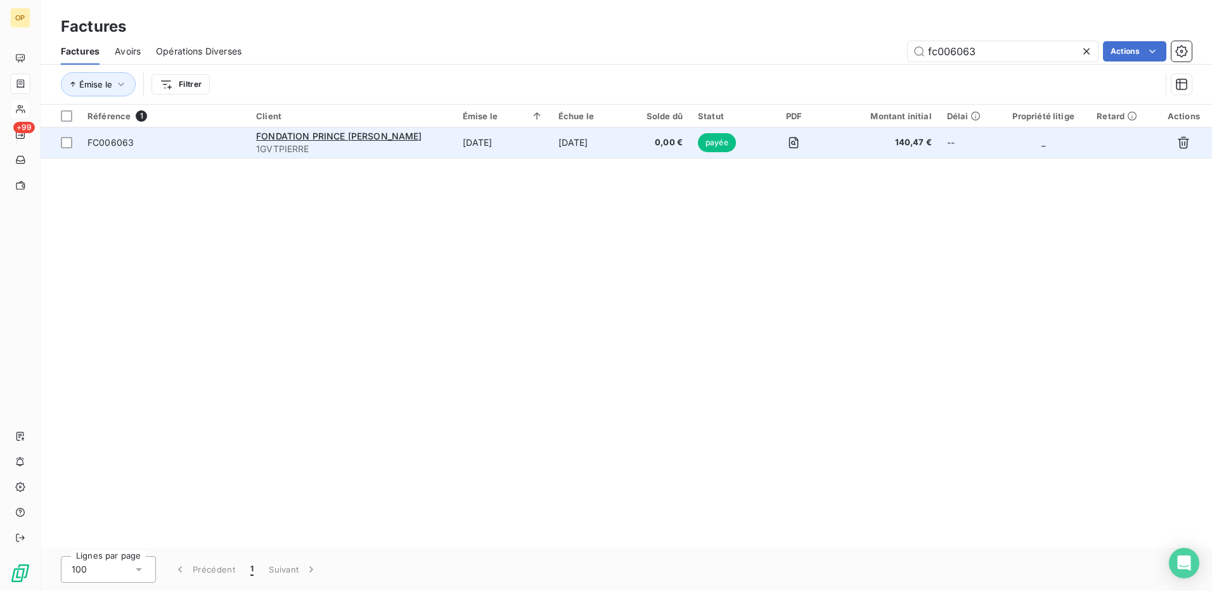
type input "fc006063"
click at [150, 139] on span "FC006063" at bounding box center [163, 142] width 153 height 13
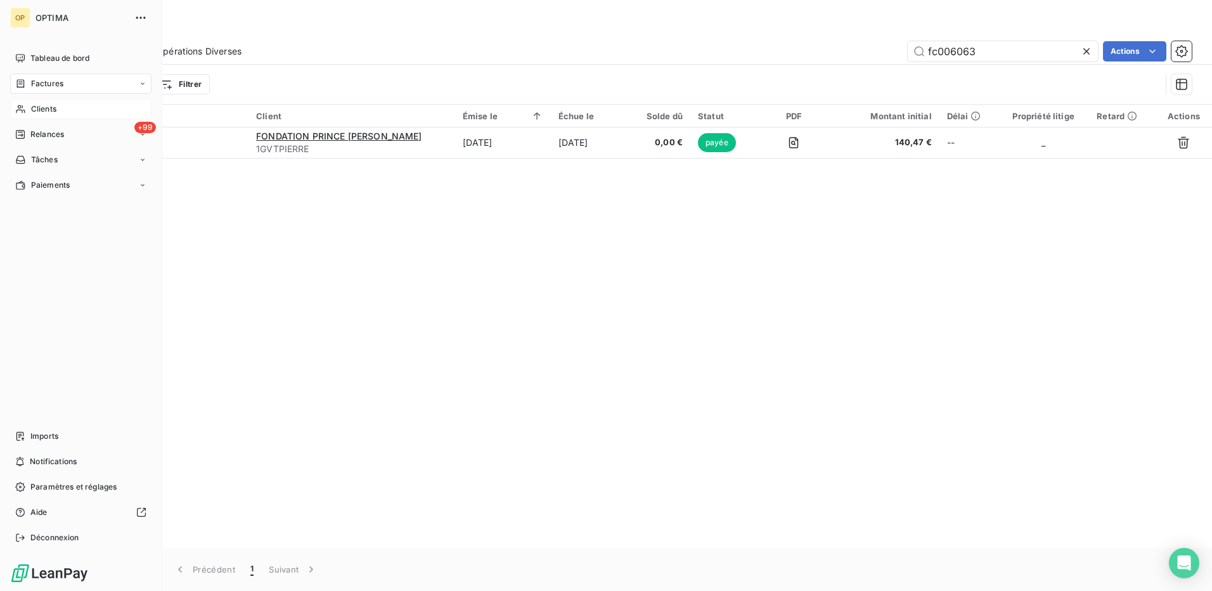
click at [53, 102] on div "Clients" at bounding box center [80, 109] width 141 height 20
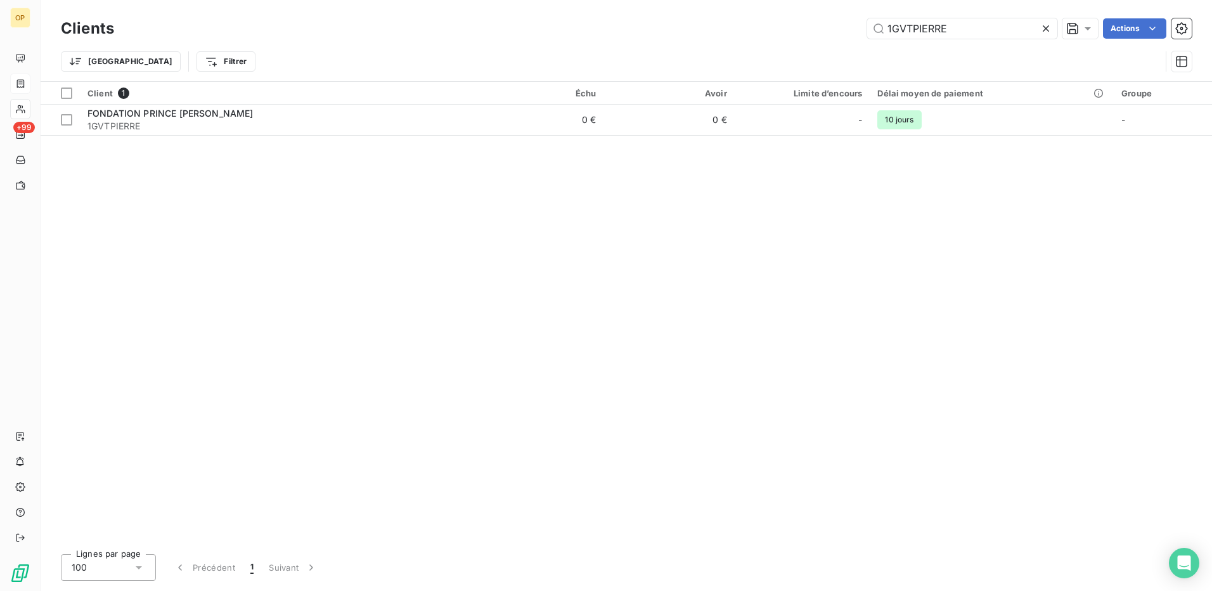
drag, startPoint x: 970, startPoint y: 27, endPoint x: 724, endPoint y: 28, distance: 245.9
click at [724, 28] on div "1GVTPIERRE Actions" at bounding box center [660, 28] width 1062 height 20
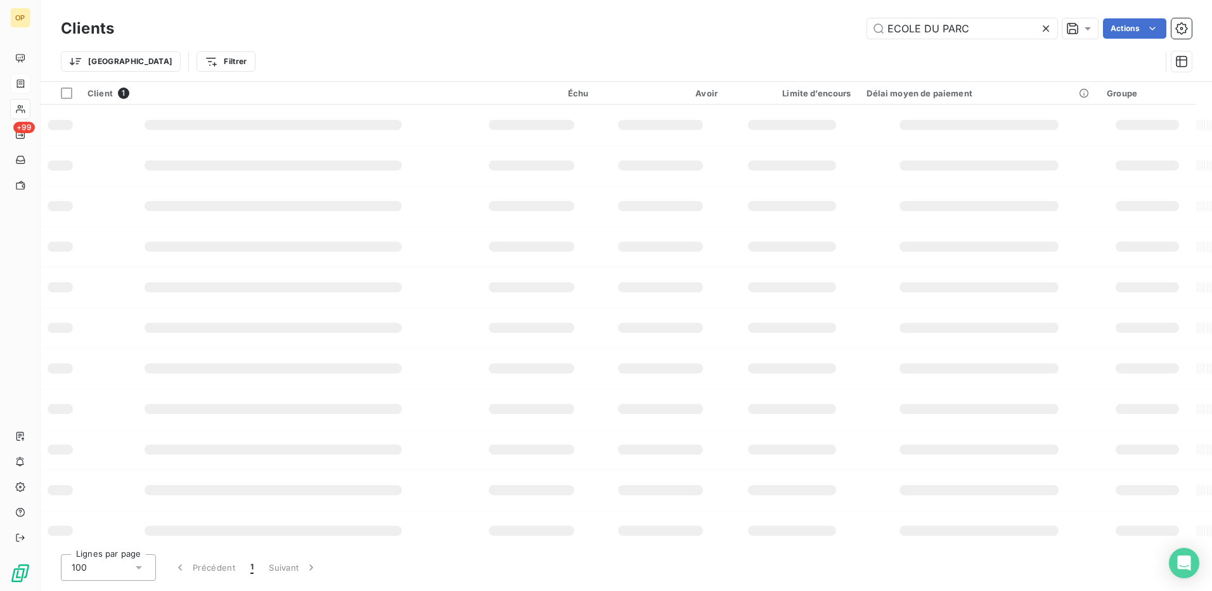
type input "ECOLE DU PARC"
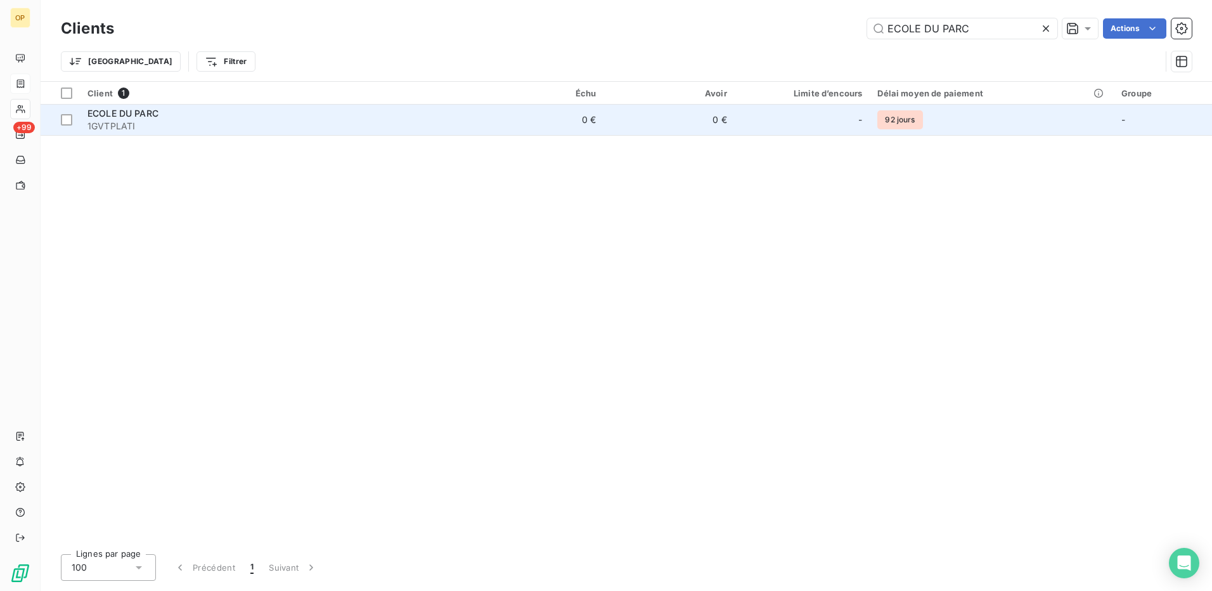
click at [384, 113] on div "ECOLE DU PARC" at bounding box center [276, 113] width 378 height 13
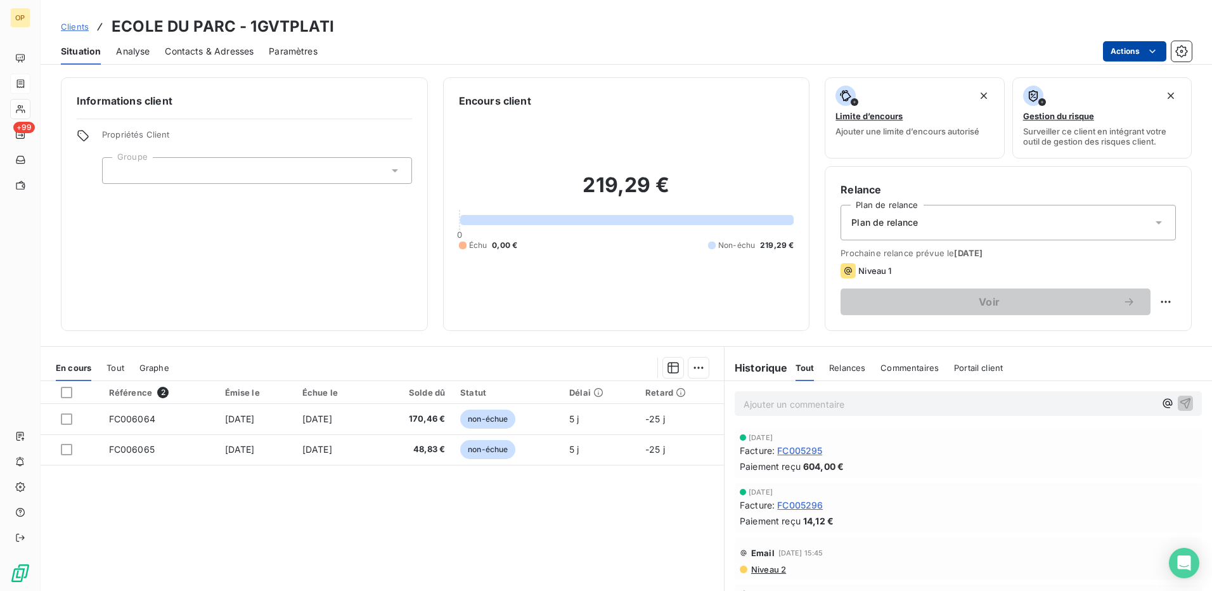
click at [1143, 56] on html "OP +99 Clients ECOLE DU PARC - 1GVTPLATI Situation Analyse Contacts & Adresses …" at bounding box center [606, 295] width 1212 height 591
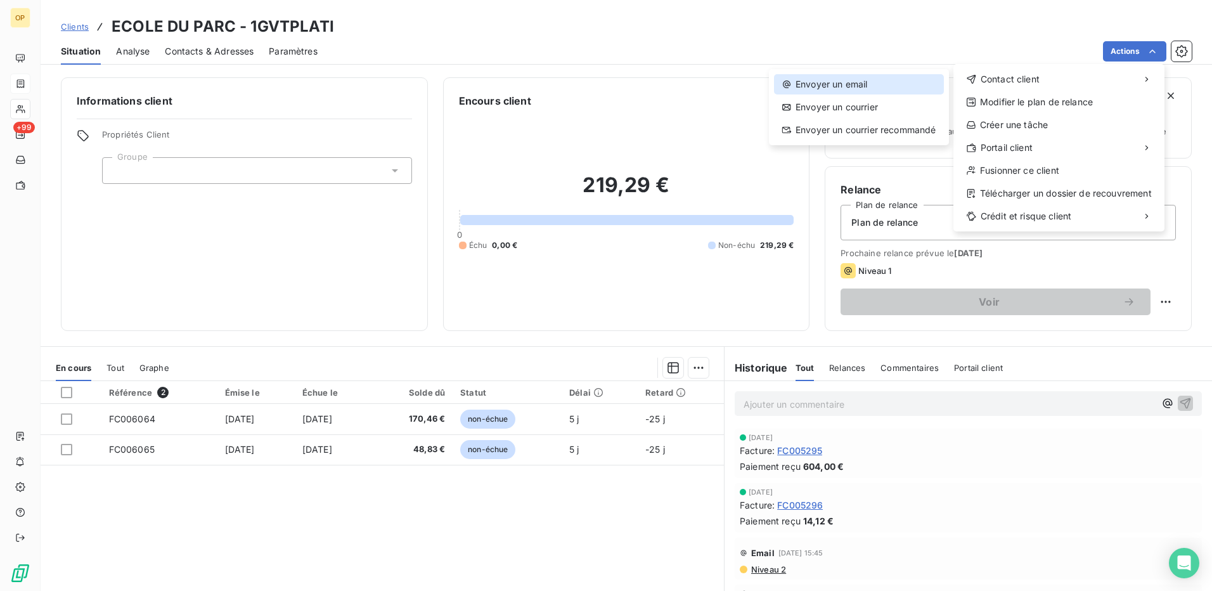
click at [891, 86] on div "Envoyer un email" at bounding box center [859, 84] width 170 height 20
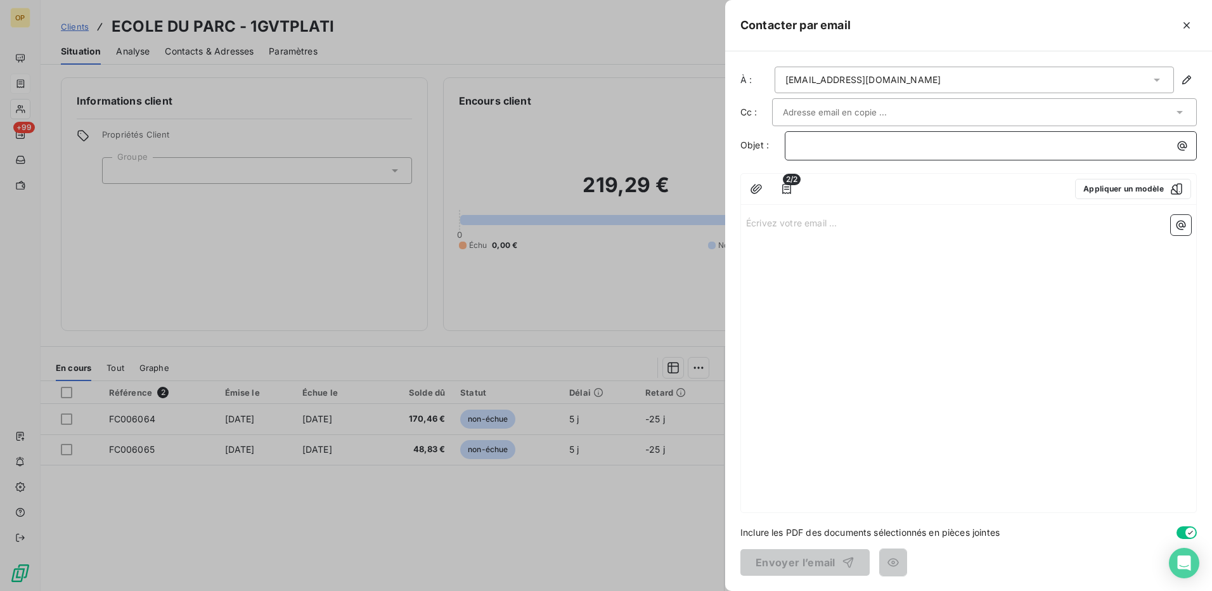
click at [885, 143] on p "﻿" at bounding box center [993, 145] width 397 height 15
click at [816, 135] on div "﻿" at bounding box center [990, 145] width 412 height 29
click at [817, 139] on p "﻿" at bounding box center [993, 145] width 397 height 15
click at [766, 214] on div "Écrivez votre email ... ﻿" at bounding box center [968, 361] width 455 height 302
click at [772, 217] on p "Écrivez votre email ... ﻿" at bounding box center [968, 222] width 445 height 15
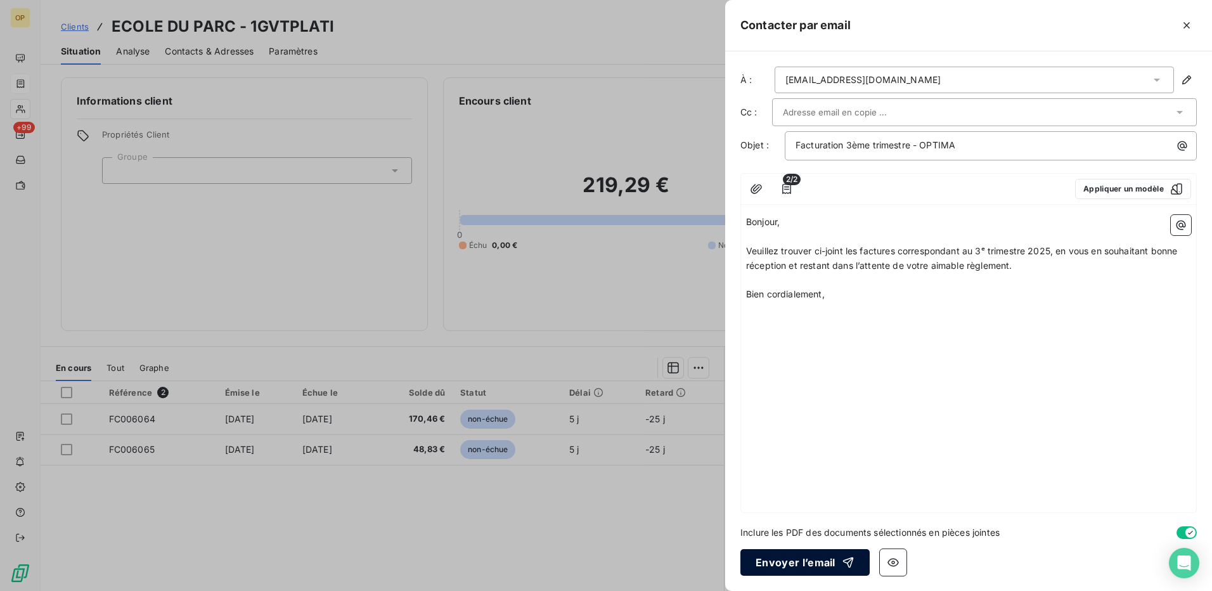
click at [807, 561] on button "Envoyer l’email" at bounding box center [804, 562] width 129 height 27
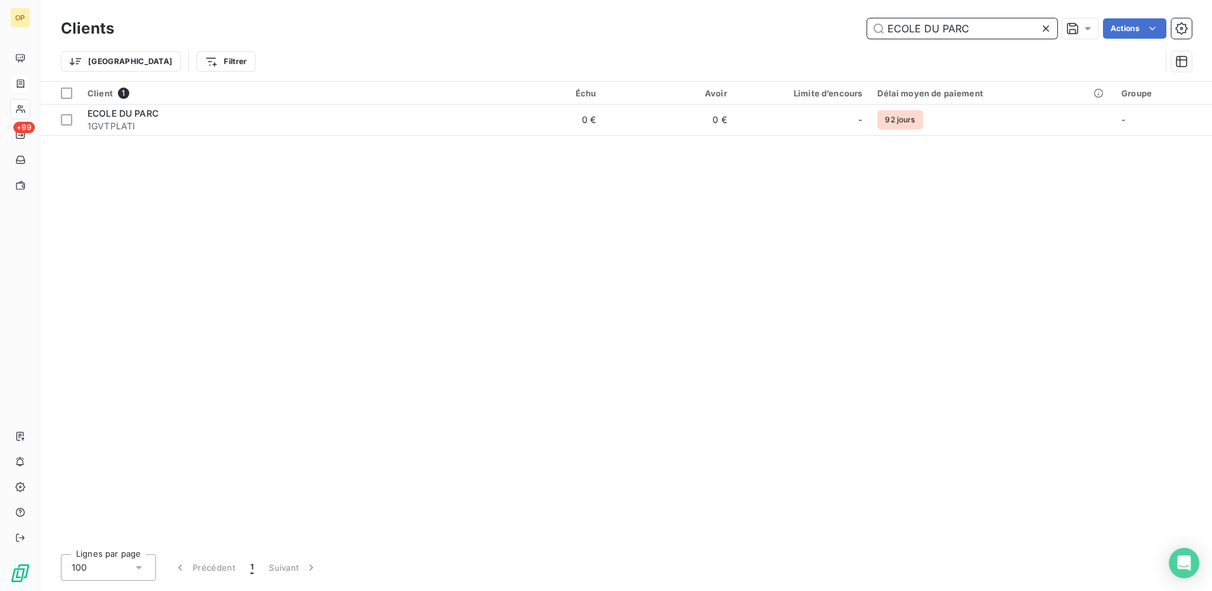
drag, startPoint x: 1001, startPoint y: 31, endPoint x: 573, endPoint y: 35, distance: 427.7
click at [573, 35] on div "ECOLE DU PARC Actions" at bounding box center [660, 28] width 1062 height 20
paste input "PRESTATIONS MEDICALES DE L'ETAT"
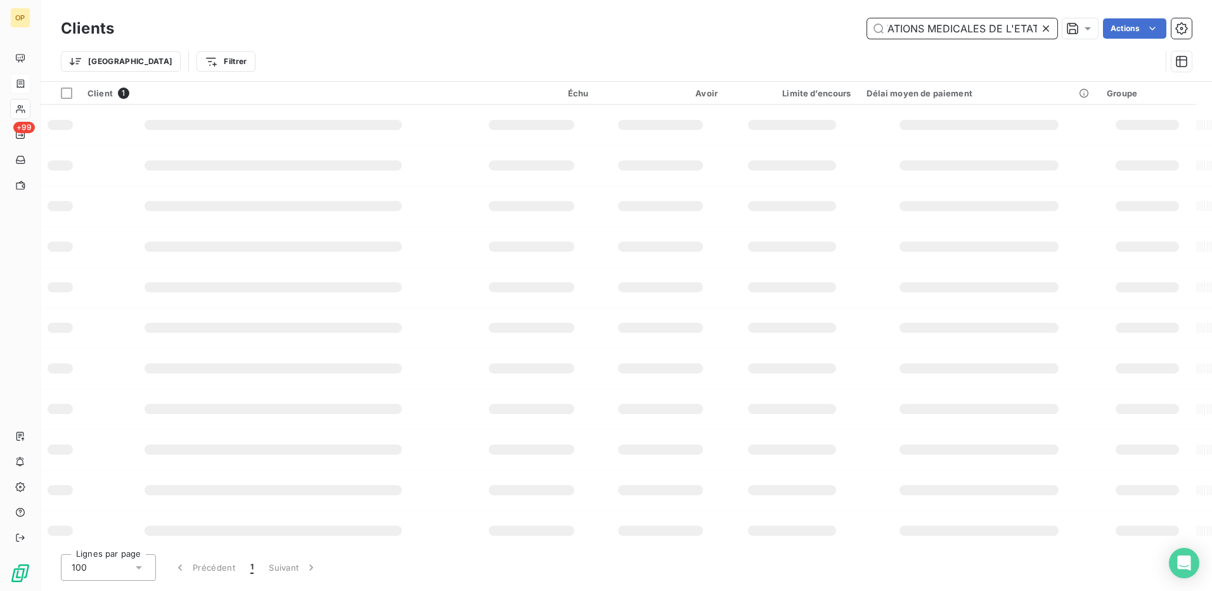
type input "PRESTATIONS MEDICALES DE L'ETAT"
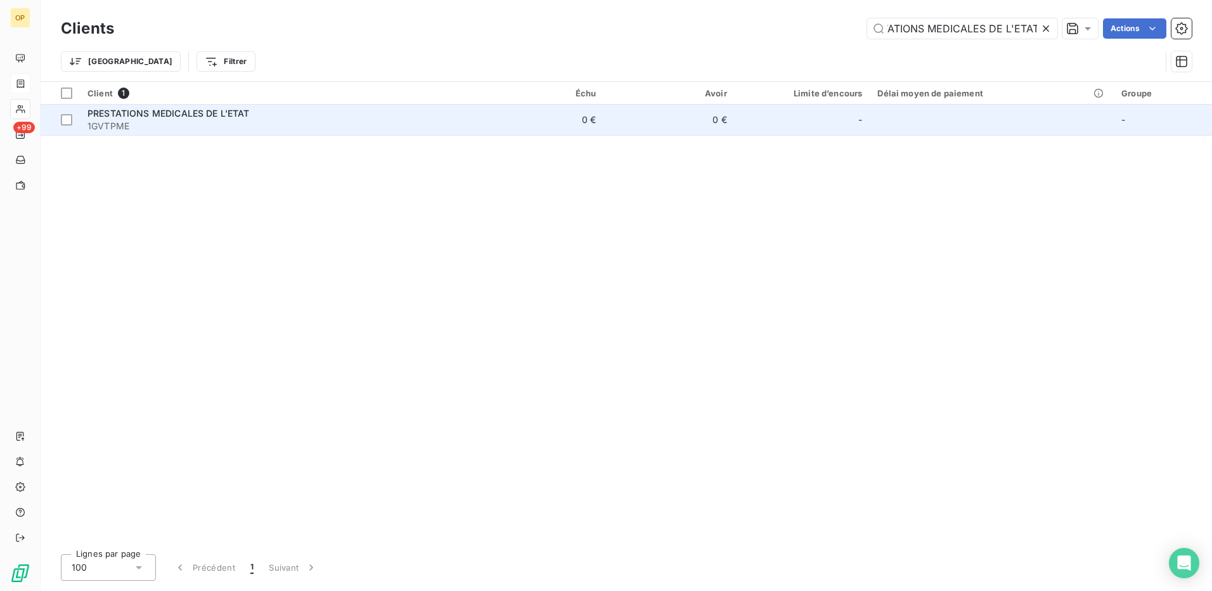
scroll to position [0, 0]
click at [316, 127] on span "1GVTPME" at bounding box center [276, 126] width 378 height 13
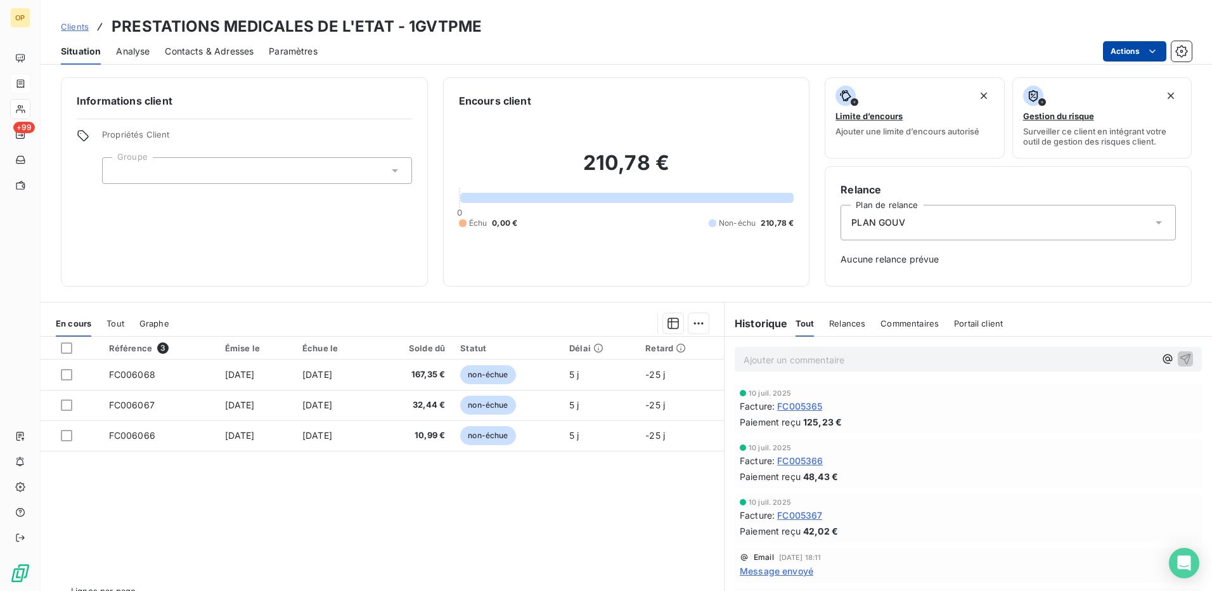
click at [1141, 48] on html "OP +99 Clients PRESTATIONS MEDICALES DE L'ETAT - 1GVTPME Situation Analyse Cont…" at bounding box center [606, 295] width 1212 height 591
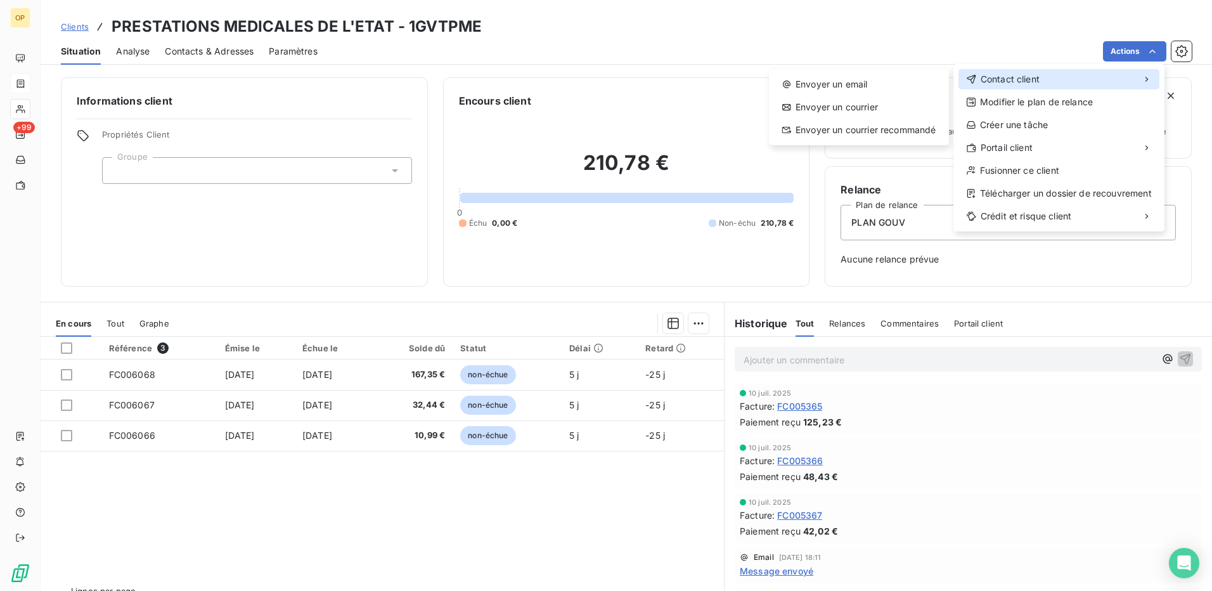
click at [1042, 78] on div "Contact client" at bounding box center [1058, 79] width 201 height 20
click at [840, 78] on div "Envoyer un email" at bounding box center [859, 84] width 170 height 20
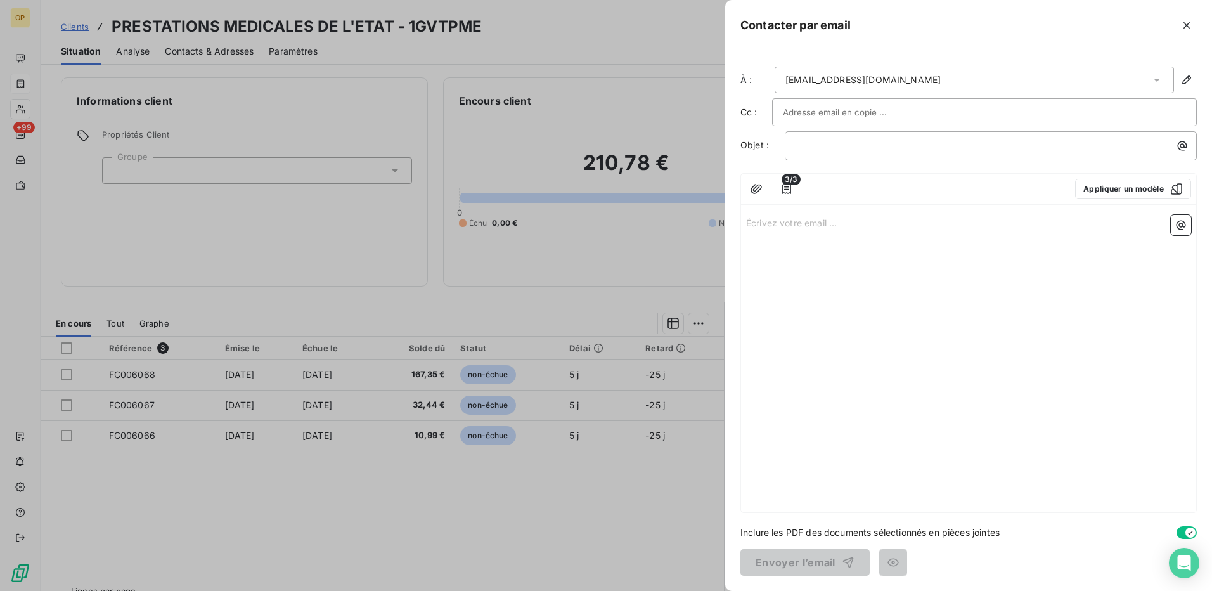
click at [786, 227] on p "Écrivez votre email ... ﻿" at bounding box center [968, 222] width 445 height 15
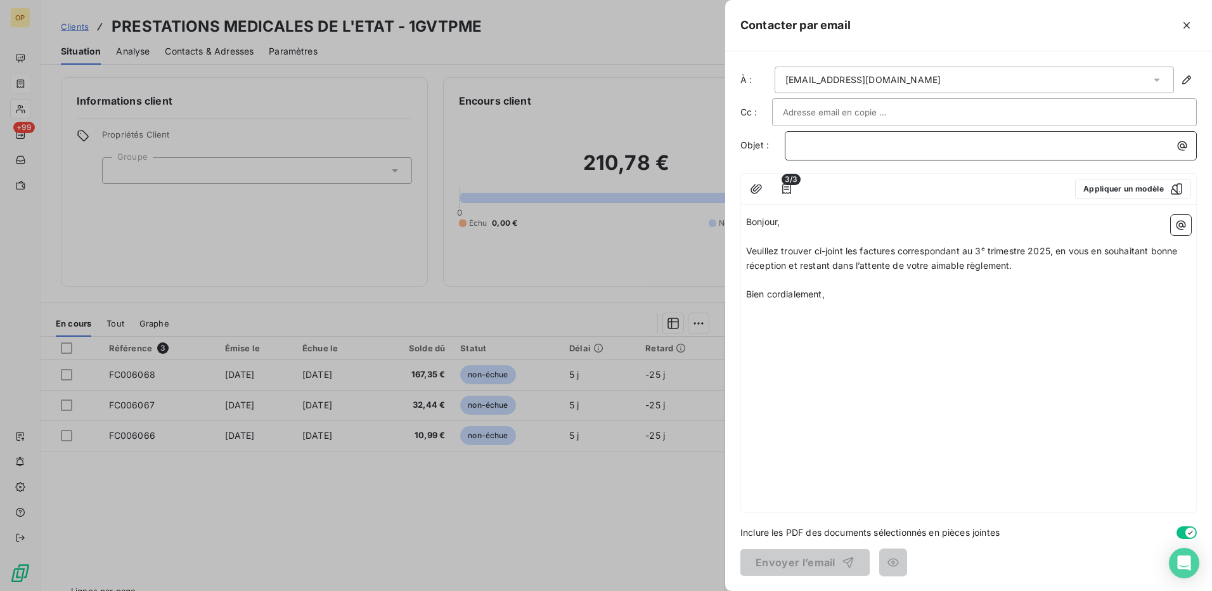
click at [814, 144] on p "﻿" at bounding box center [993, 145] width 397 height 15
click at [805, 558] on button "Envoyer l’email" at bounding box center [804, 562] width 129 height 27
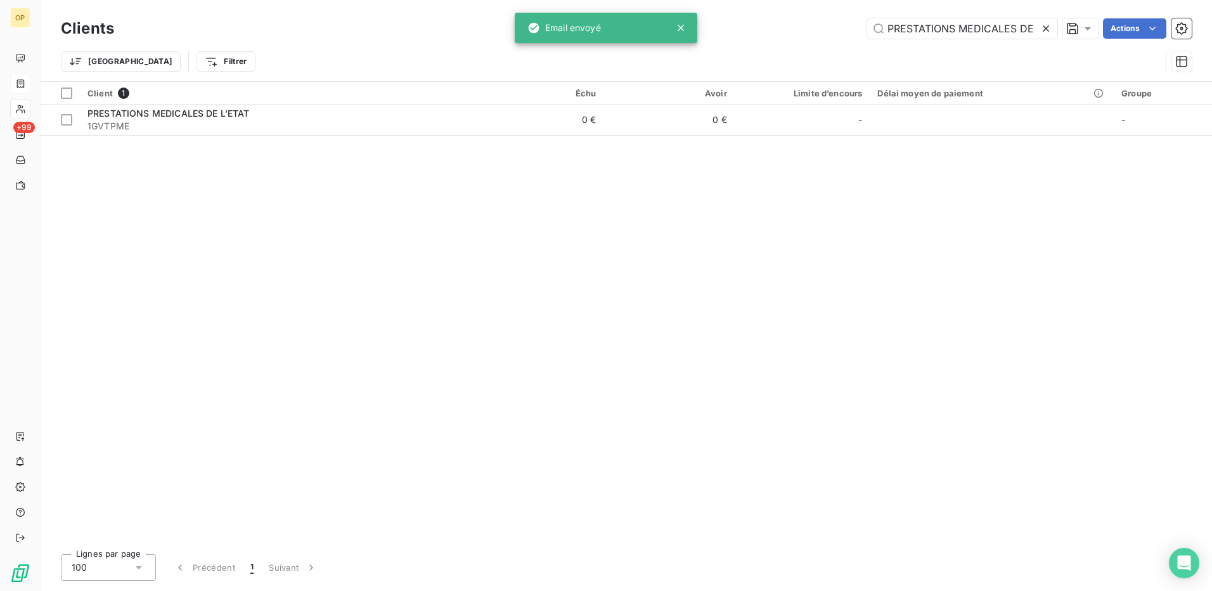
scroll to position [0, 31]
click at [921, 21] on input "PRESTATIONS MEDICALES DE L'ETAT" at bounding box center [962, 28] width 190 height 20
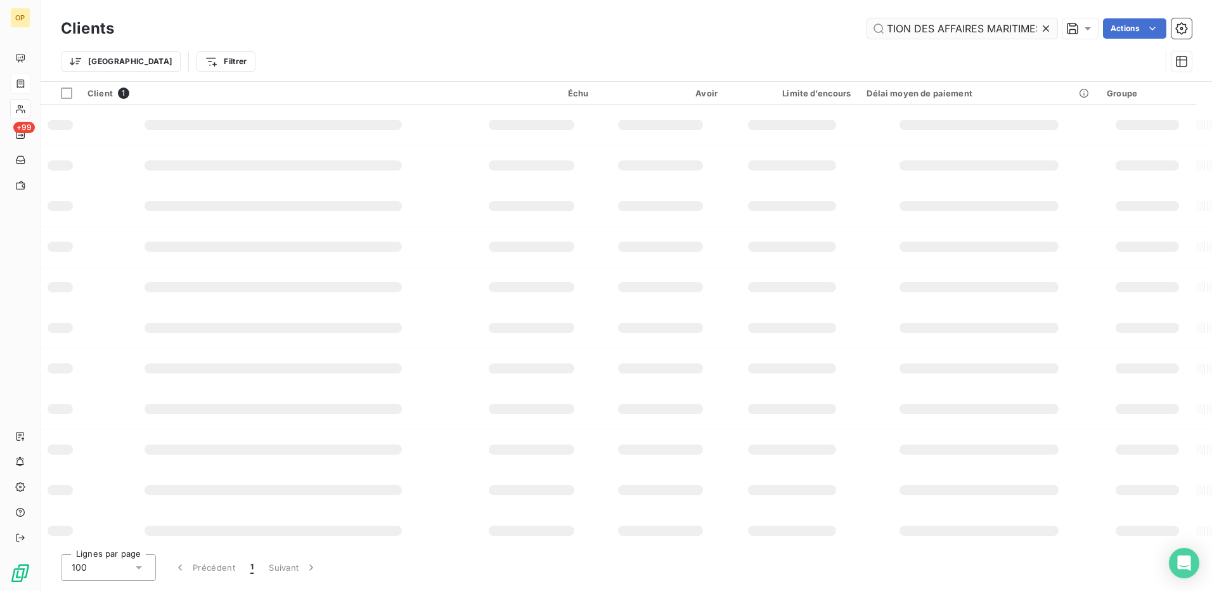
scroll to position [0, 37]
type input "DIRECTION DES AFFAIRES MARITIMES"
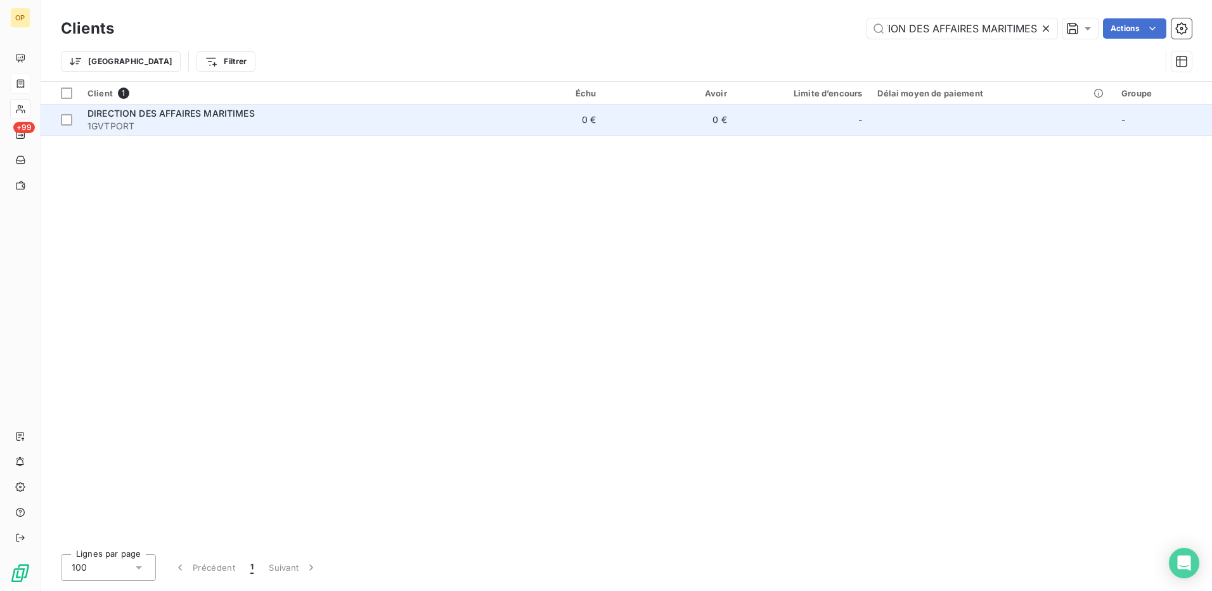
click at [499, 114] on td "0 €" at bounding box center [538, 120] width 131 height 30
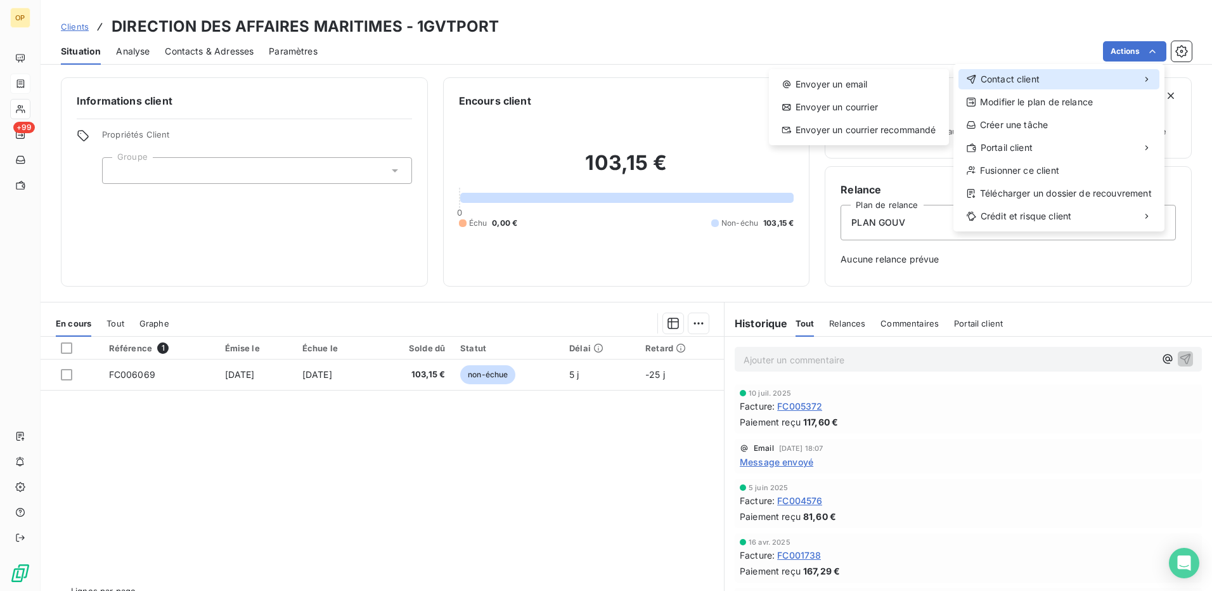
click at [1021, 82] on span "Contact client" at bounding box center [1009, 79] width 59 height 13
click at [879, 81] on div "Envoyer un email" at bounding box center [859, 84] width 170 height 20
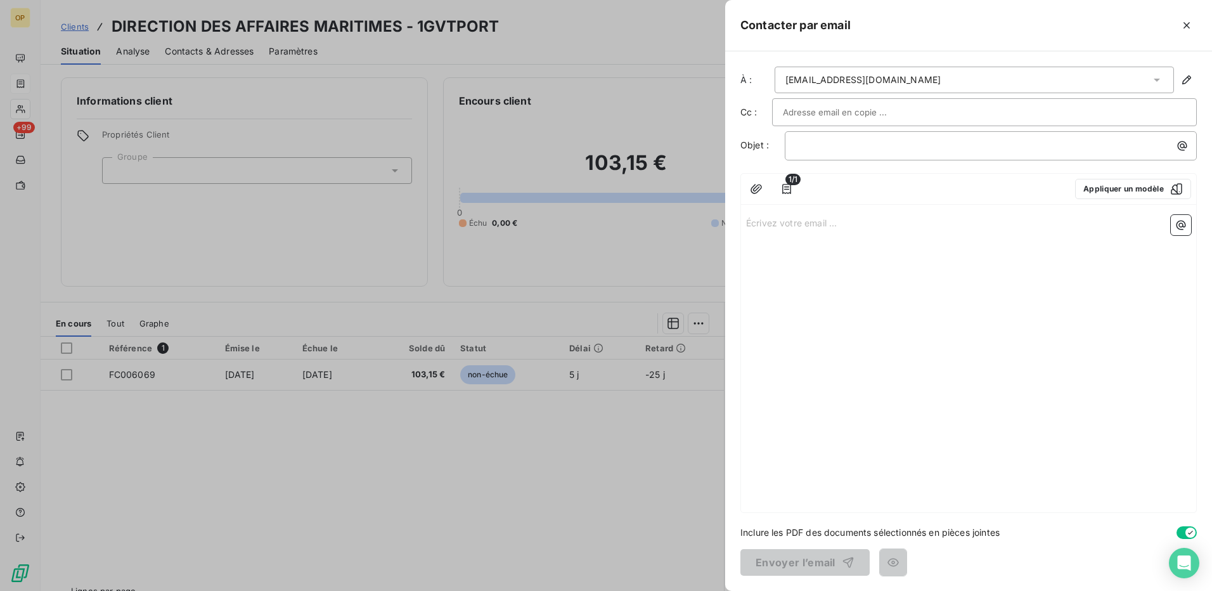
click at [788, 210] on div "Écrivez votre email ... ﻿" at bounding box center [968, 361] width 455 height 302
click at [776, 219] on p "Écrivez votre email ... ﻿" at bounding box center [968, 222] width 445 height 15
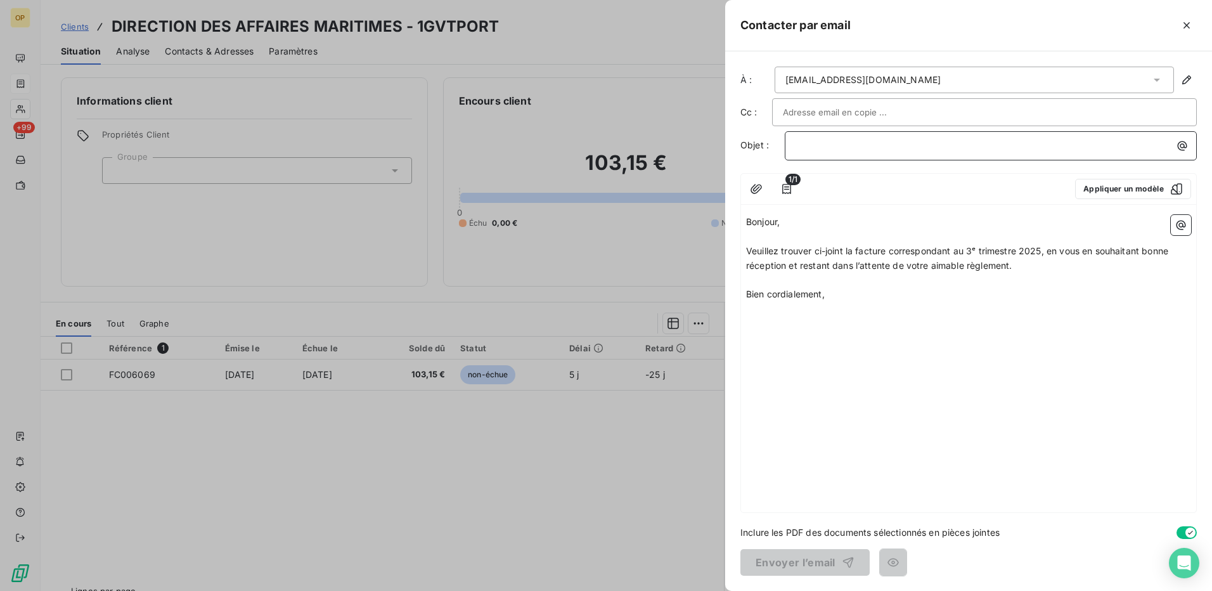
click at [823, 140] on p "﻿" at bounding box center [993, 145] width 397 height 15
click at [826, 561] on button "Envoyer l’email" at bounding box center [804, 562] width 129 height 27
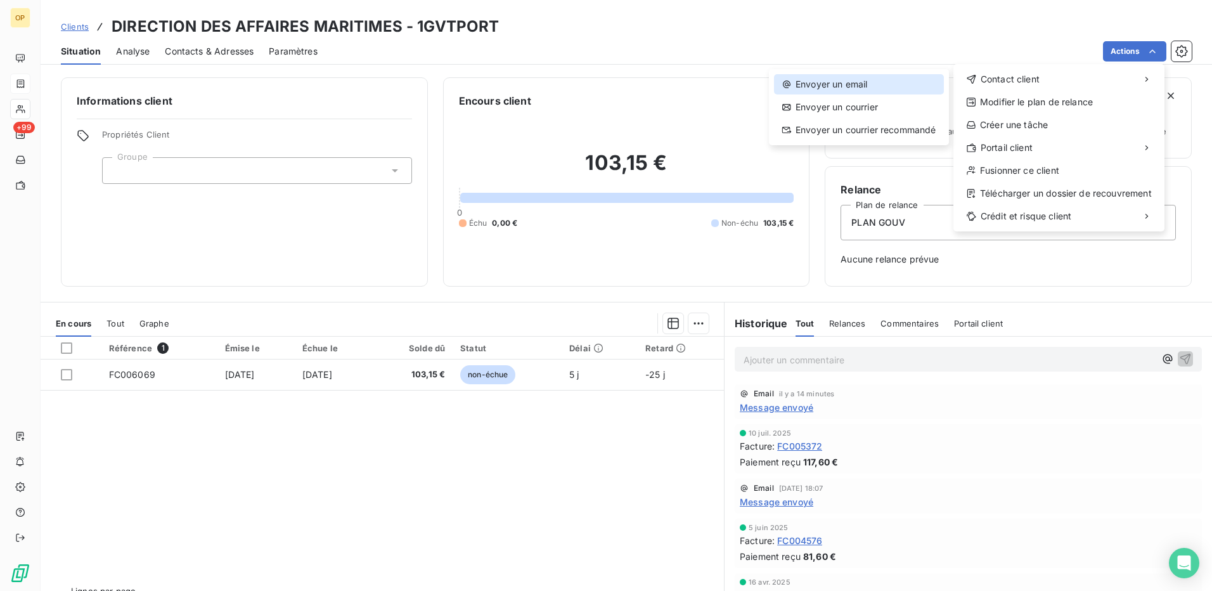
click at [856, 82] on div "Envoyer un email" at bounding box center [859, 84] width 170 height 20
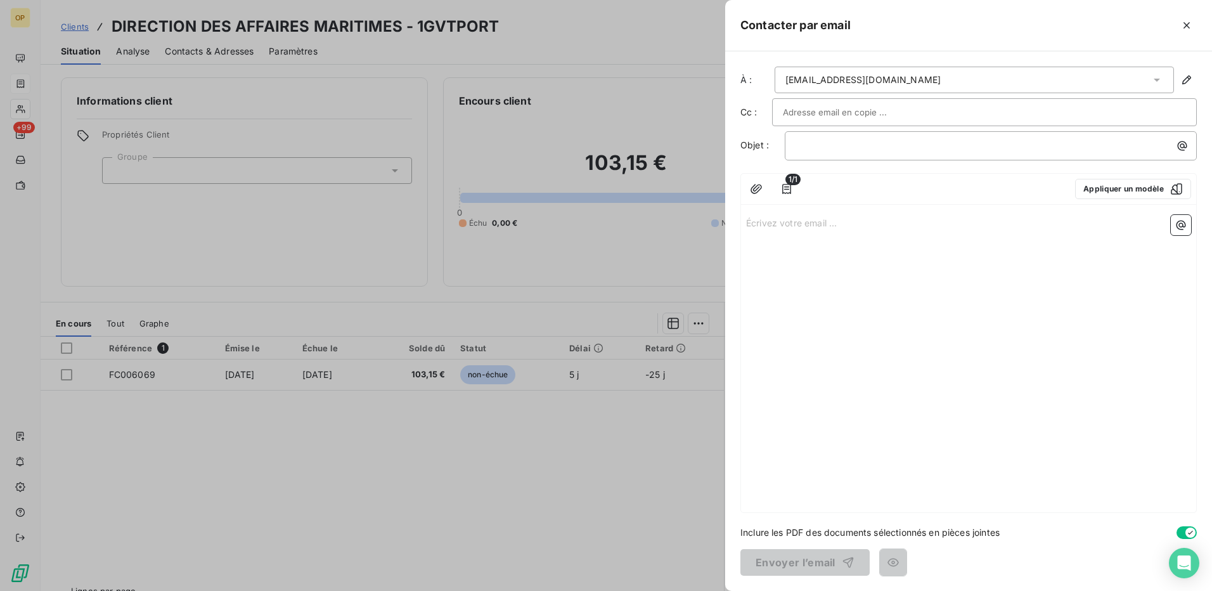
click at [800, 220] on p "Écrivez votre email ... ﻿" at bounding box center [968, 222] width 445 height 15
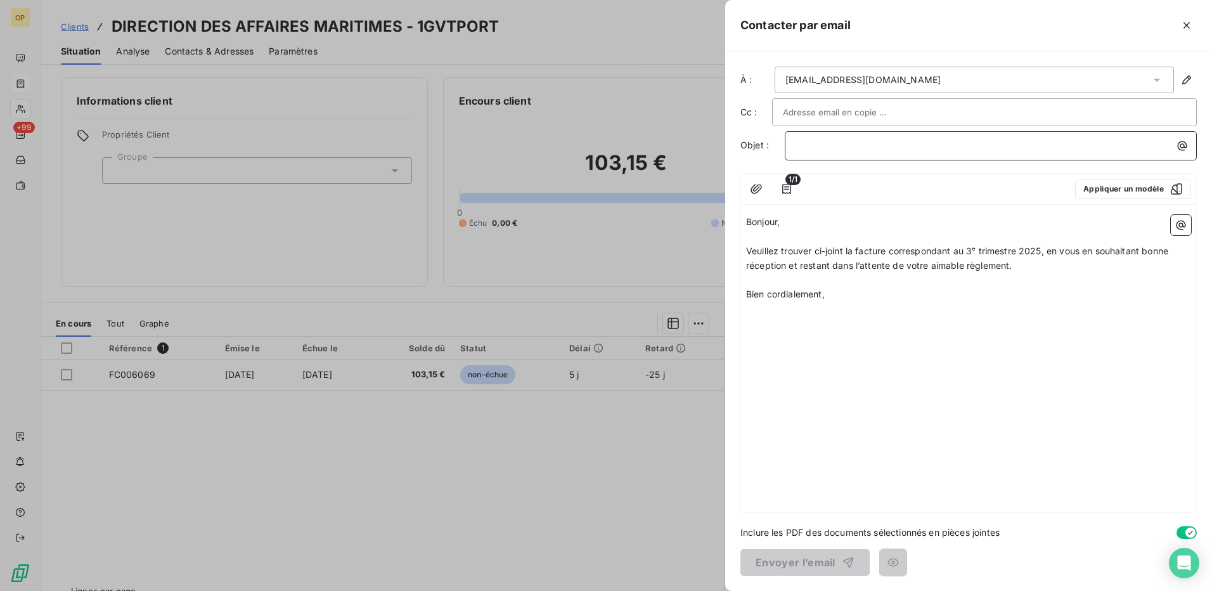
click at [819, 148] on p "﻿" at bounding box center [993, 145] width 397 height 15
click at [811, 560] on button "Envoyer l’email" at bounding box center [804, 562] width 129 height 27
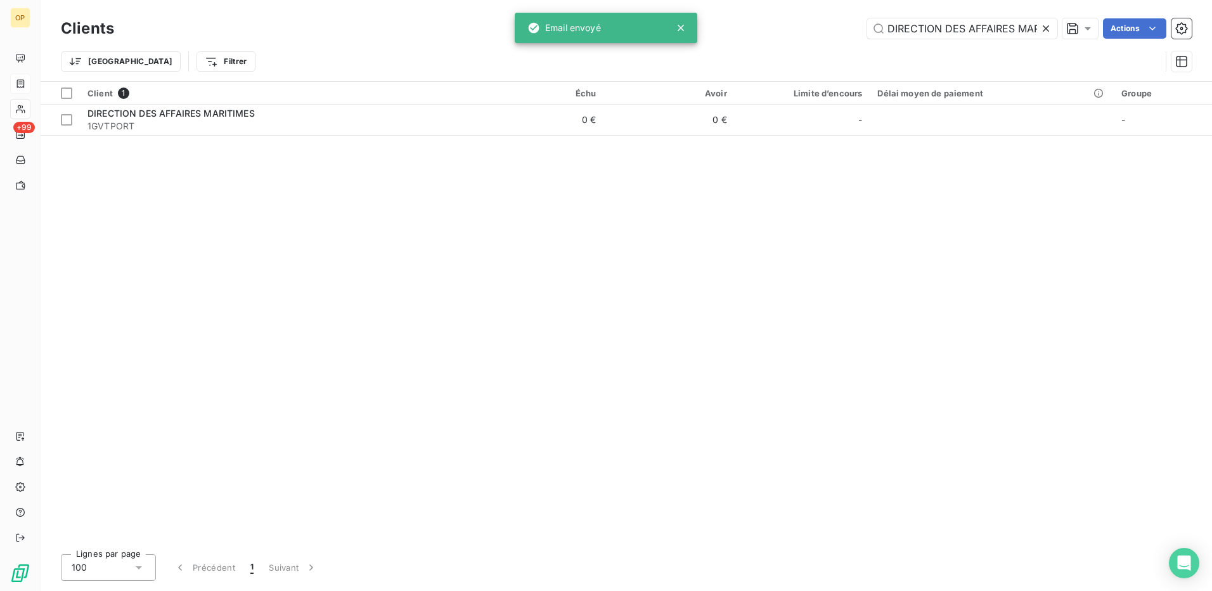
scroll to position [0, 37]
click at [926, 28] on input "DIRECTION DES AFFAIRES MARITIMES" at bounding box center [962, 28] width 190 height 20
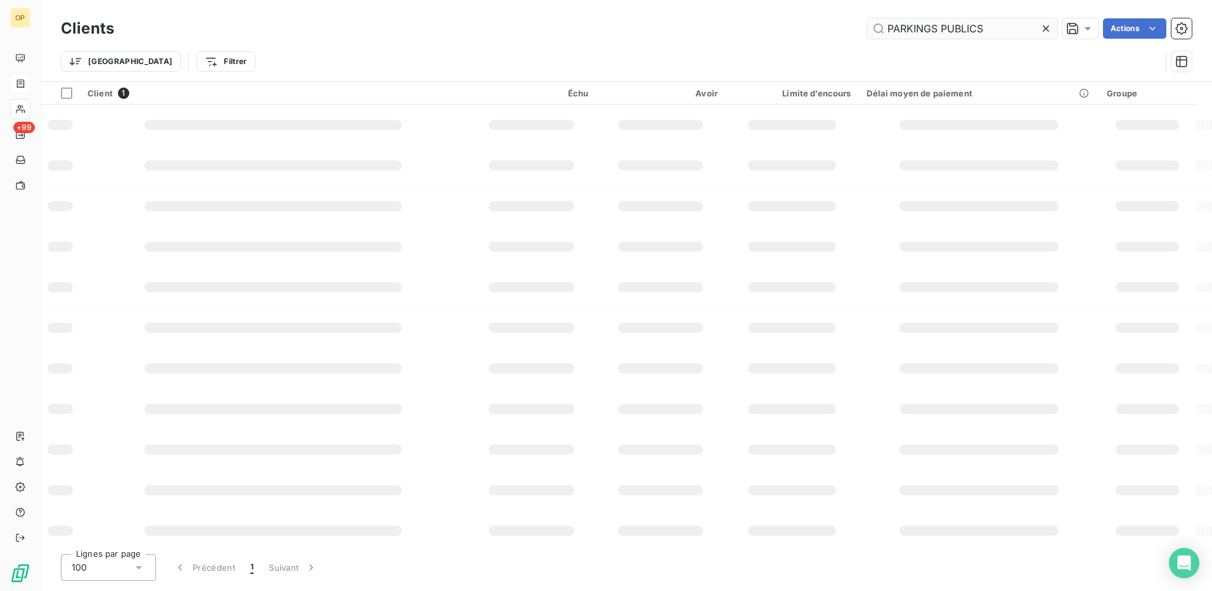
scroll to position [0, 0]
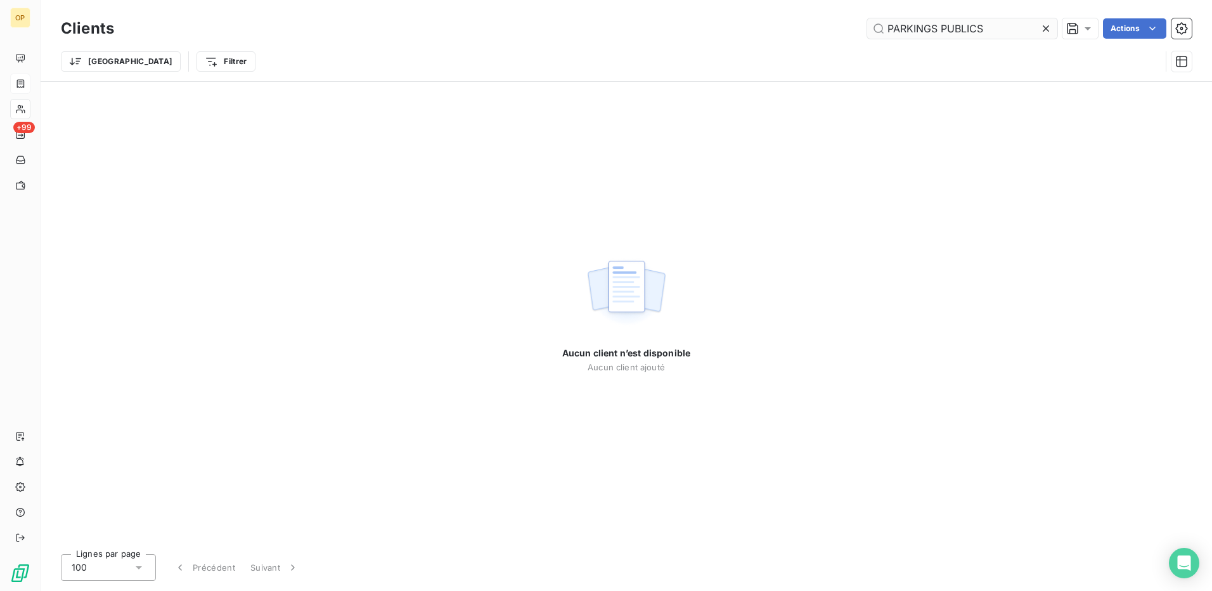
drag, startPoint x: 999, startPoint y: 28, endPoint x: 940, endPoint y: 34, distance: 59.9
click at [940, 34] on input "PARKINGS PUBLICS" at bounding box center [962, 28] width 190 height 20
drag, startPoint x: 956, startPoint y: 29, endPoint x: 845, endPoint y: 35, distance: 110.5
click at [845, 35] on div "PARKINGS Actions" at bounding box center [660, 28] width 1062 height 20
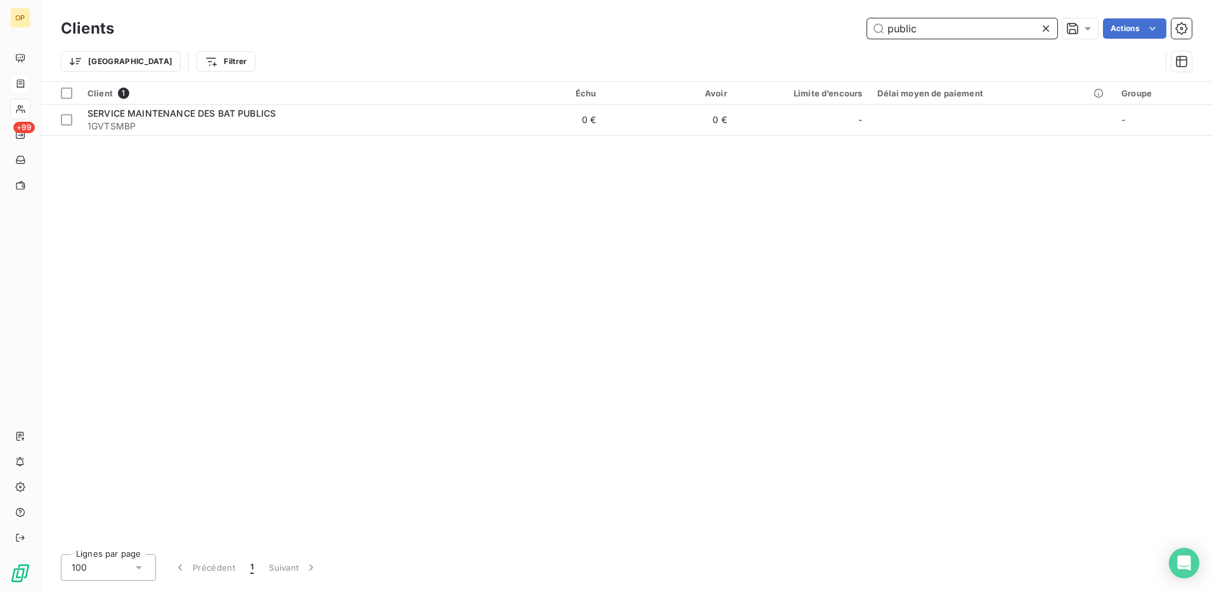
drag, startPoint x: 907, startPoint y: 36, endPoint x: 852, endPoint y: 31, distance: 55.4
click at [852, 31] on div "public Actions" at bounding box center [660, 28] width 1062 height 20
paste input "1GVTPP"
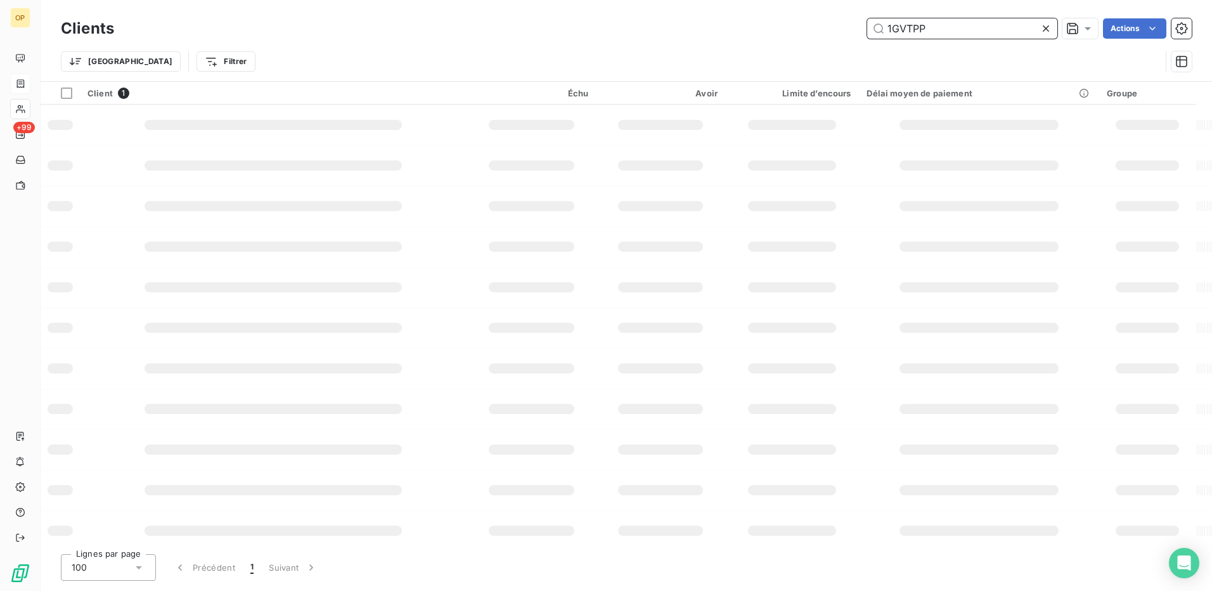
type input "1GVTPP"
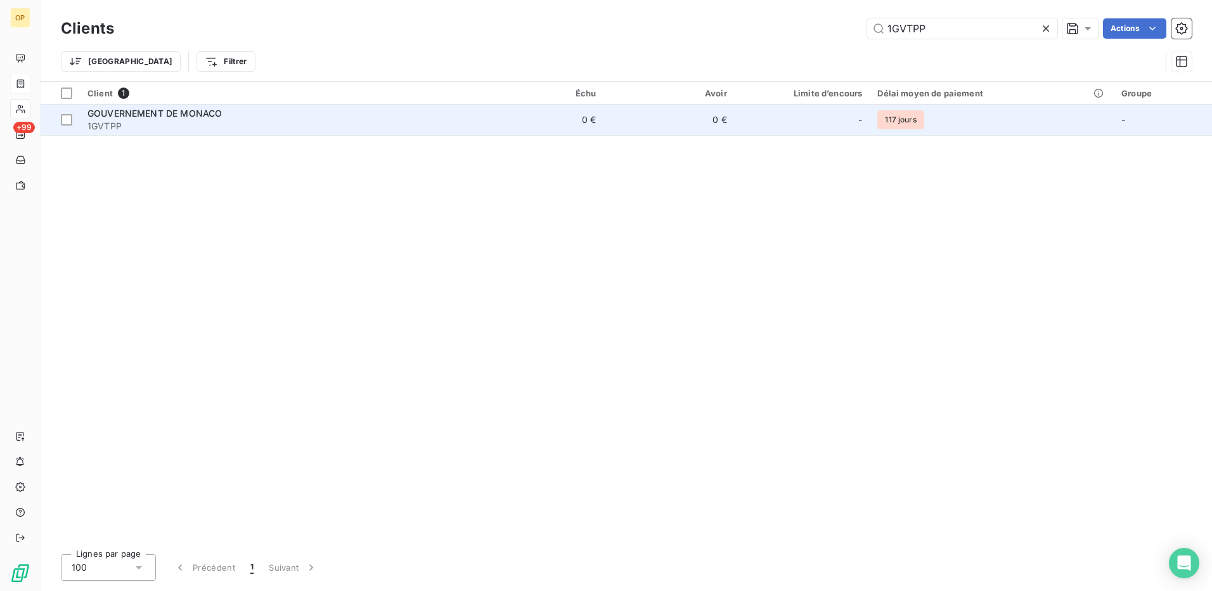
click at [162, 116] on span "GOUVERNEMENT DE MONACO" at bounding box center [154, 113] width 134 height 11
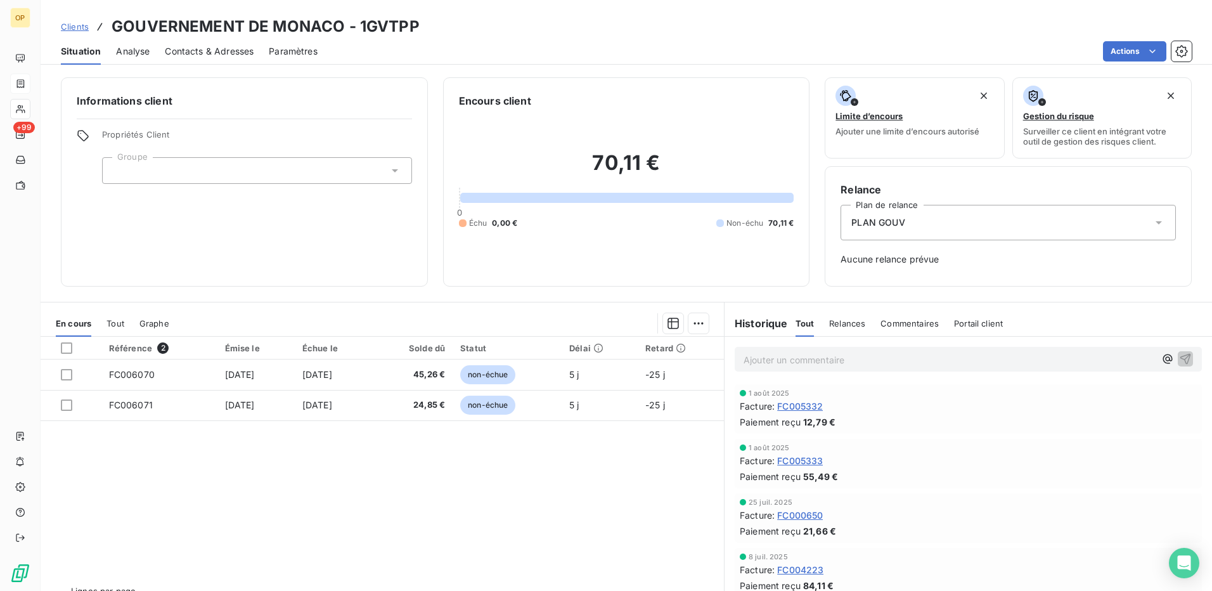
click at [429, 462] on div "Référence 2 Émise le Échue le Solde dû Statut Délai Retard FC006070 [DATE] [DAT…" at bounding box center [382, 458] width 683 height 244
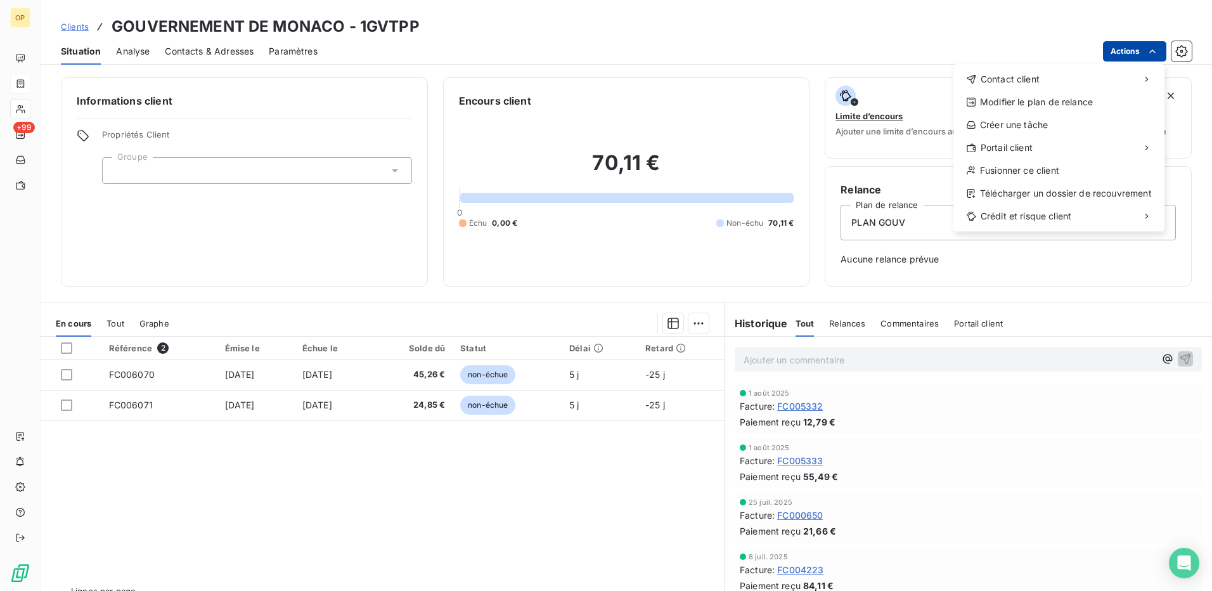
click at [1113, 56] on html "OP +99 Clients GOUVERNEMENT DE MONACO - 1GVTPP Situation Analyse Contacts & Adr…" at bounding box center [606, 295] width 1212 height 591
click at [994, 79] on span "Contact client" at bounding box center [1009, 79] width 59 height 13
click at [783, 79] on icon at bounding box center [786, 84] width 10 height 10
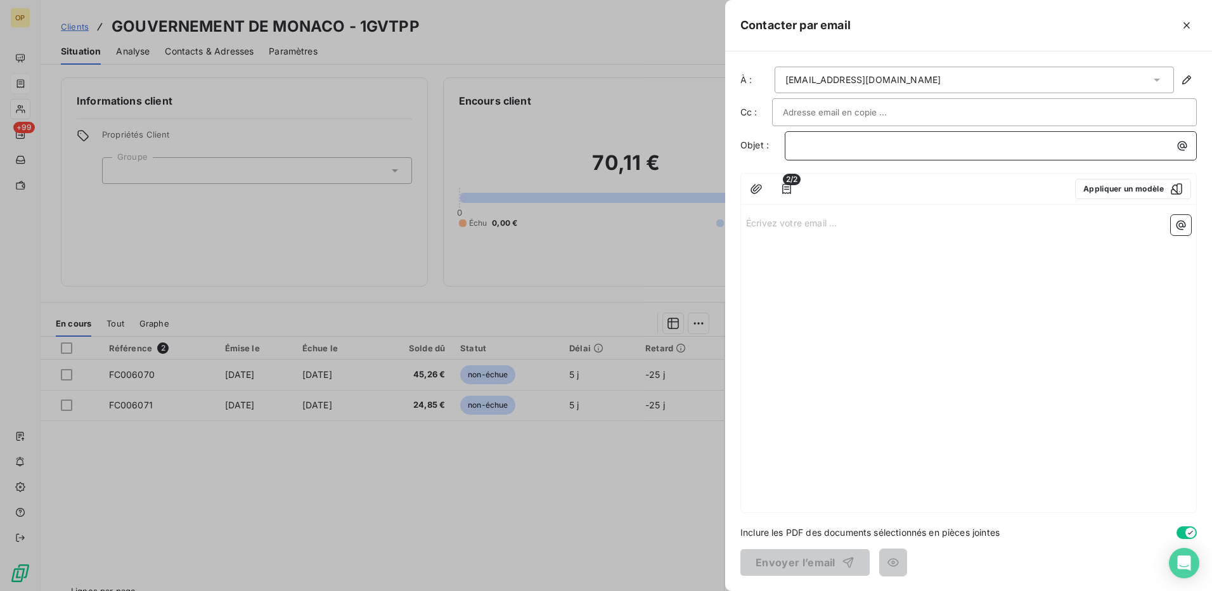
click at [822, 152] on p "﻿" at bounding box center [993, 145] width 397 height 15
click at [766, 220] on p "Écrivez votre email ... ﻿" at bounding box center [968, 222] width 445 height 15
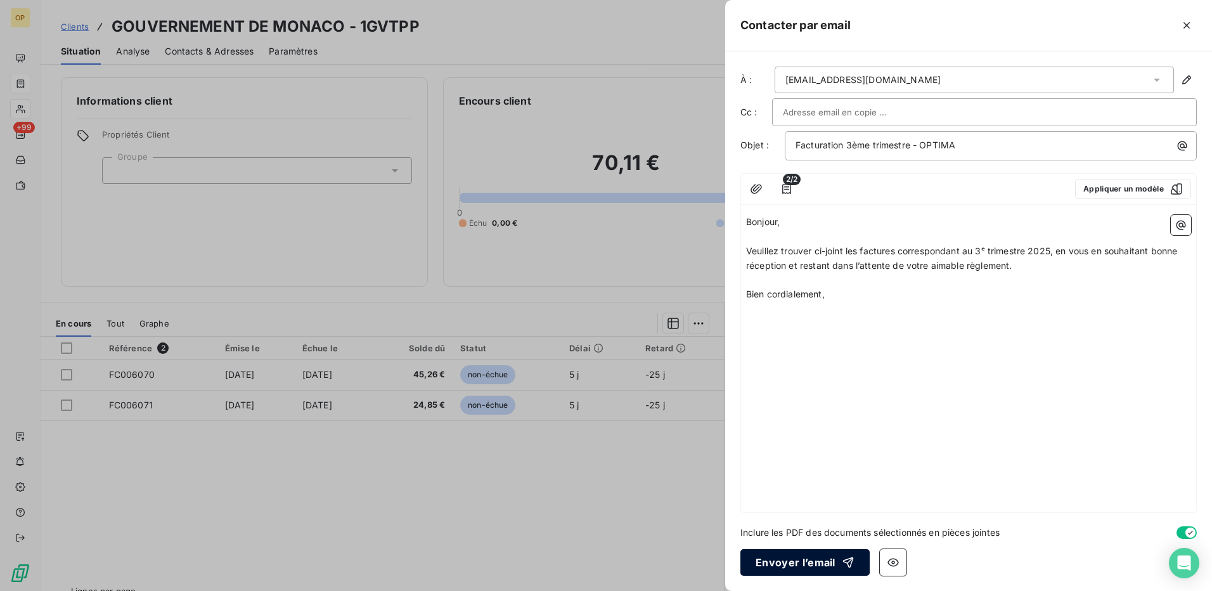
click at [792, 552] on button "Envoyer l’email" at bounding box center [804, 562] width 129 height 27
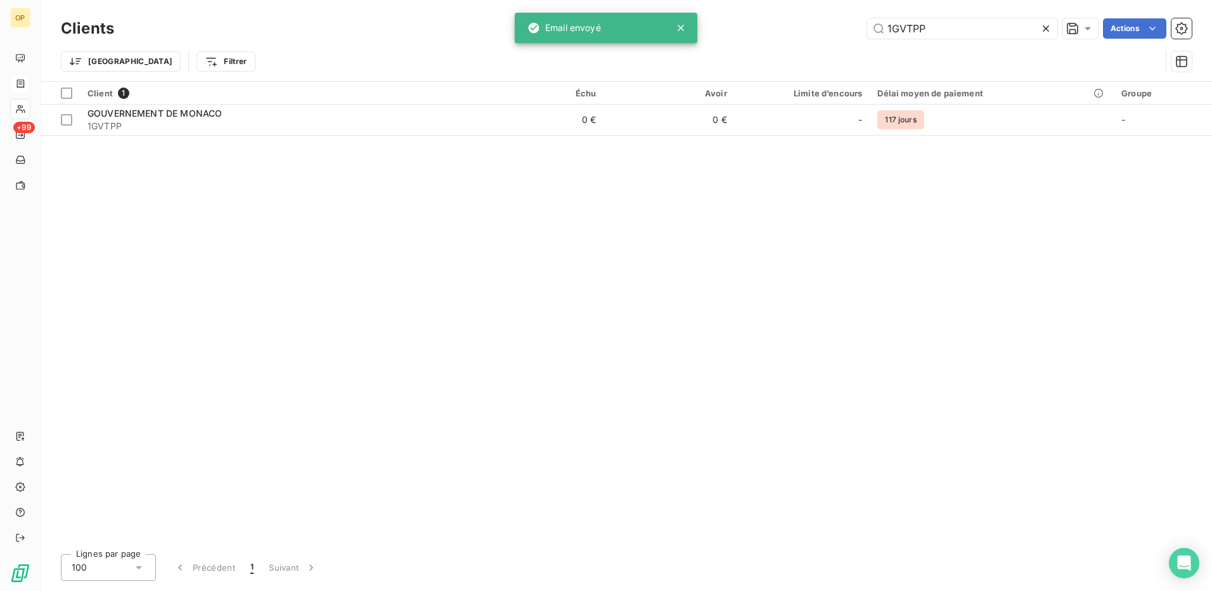
drag, startPoint x: 956, startPoint y: 27, endPoint x: 693, endPoint y: 38, distance: 263.2
click at [693, 38] on div "OP +99 Clients 1GVTPP Actions Trier Filtrer Client 1 Échu Avoir Limite d’encour…" at bounding box center [606, 295] width 1212 height 591
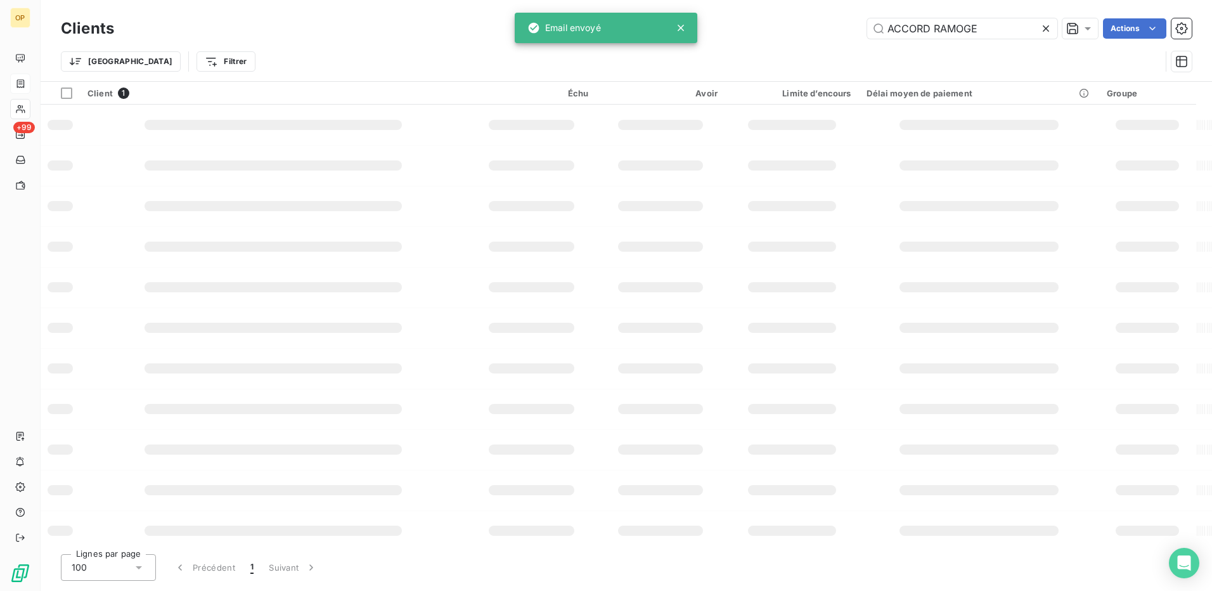
type input "ACCORD RAMOGE"
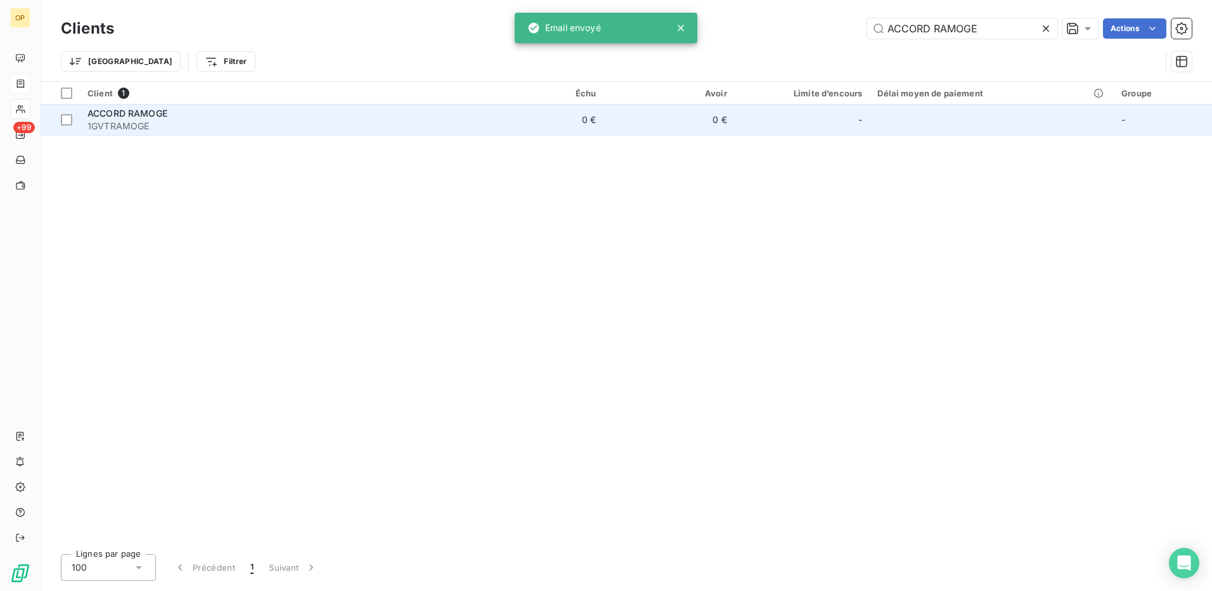
click at [467, 115] on td "ACCORD RAMOGE 1GVTRAMOGE" at bounding box center [276, 120] width 393 height 30
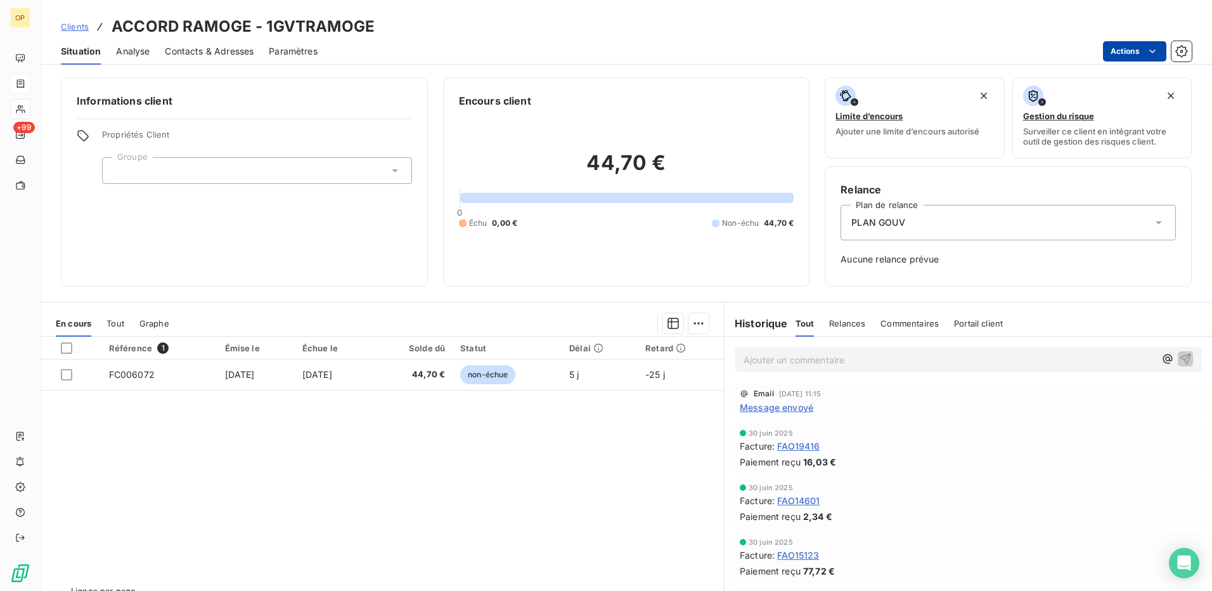
click at [1138, 45] on html "OP +99 Clients ACCORD RAMOGE - 1GVTRAMOGE Situation Analyse Contacts & Adresses…" at bounding box center [606, 295] width 1212 height 591
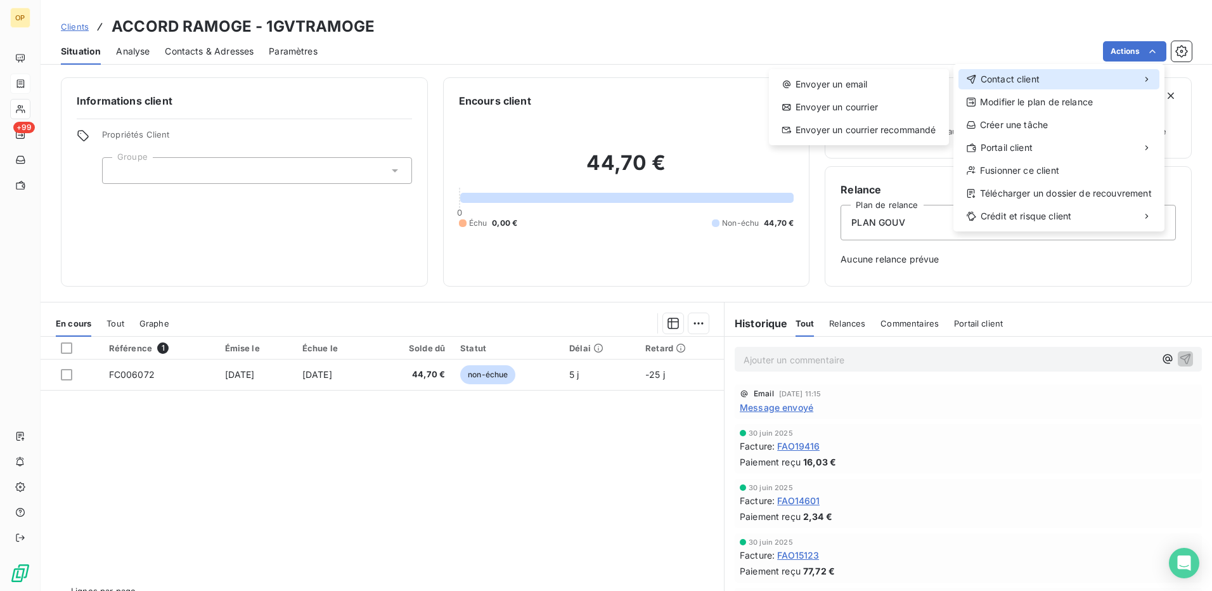
click at [1025, 72] on div "Contact client" at bounding box center [1058, 79] width 201 height 20
click at [837, 81] on div "Envoyer un email" at bounding box center [859, 84] width 170 height 20
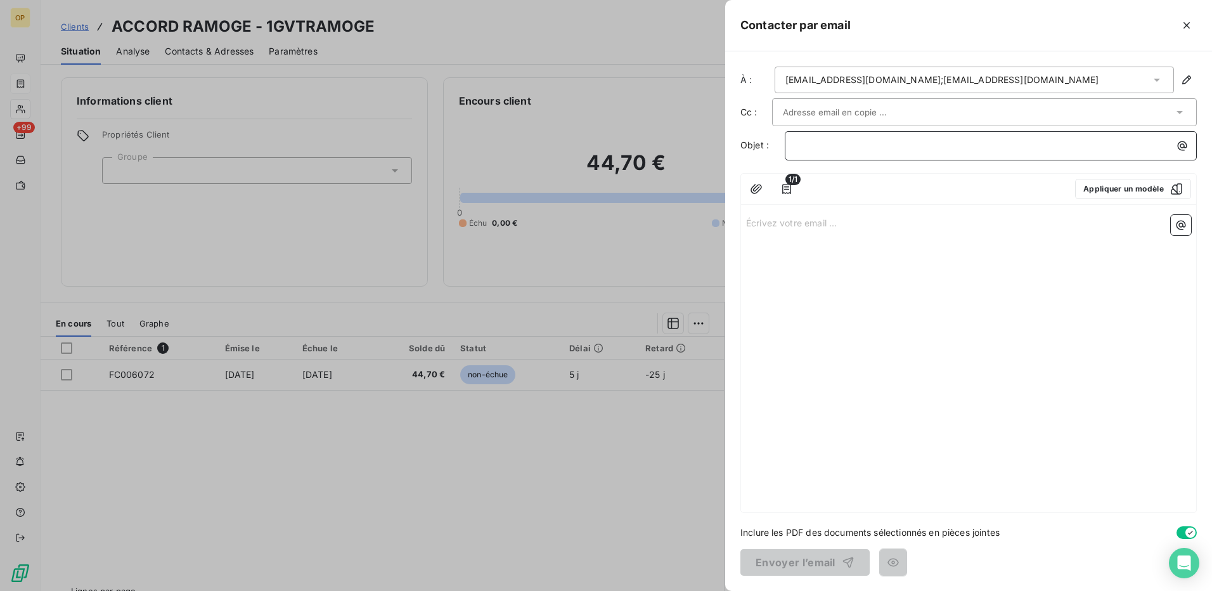
click at [814, 146] on p "﻿" at bounding box center [993, 145] width 397 height 15
click at [791, 212] on div "Écrivez votre email ... ﻿" at bounding box center [968, 361] width 455 height 302
click at [790, 219] on p "Écrivez votre email ... ﻿" at bounding box center [968, 222] width 445 height 15
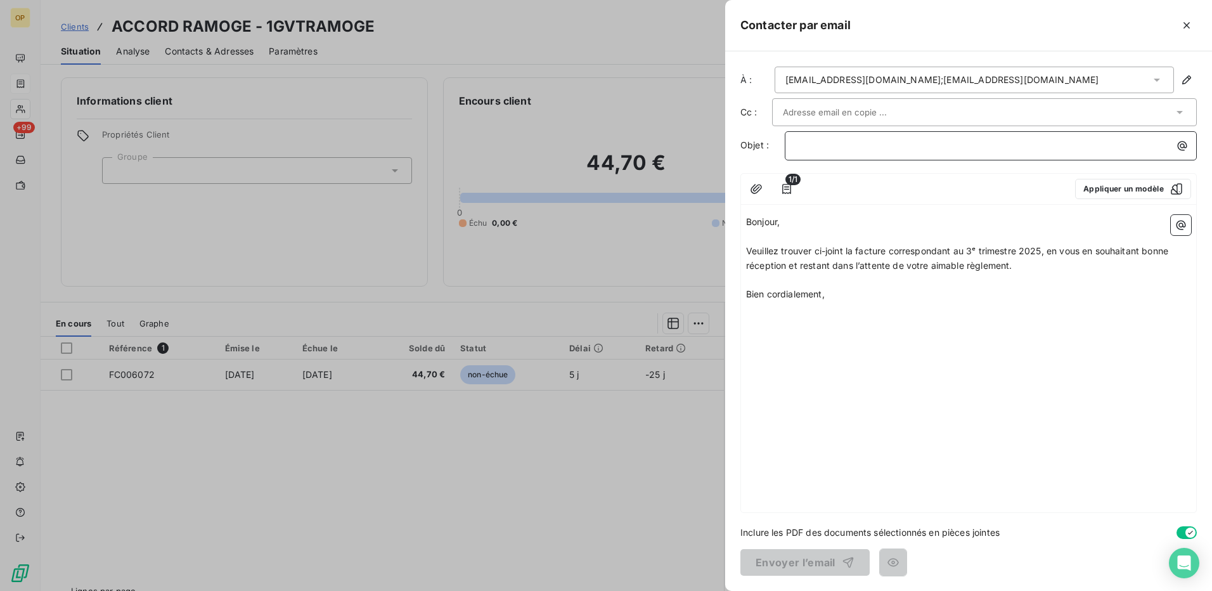
click at [824, 146] on p "﻿" at bounding box center [993, 145] width 397 height 15
click at [835, 558] on div "button" at bounding box center [844, 562] width 19 height 13
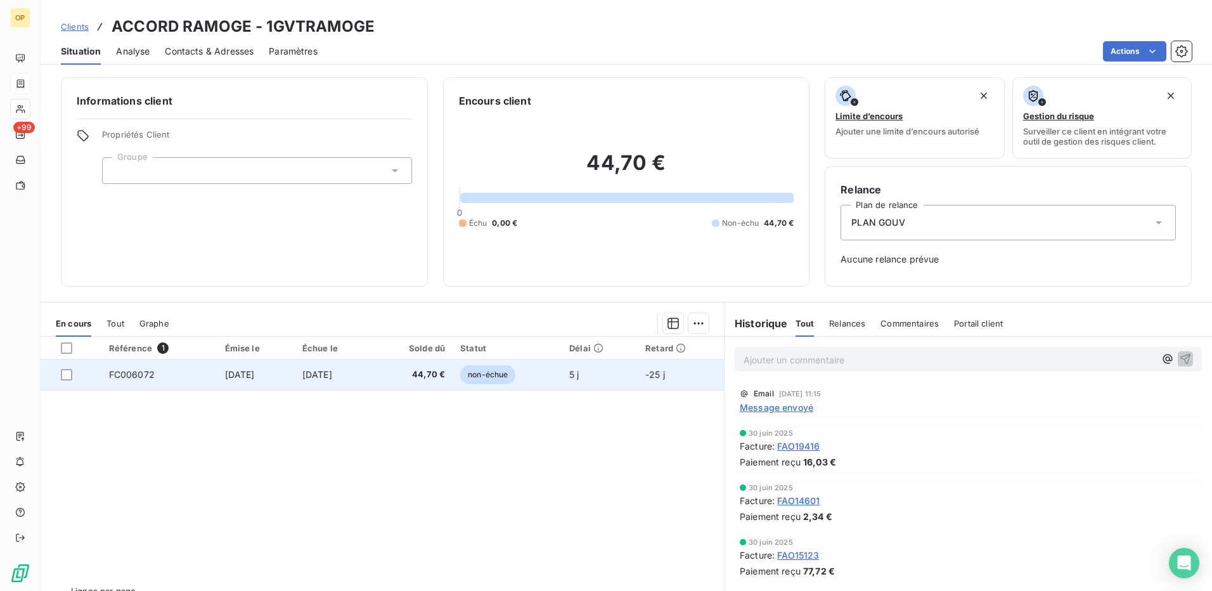
click at [332, 376] on span "[DATE]" at bounding box center [317, 374] width 30 height 11
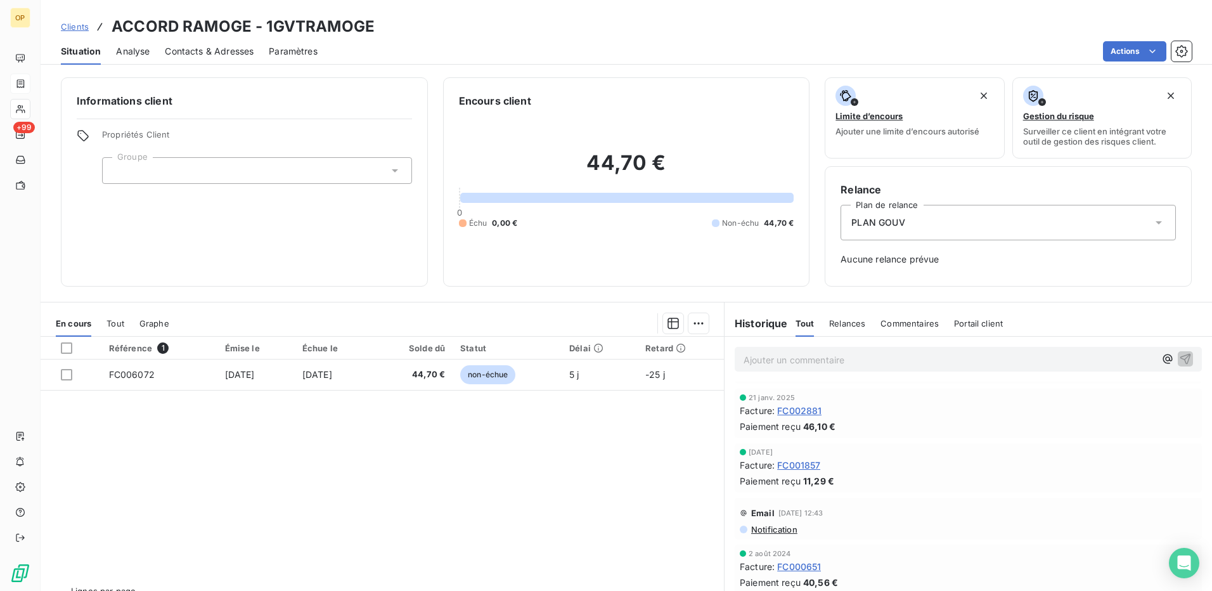
scroll to position [190, 0]
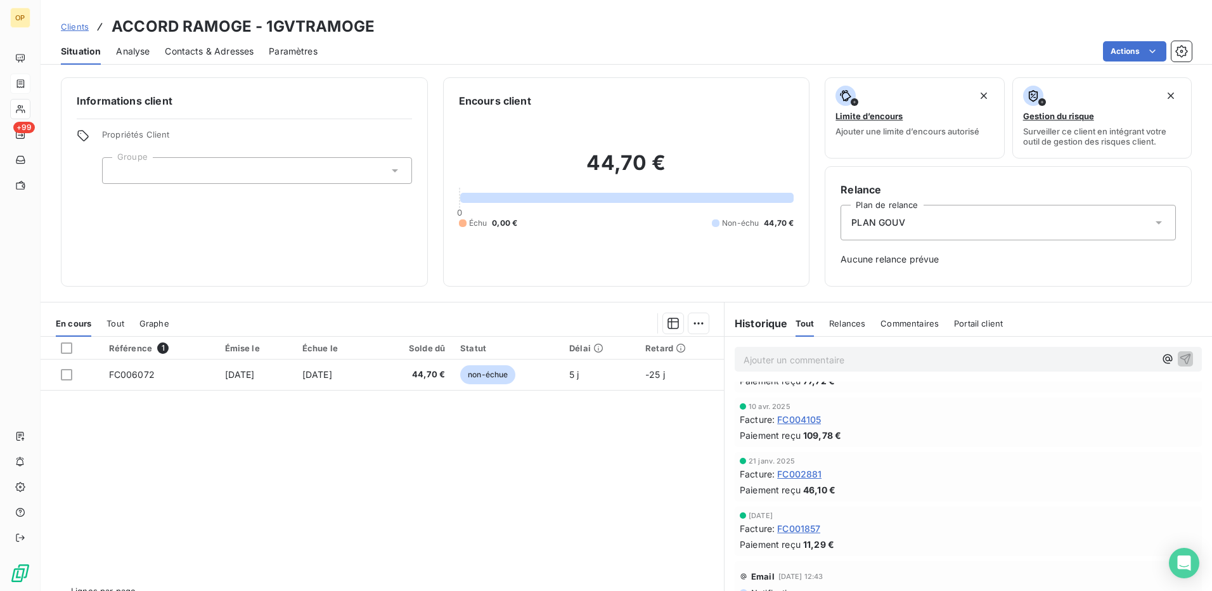
click at [794, 421] on span "FC004105" at bounding box center [799, 419] width 44 height 13
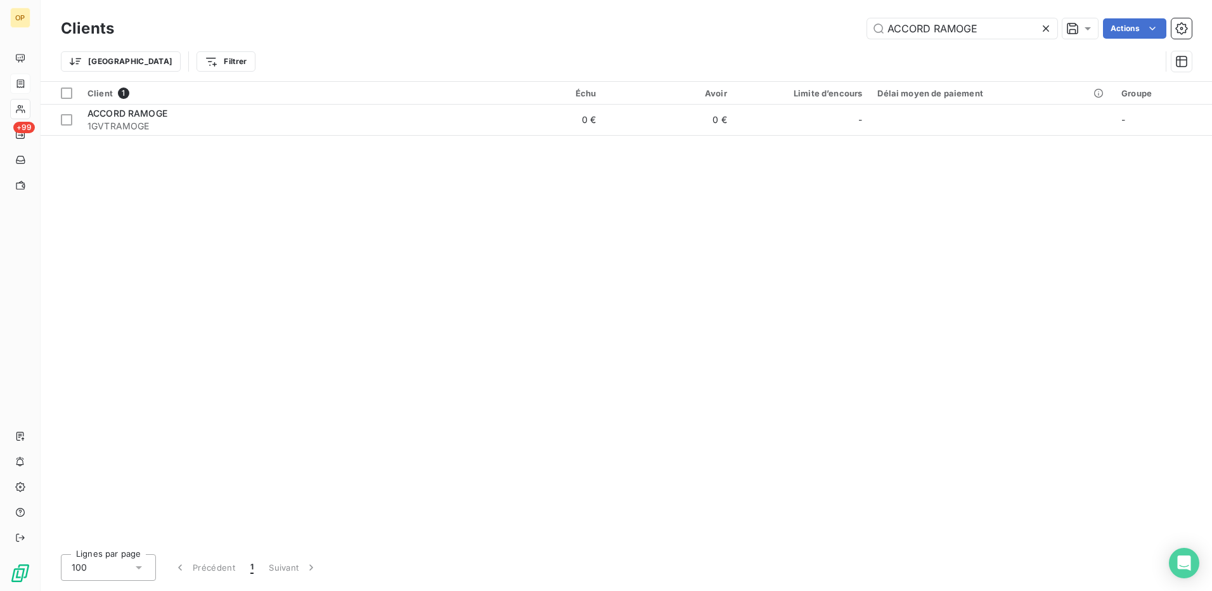
drag, startPoint x: 997, startPoint y: 32, endPoint x: 757, endPoint y: 32, distance: 240.2
click at [757, 32] on div "ACCORD RAMOGE Actions" at bounding box center [660, 28] width 1062 height 20
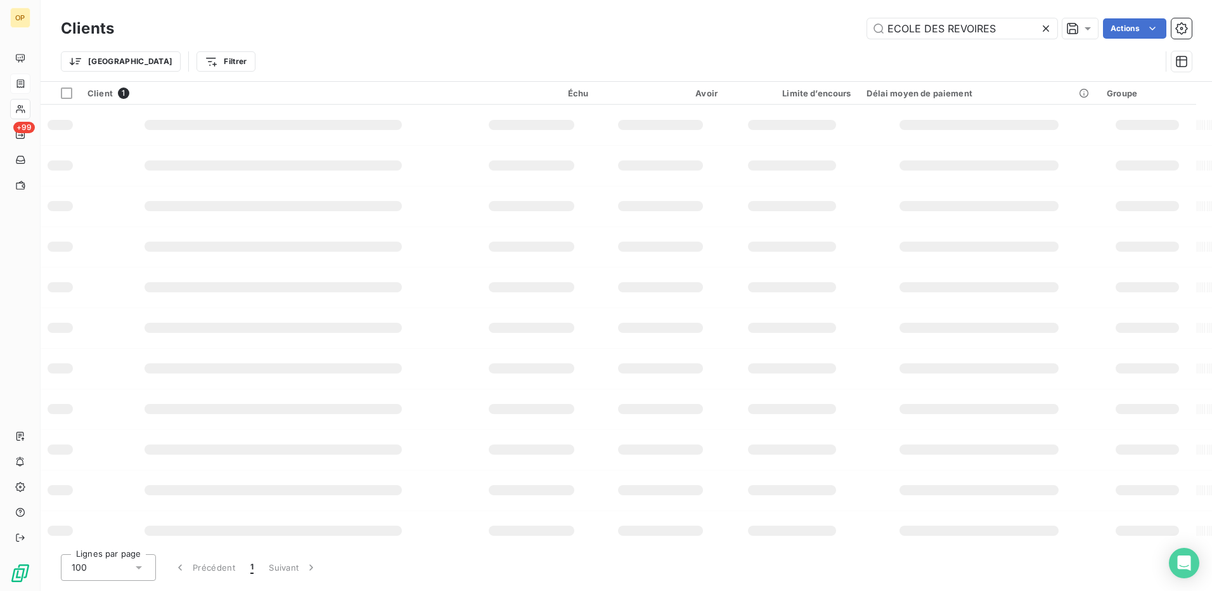
type input "ECOLE DES REVOIRES"
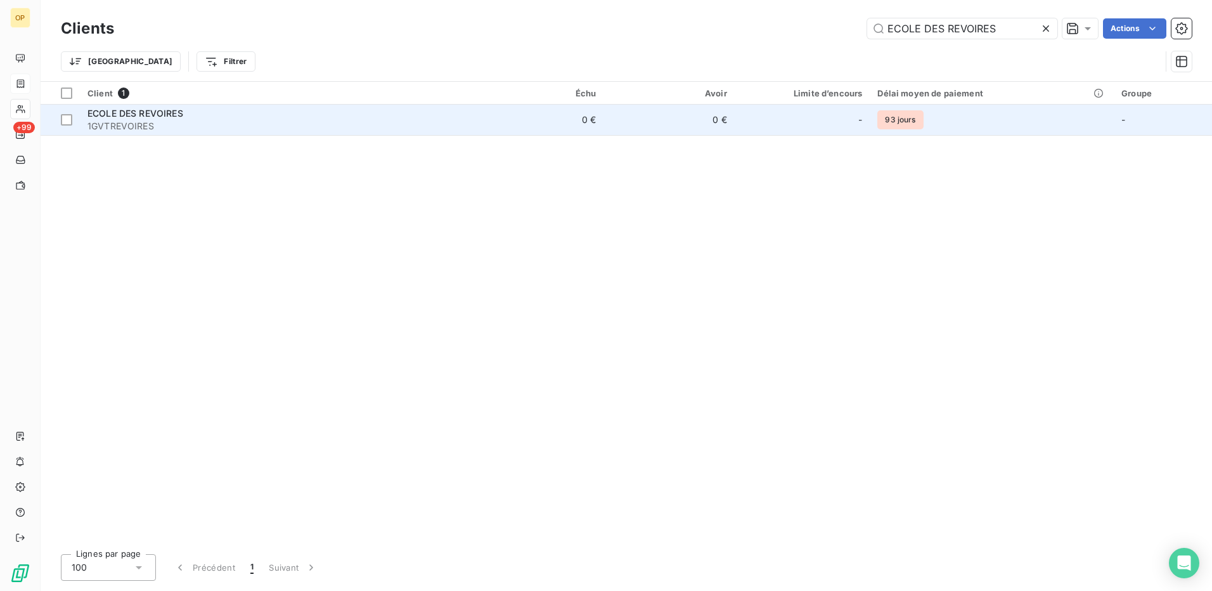
click at [660, 120] on td "0 €" at bounding box center [668, 120] width 131 height 30
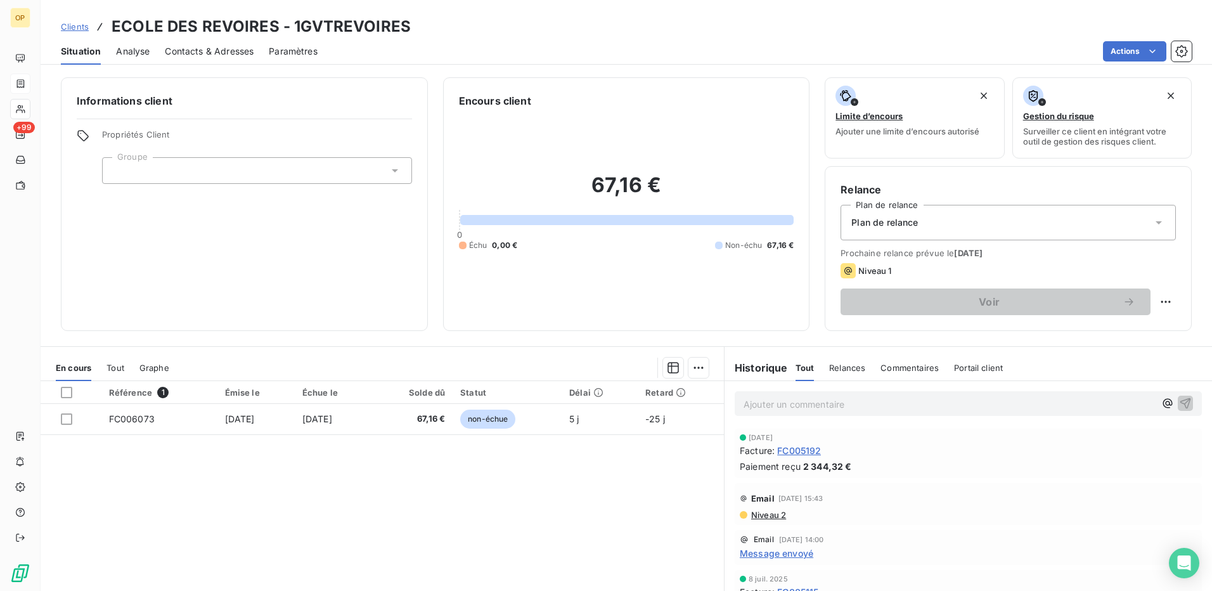
click at [552, 508] on div "Référence 1 Émise le Échue le Solde dû Statut Délai Retard FC006073 [DATE] [DAT…" at bounding box center [382, 503] width 683 height 244
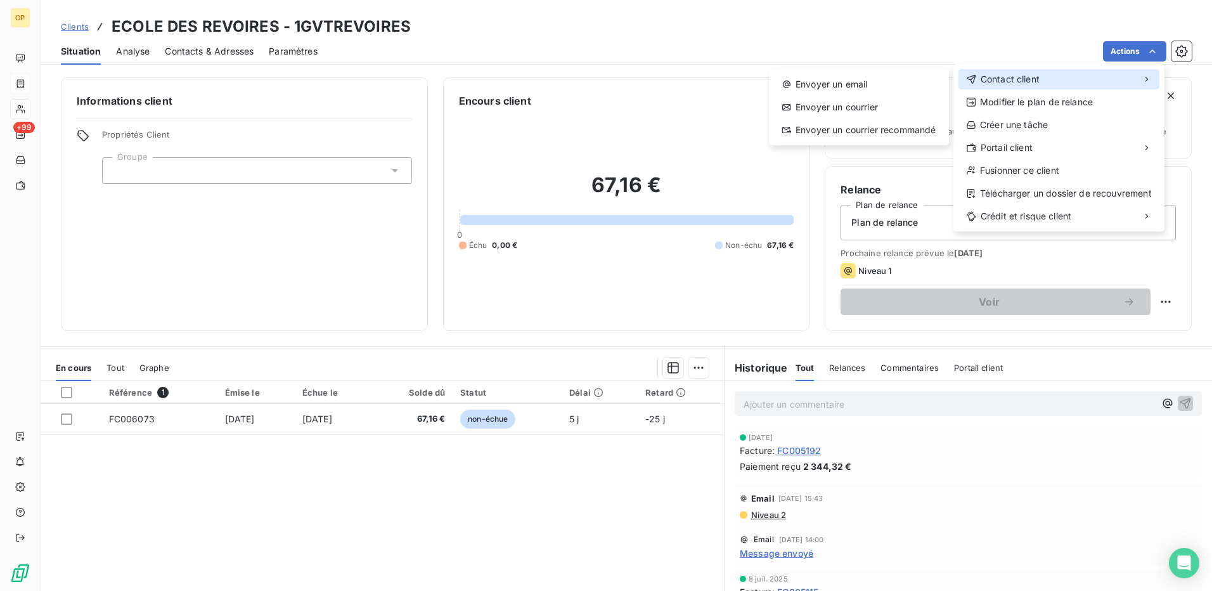
click at [1023, 79] on span "Contact client" at bounding box center [1009, 79] width 59 height 13
click at [899, 81] on div "Envoyer un email" at bounding box center [859, 84] width 170 height 20
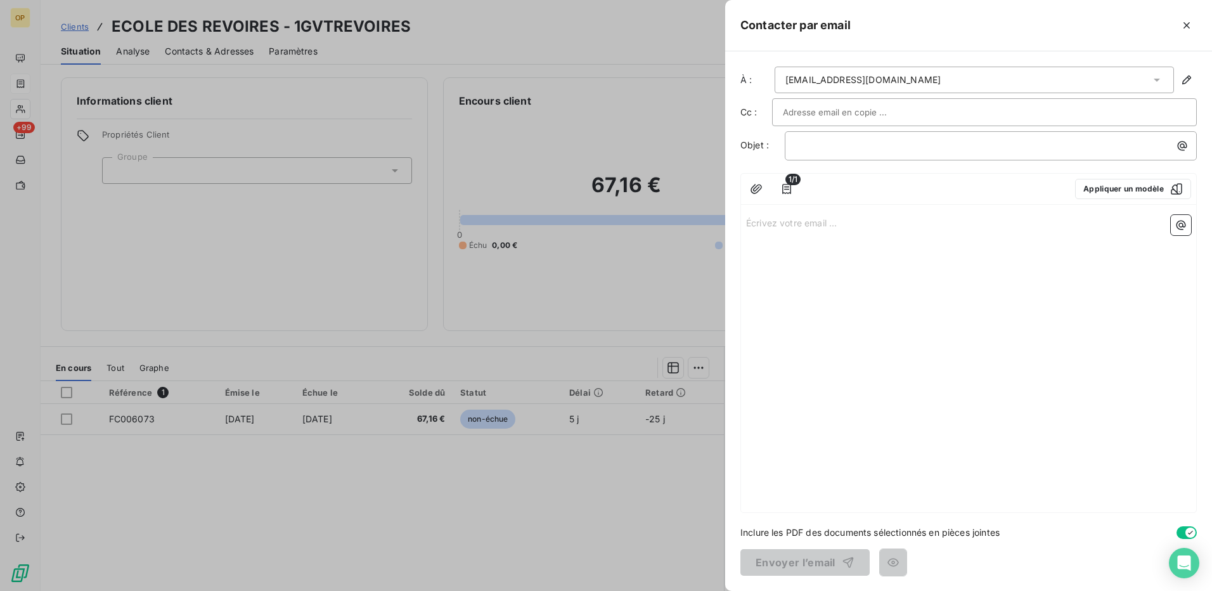
click at [812, 225] on p "Écrivez votre email ... ﻿" at bounding box center [968, 222] width 445 height 15
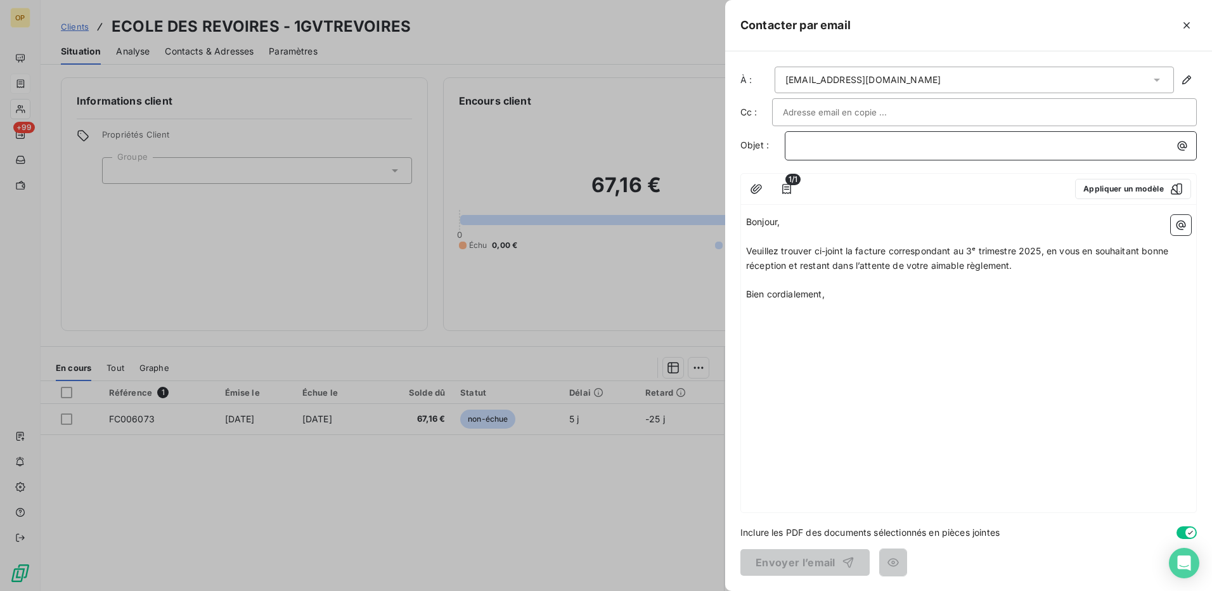
click at [829, 144] on p "﻿" at bounding box center [993, 145] width 397 height 15
click at [835, 566] on div "button" at bounding box center [844, 562] width 19 height 13
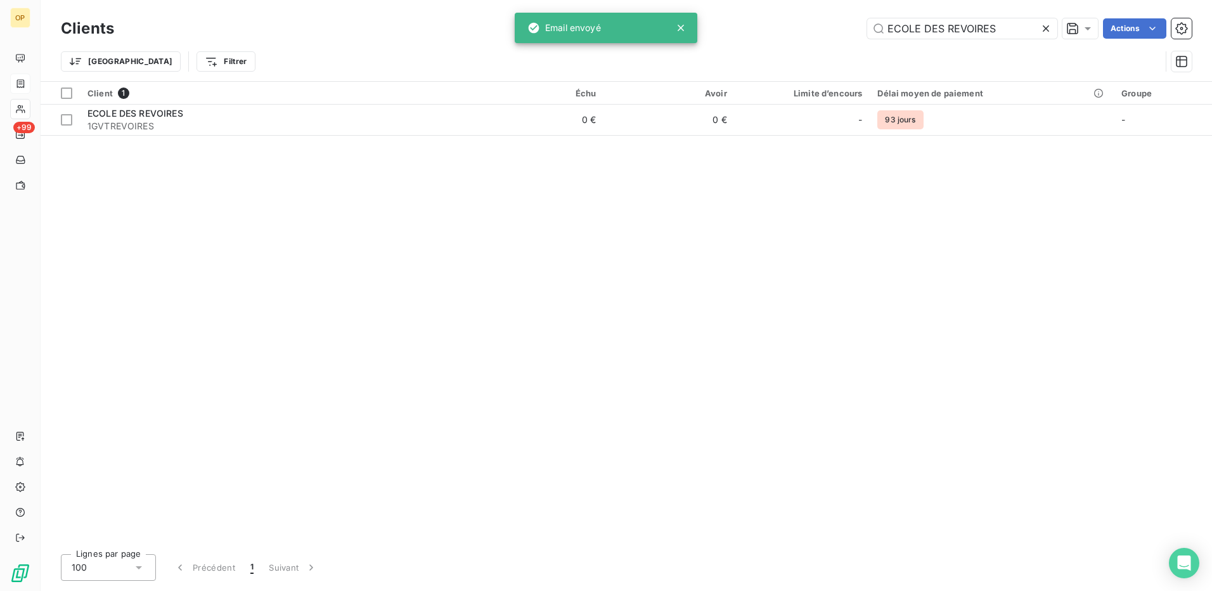
drag, startPoint x: 1012, startPoint y: 29, endPoint x: 796, endPoint y: 29, distance: 216.1
click at [796, 29] on div "ECOLE DES REVOIRES Actions" at bounding box center [660, 28] width 1062 height 20
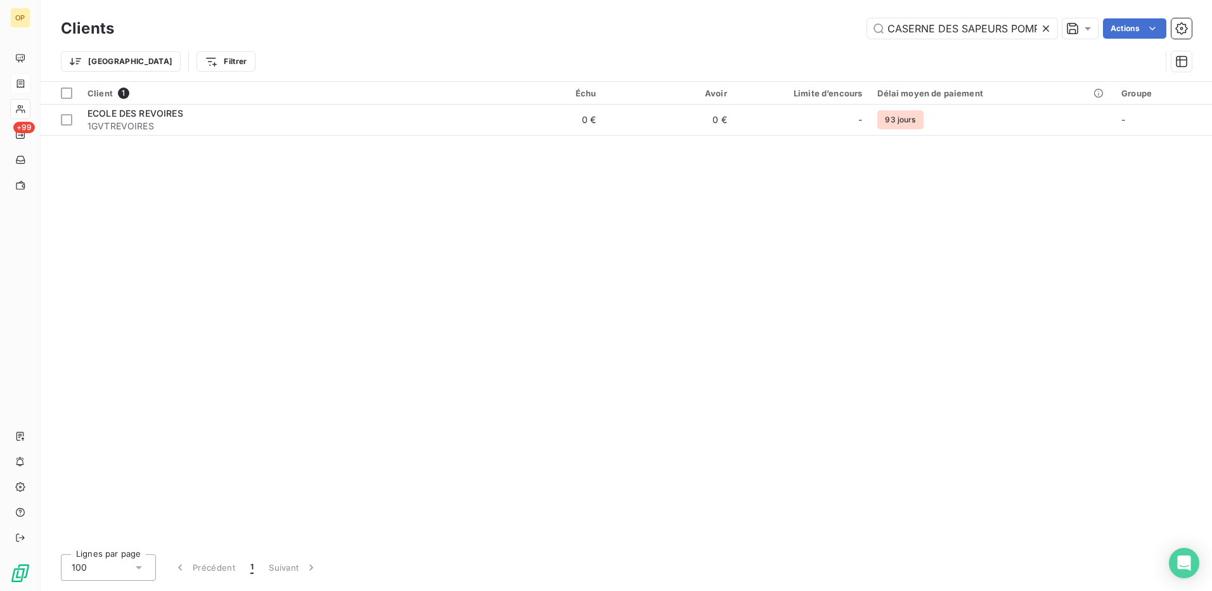
scroll to position [0, 24]
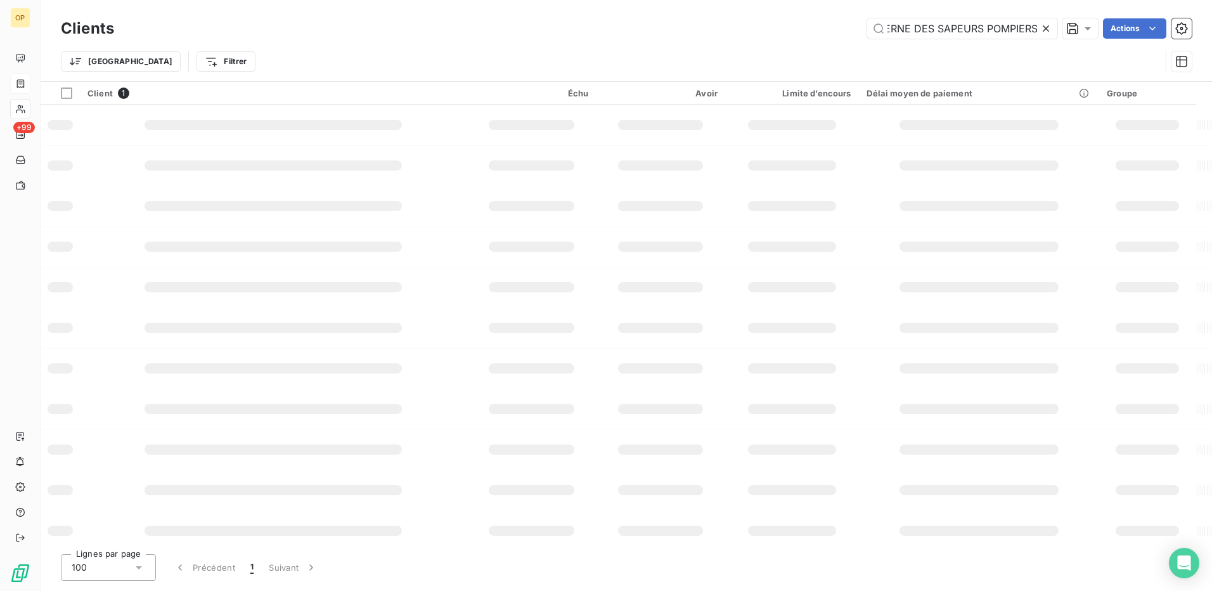
type input "CASERNE DES SAPEURS POMPIERS"
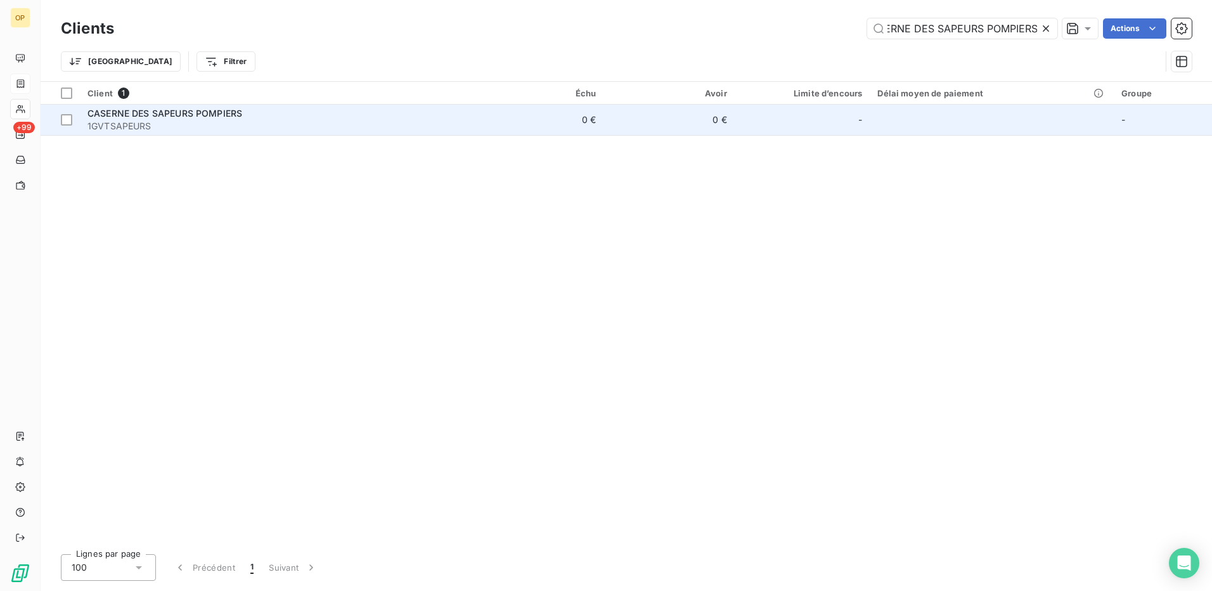
click at [539, 115] on td "0 €" at bounding box center [538, 120] width 131 height 30
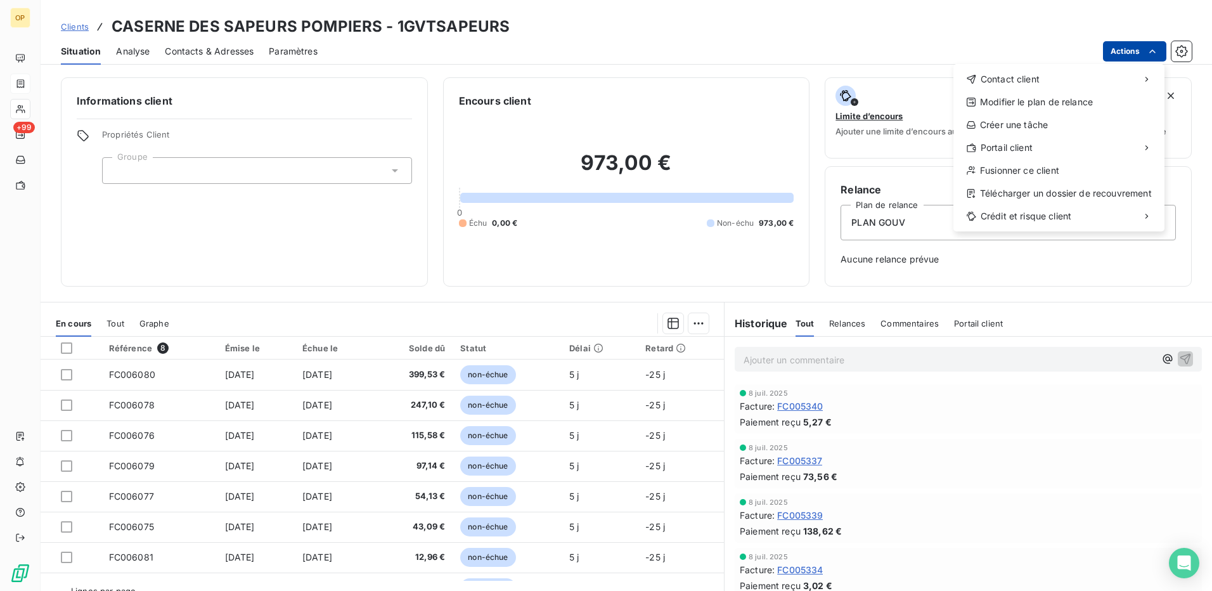
click at [1131, 47] on html "OP +99 Clients CASERNE DES SAPEURS POMPIERS - 1GVTSAPEURS Situation Analyse Con…" at bounding box center [606, 295] width 1212 height 591
click at [839, 80] on div "Envoyer un email" at bounding box center [859, 84] width 170 height 20
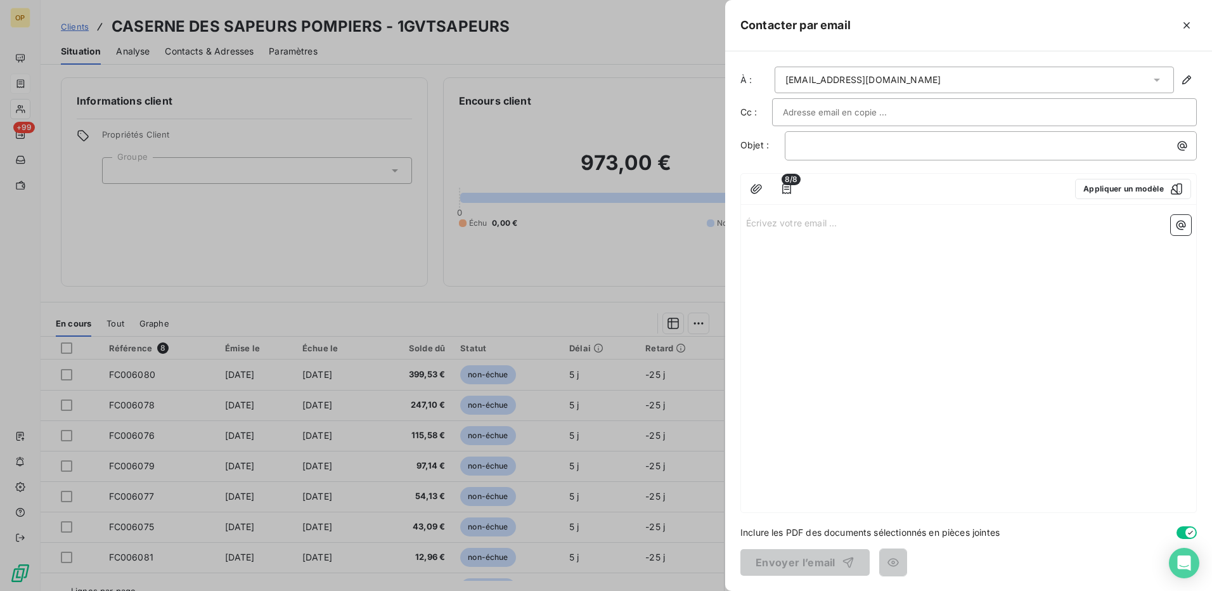
click at [806, 221] on p "Écrivez votre email ... ﻿" at bounding box center [968, 222] width 445 height 15
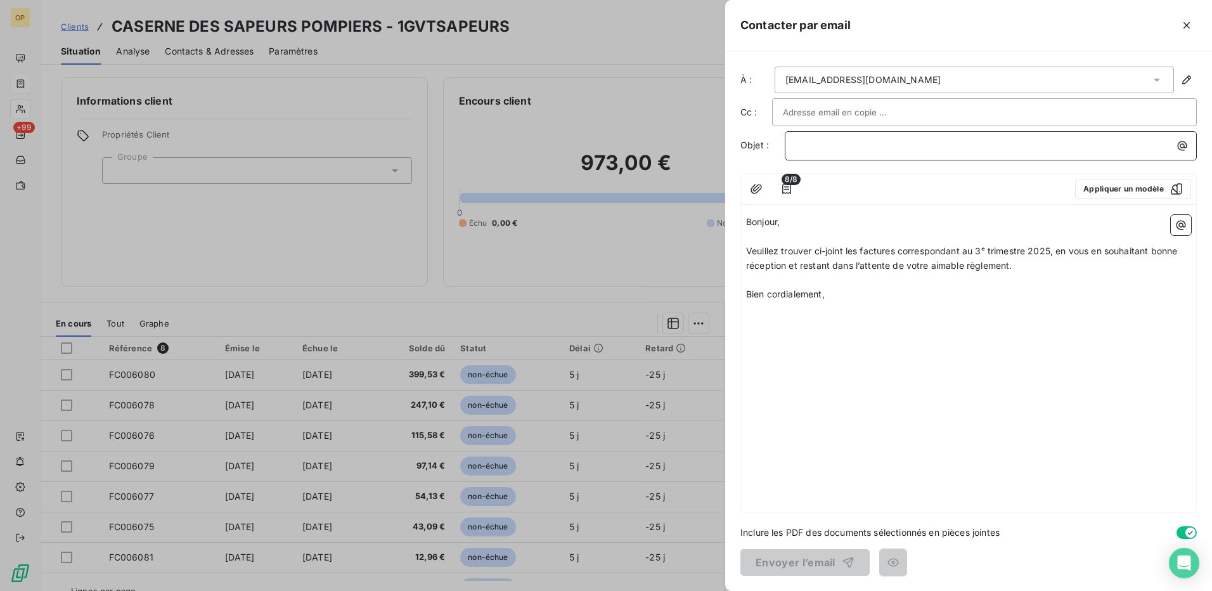
click at [810, 148] on p "﻿" at bounding box center [993, 145] width 397 height 15
click at [777, 554] on button "Envoyer l’email" at bounding box center [804, 562] width 129 height 27
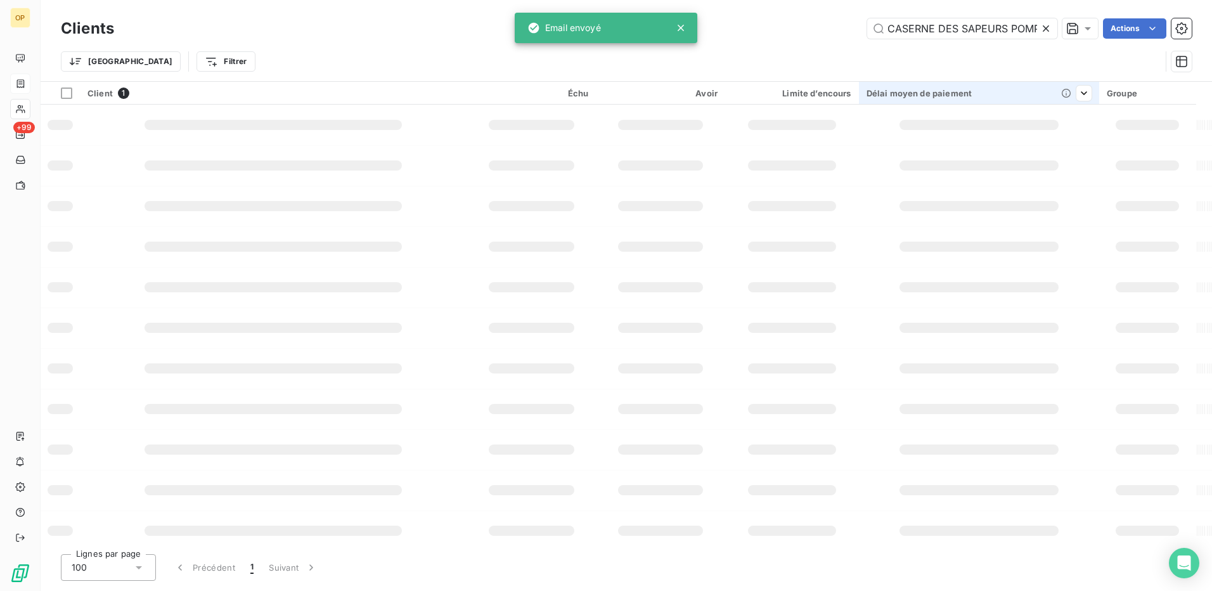
scroll to position [0, 24]
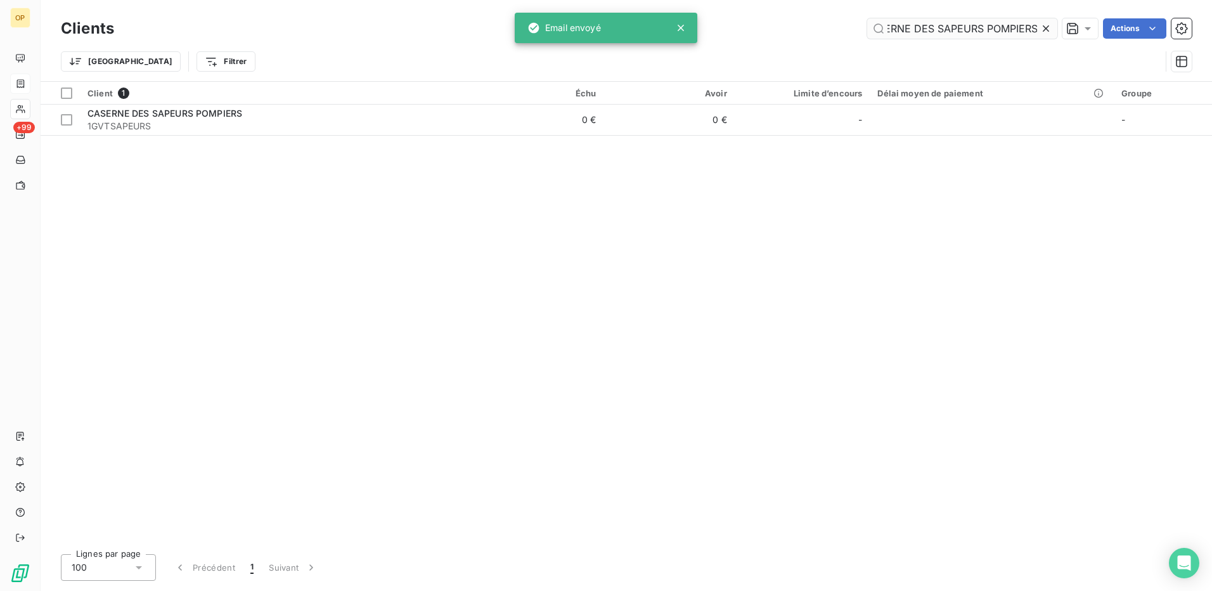
click at [942, 30] on input "CASERNE DES SAPEURS POMPIERS" at bounding box center [962, 28] width 190 height 20
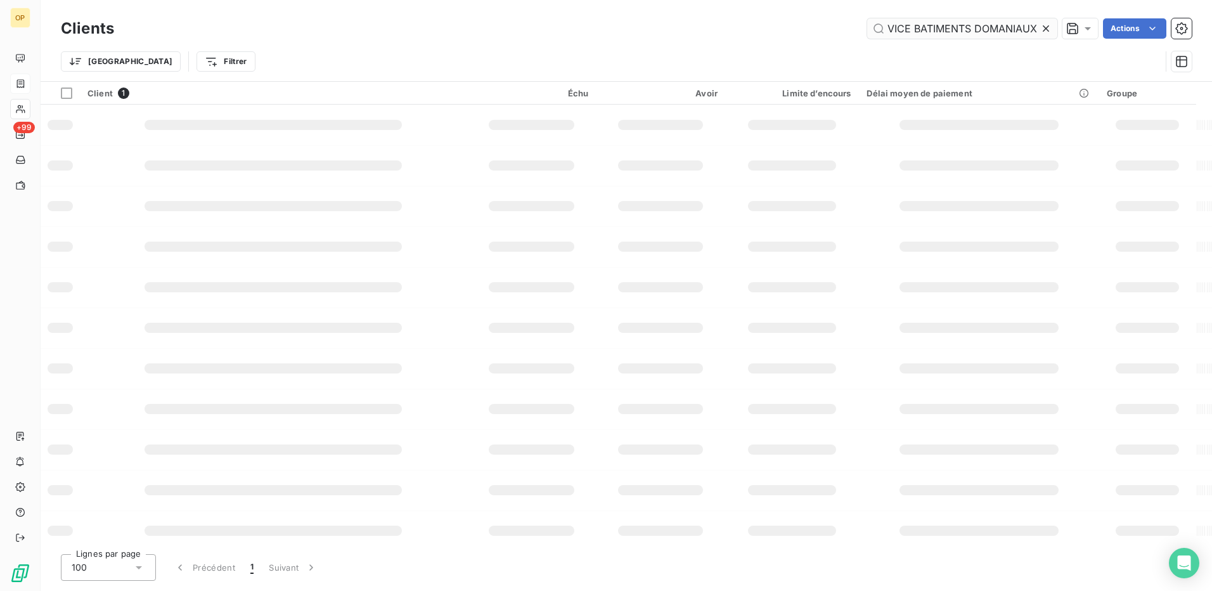
type input "SERVICE BATIMENTS DOMANIAUX"
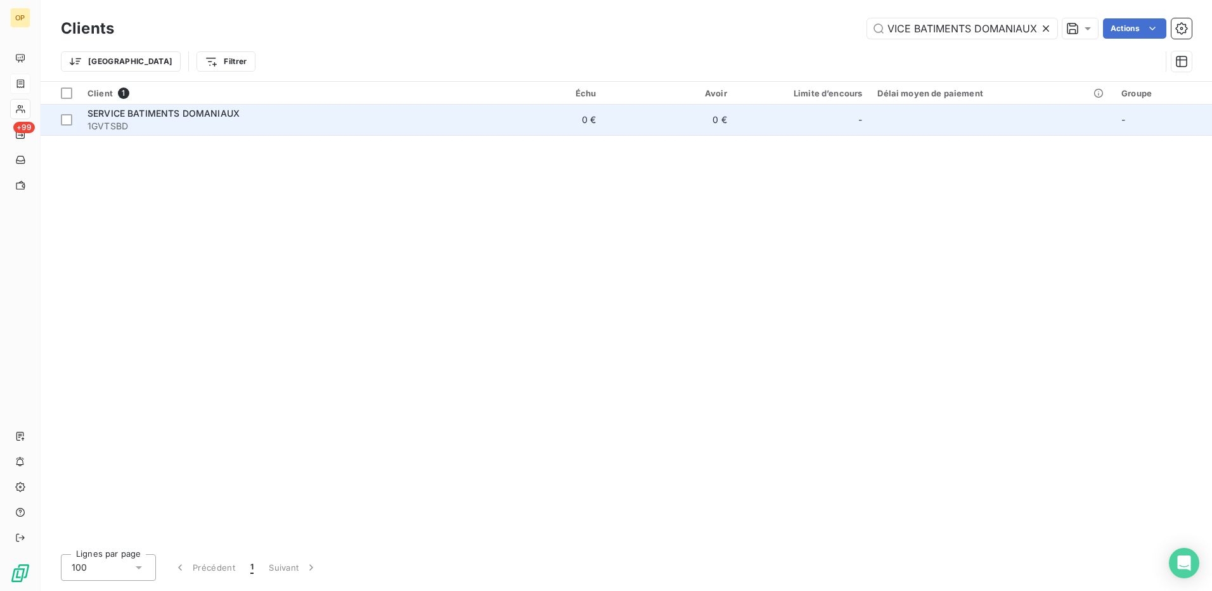
click at [513, 115] on td "0 €" at bounding box center [538, 120] width 131 height 30
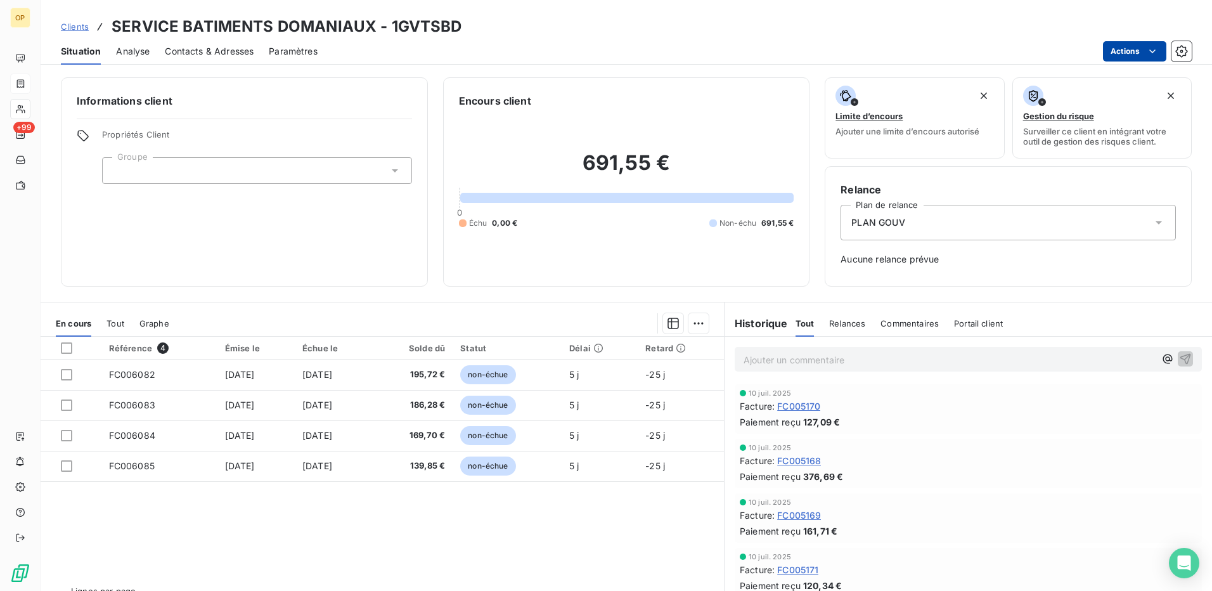
click at [1139, 54] on html "OP +99 Clients SERVICE BATIMENTS DOMANIAUX - 1GVTSBD Situation Analyse Contacts…" at bounding box center [606, 295] width 1212 height 591
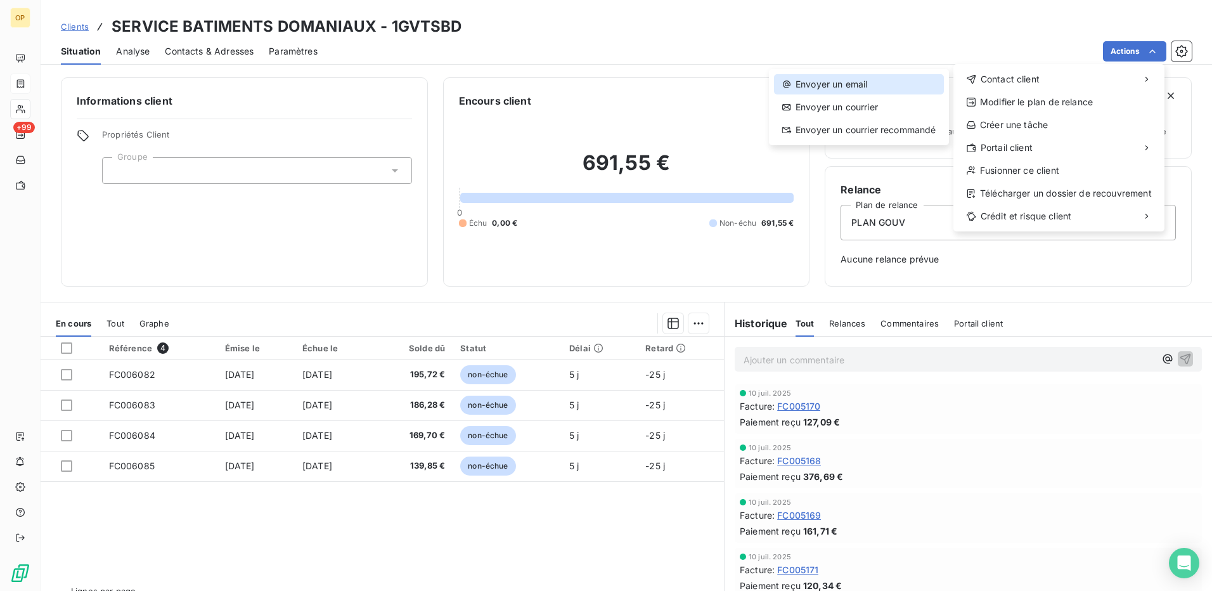
click at [889, 86] on div "Envoyer un email" at bounding box center [859, 84] width 170 height 20
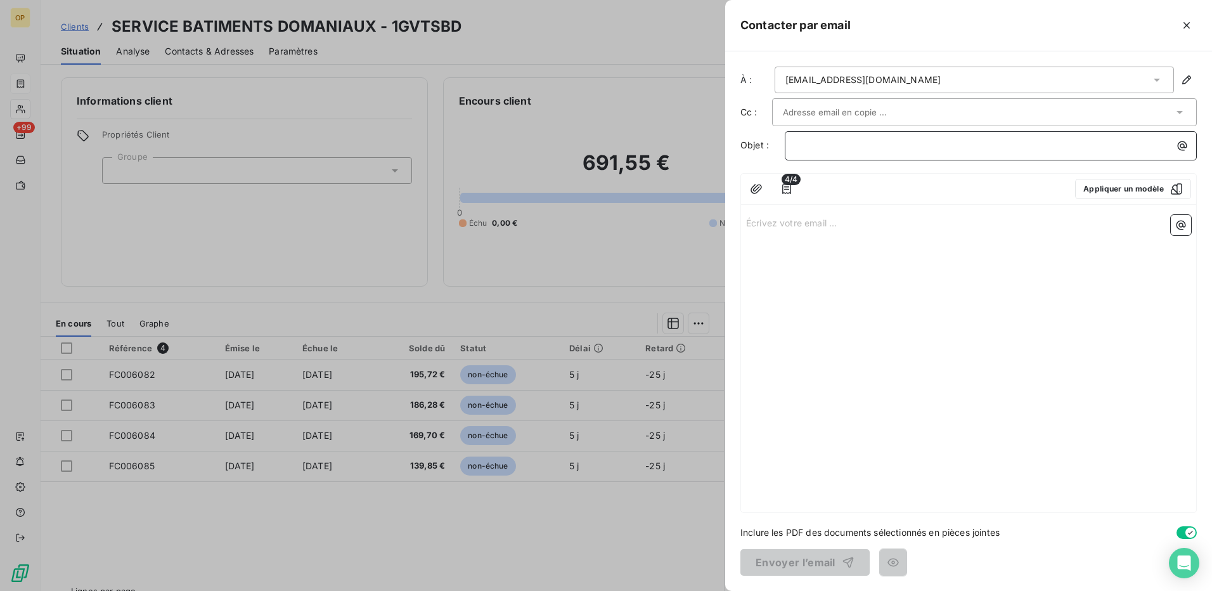
click at [809, 150] on p "﻿" at bounding box center [993, 145] width 397 height 15
click at [793, 220] on p "Écrivez votre email ... ﻿" at bounding box center [968, 222] width 445 height 15
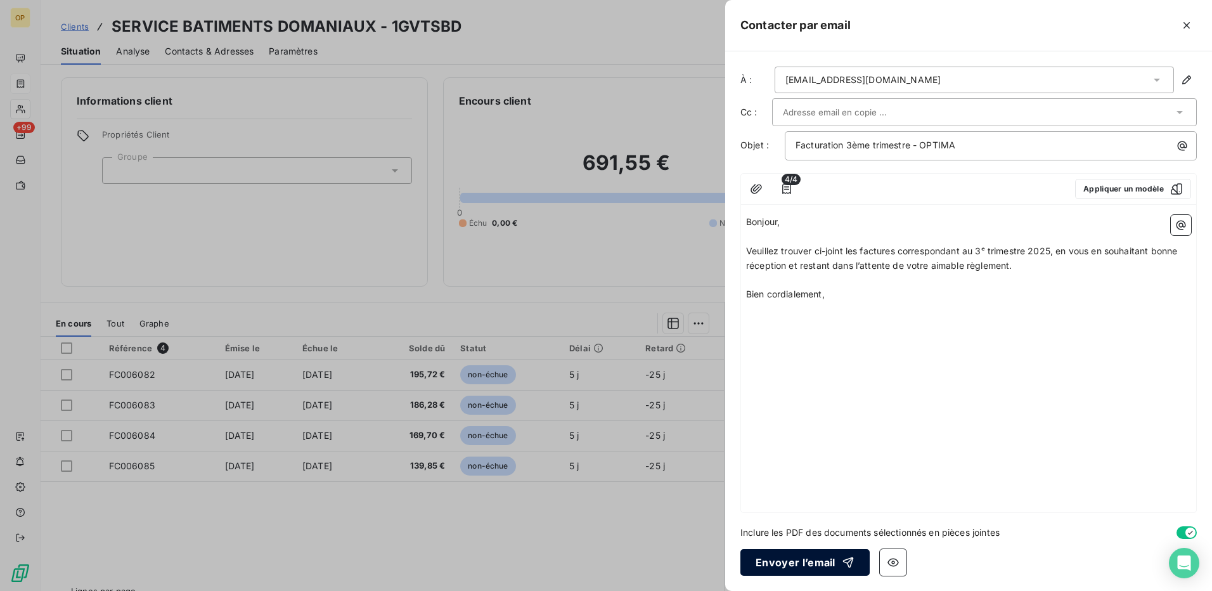
click at [809, 555] on button "Envoyer l’email" at bounding box center [804, 562] width 129 height 27
